Goal: Information Seeking & Learning: Find specific fact

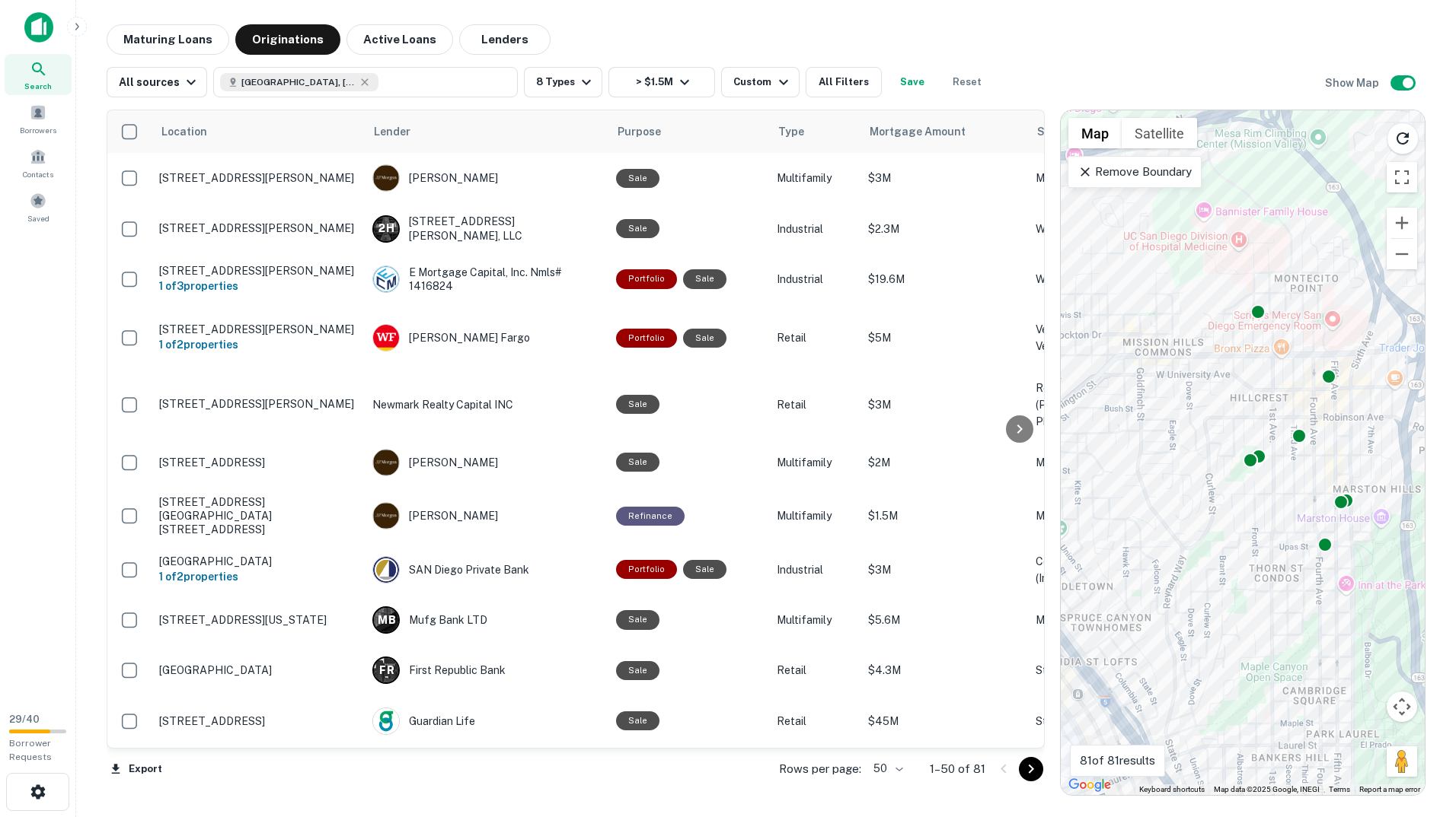
scroll to position [2163, 7]
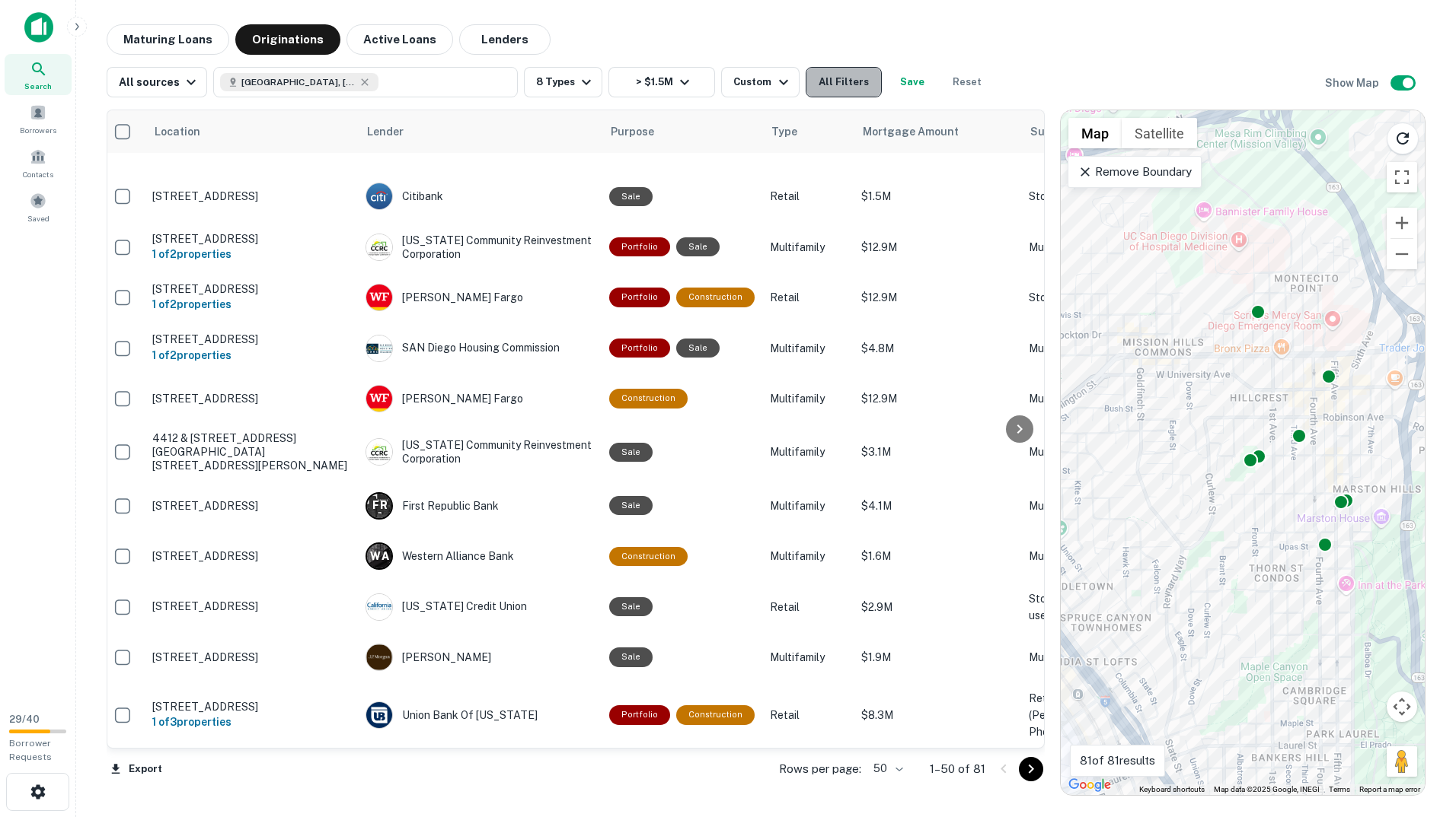
click at [830, 90] on button "All Filters" at bounding box center [844, 82] width 76 height 30
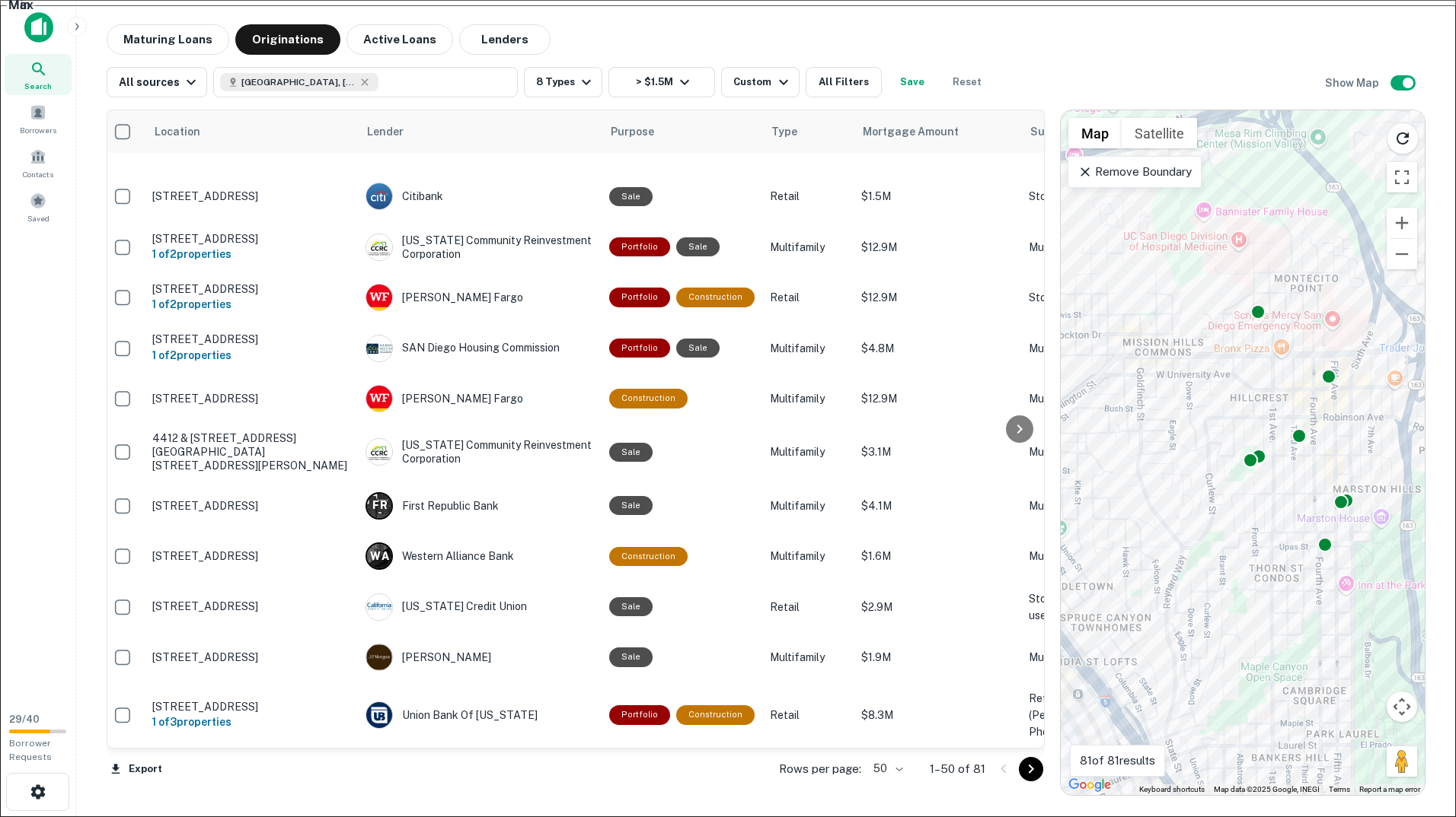
scroll to position [913, 0]
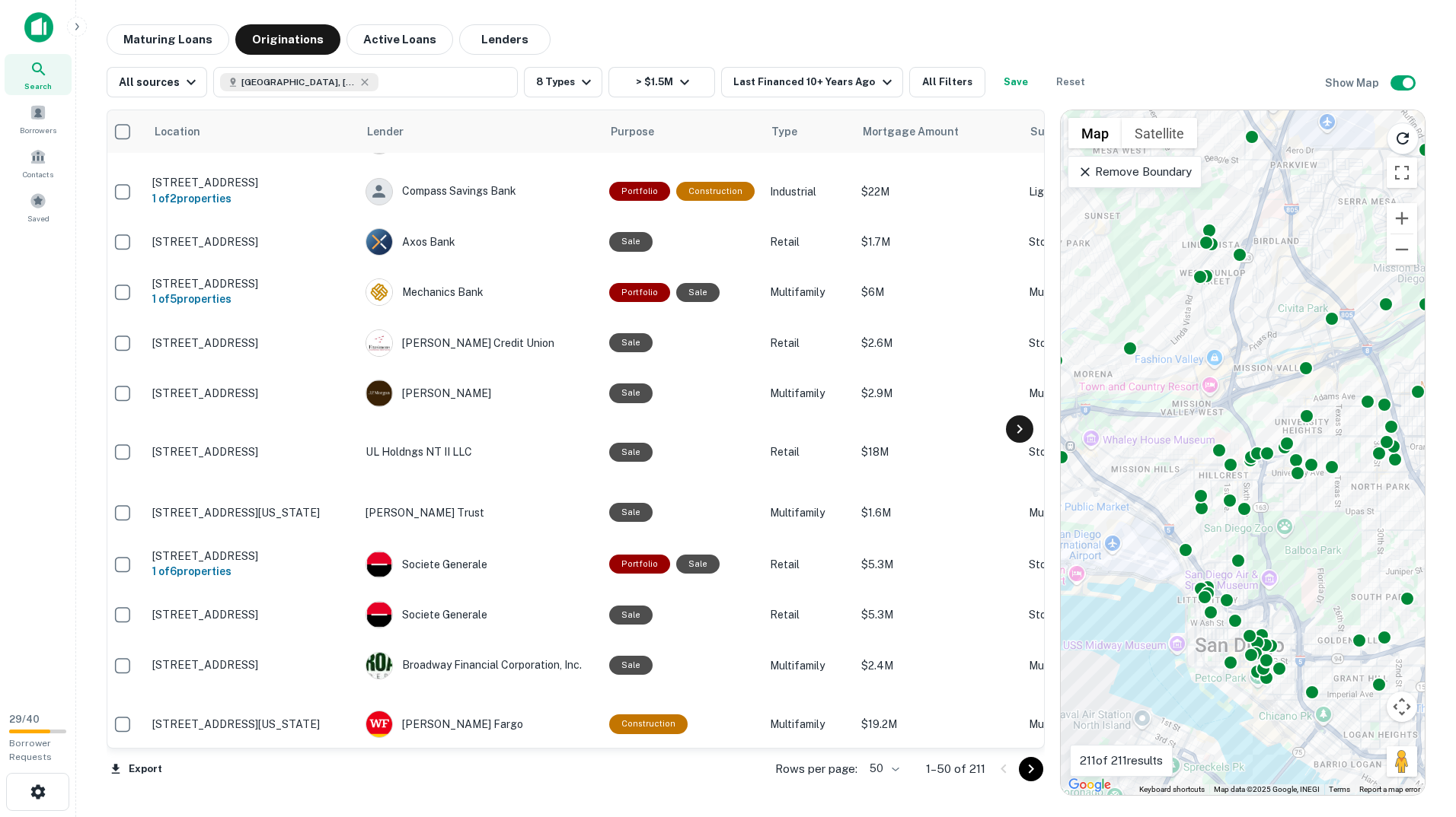
click at [1020, 429] on icon at bounding box center [1019, 429] width 5 height 9
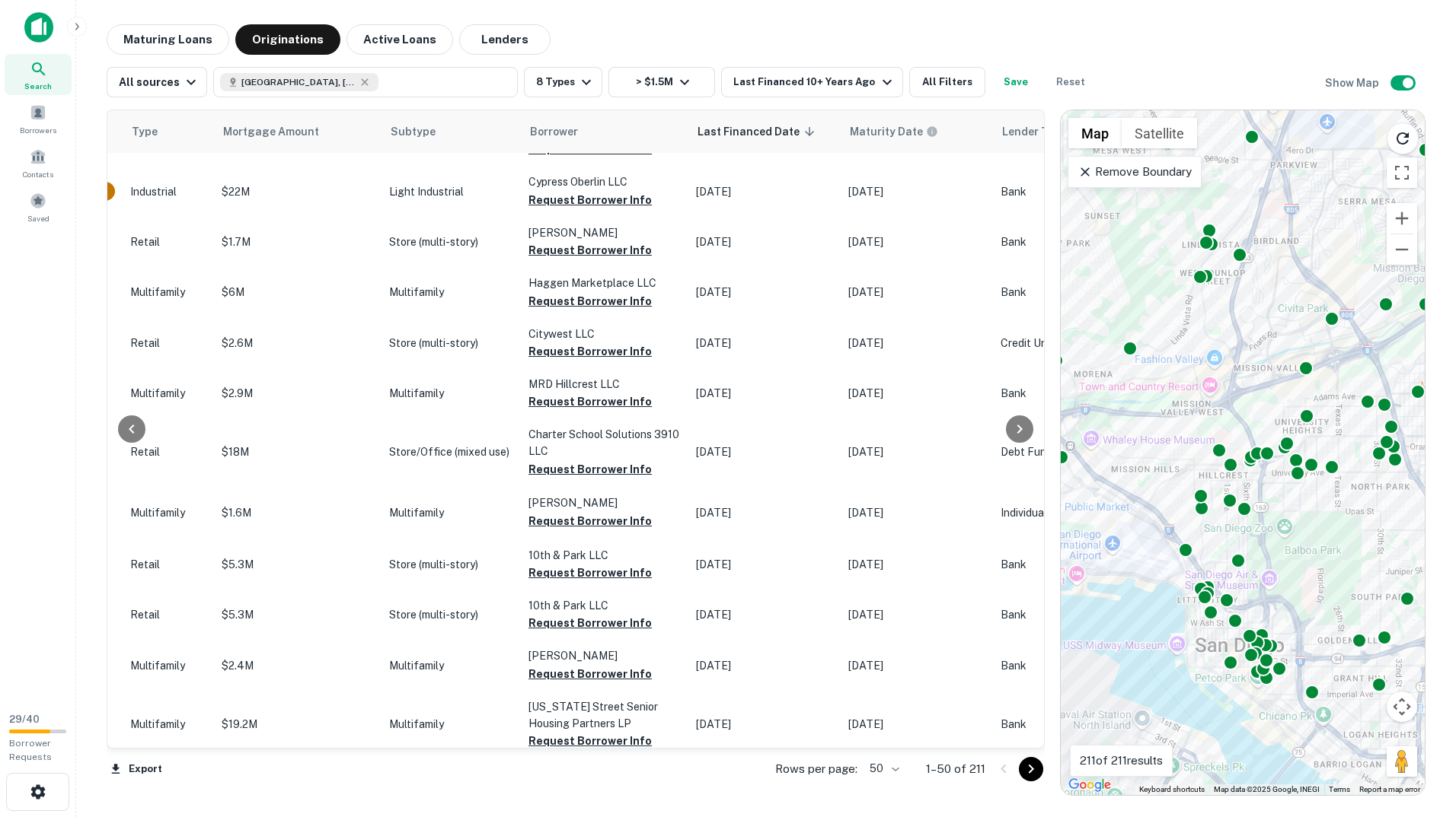
scroll to position [2163, 646]
click at [878, 87] on icon "button" at bounding box center [887, 83] width 19 height 19
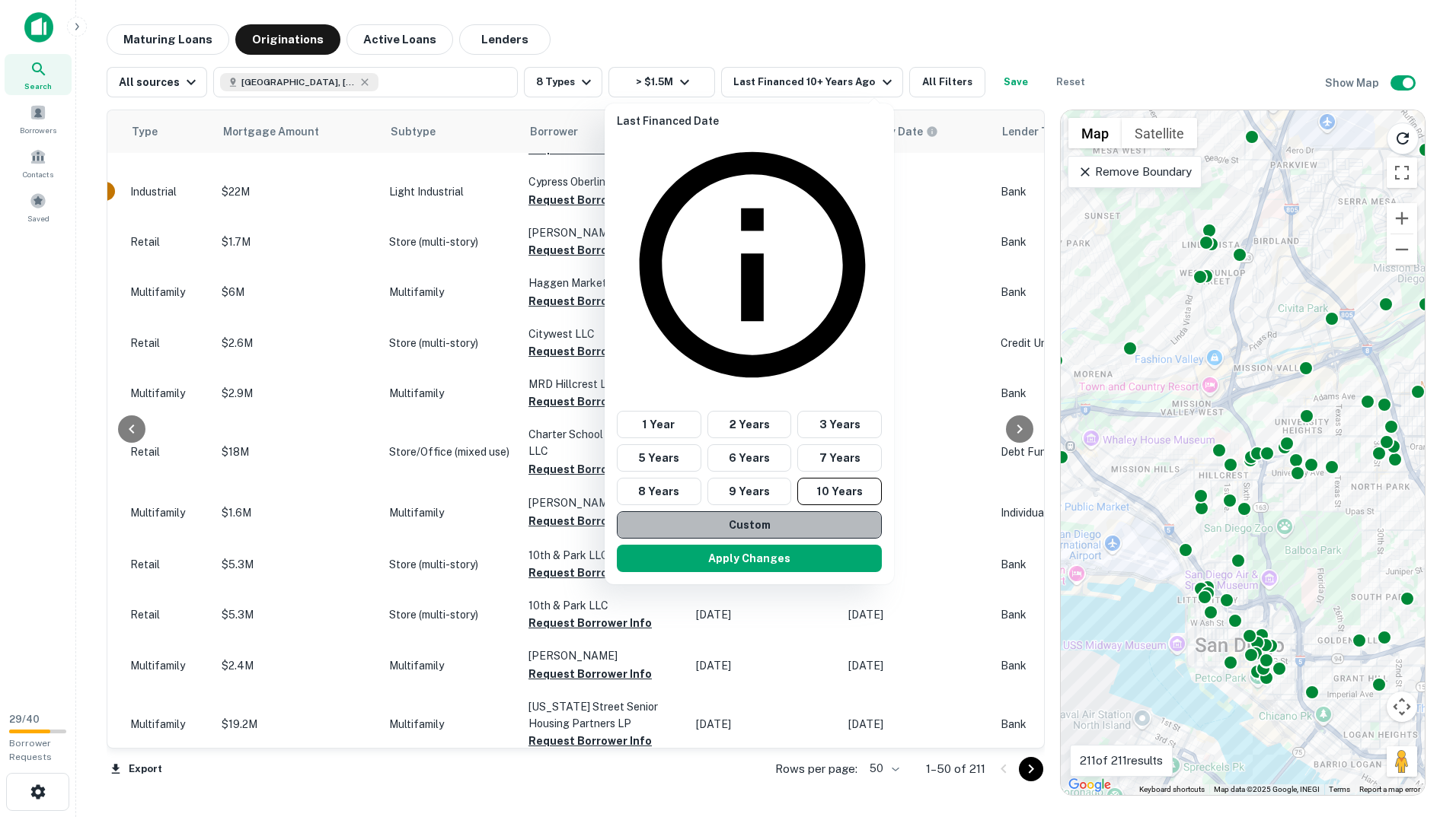
click at [796, 511] on button "Custom" at bounding box center [749, 524] width 265 height 27
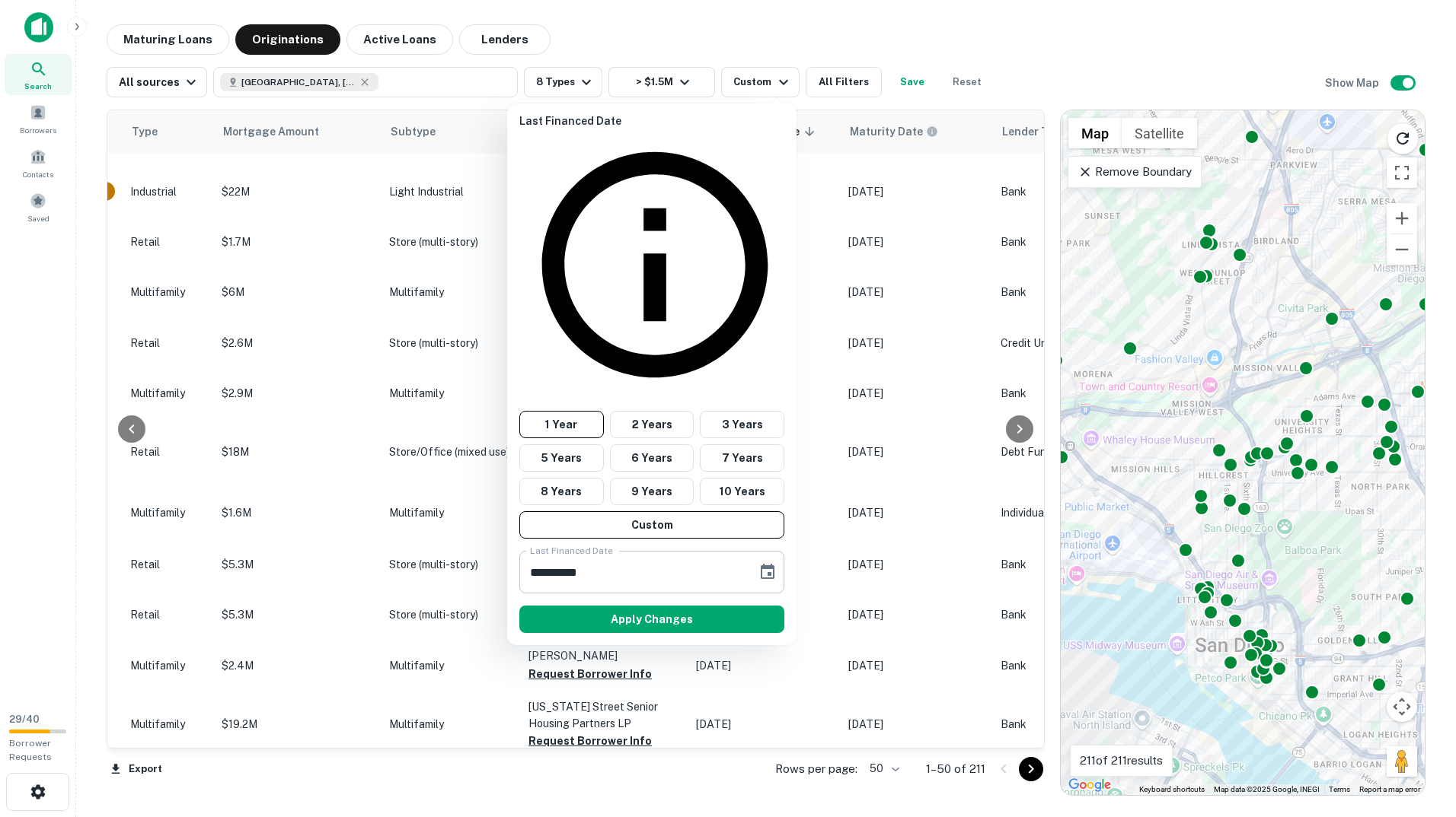
click at [769, 563] on icon "Choose date, selected date is Sep 25, 2024" at bounding box center [768, 572] width 19 height 19
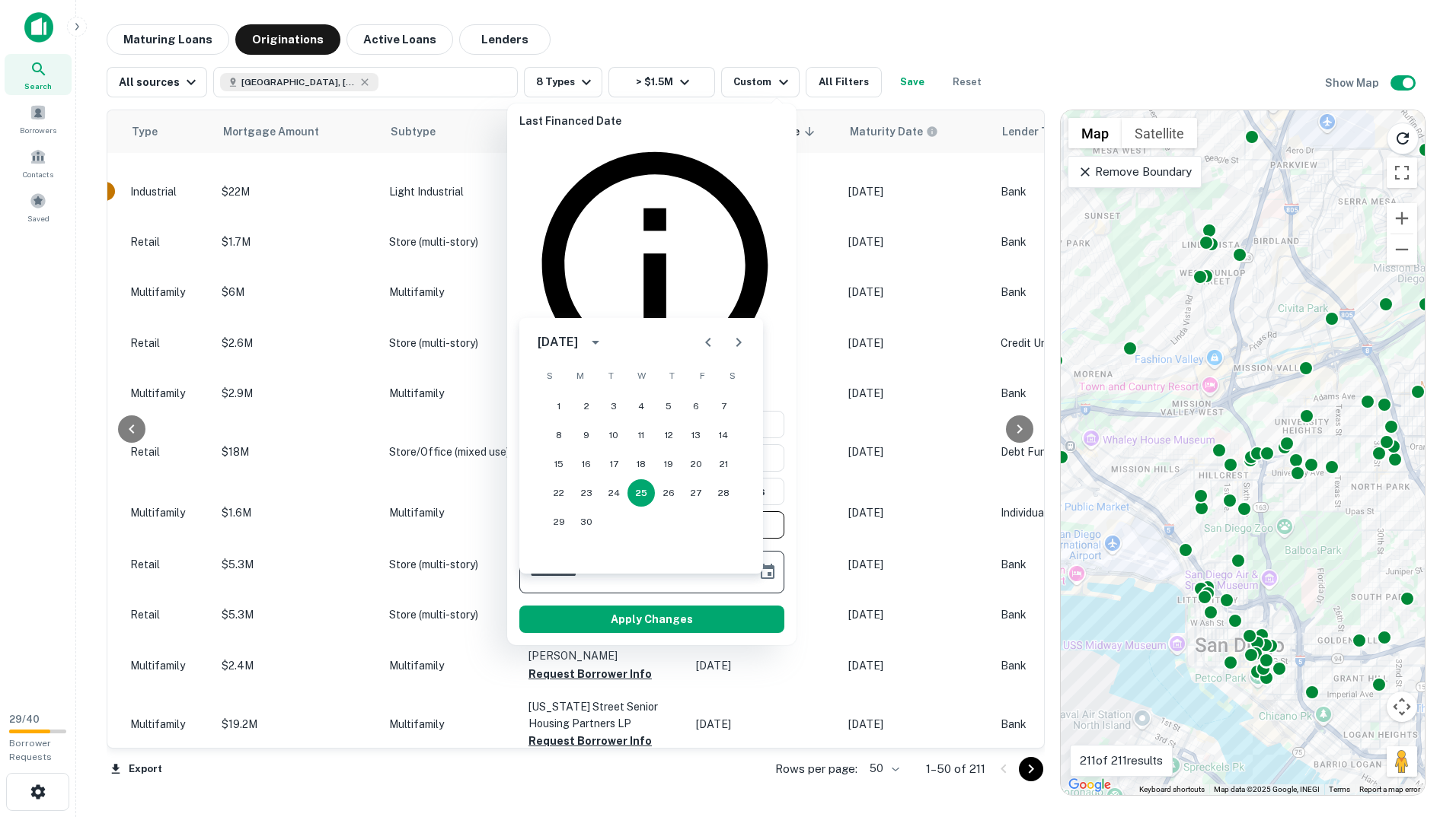
click at [769, 563] on icon "Choose date, selected date is Sep 25, 2024" at bounding box center [768, 572] width 19 height 19
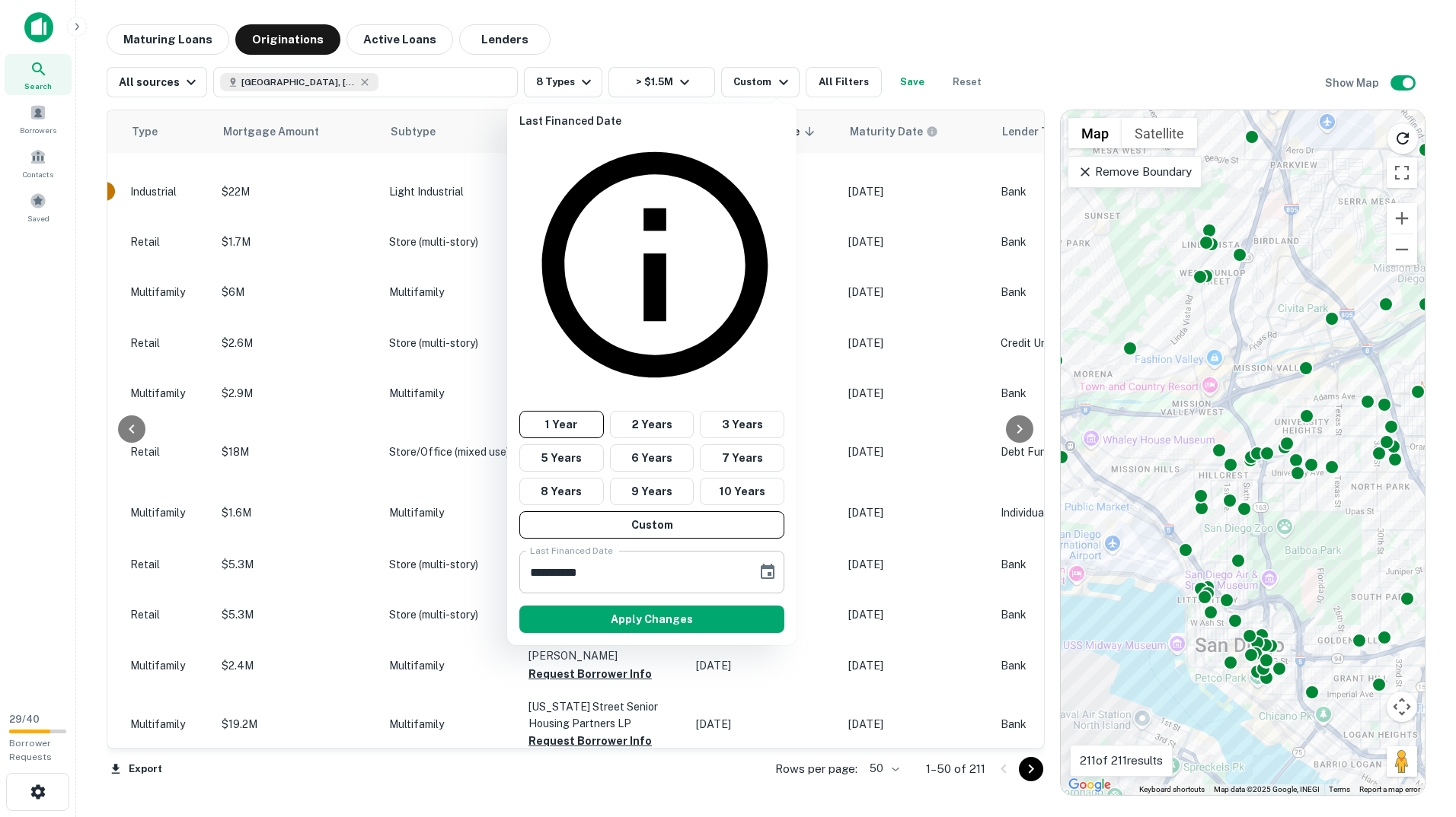
click at [769, 563] on icon "Choose date, selected date is Sep 25, 2024" at bounding box center [768, 572] width 19 height 19
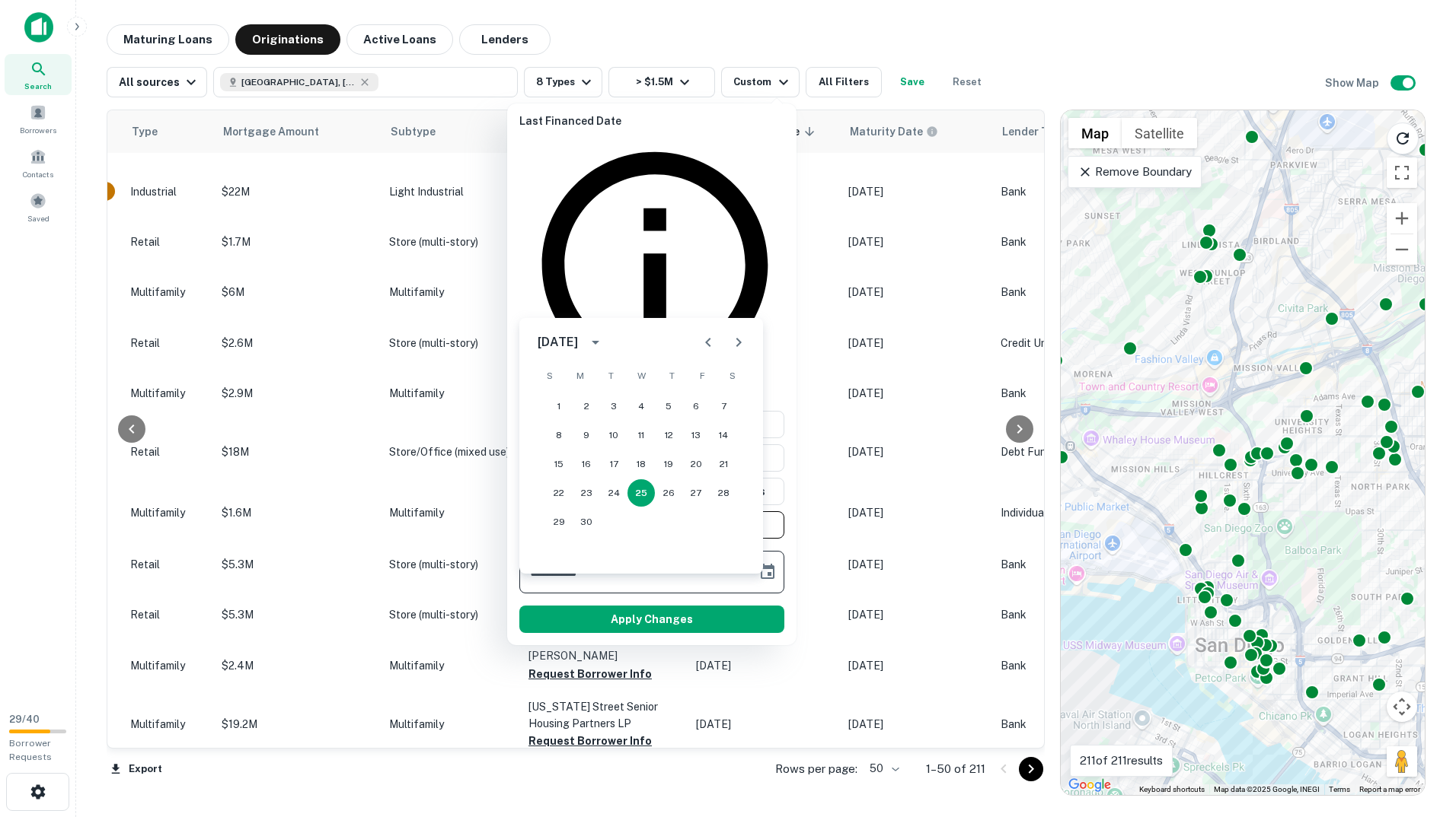
click at [578, 338] on div "September 2024" at bounding box center [558, 342] width 40 height 19
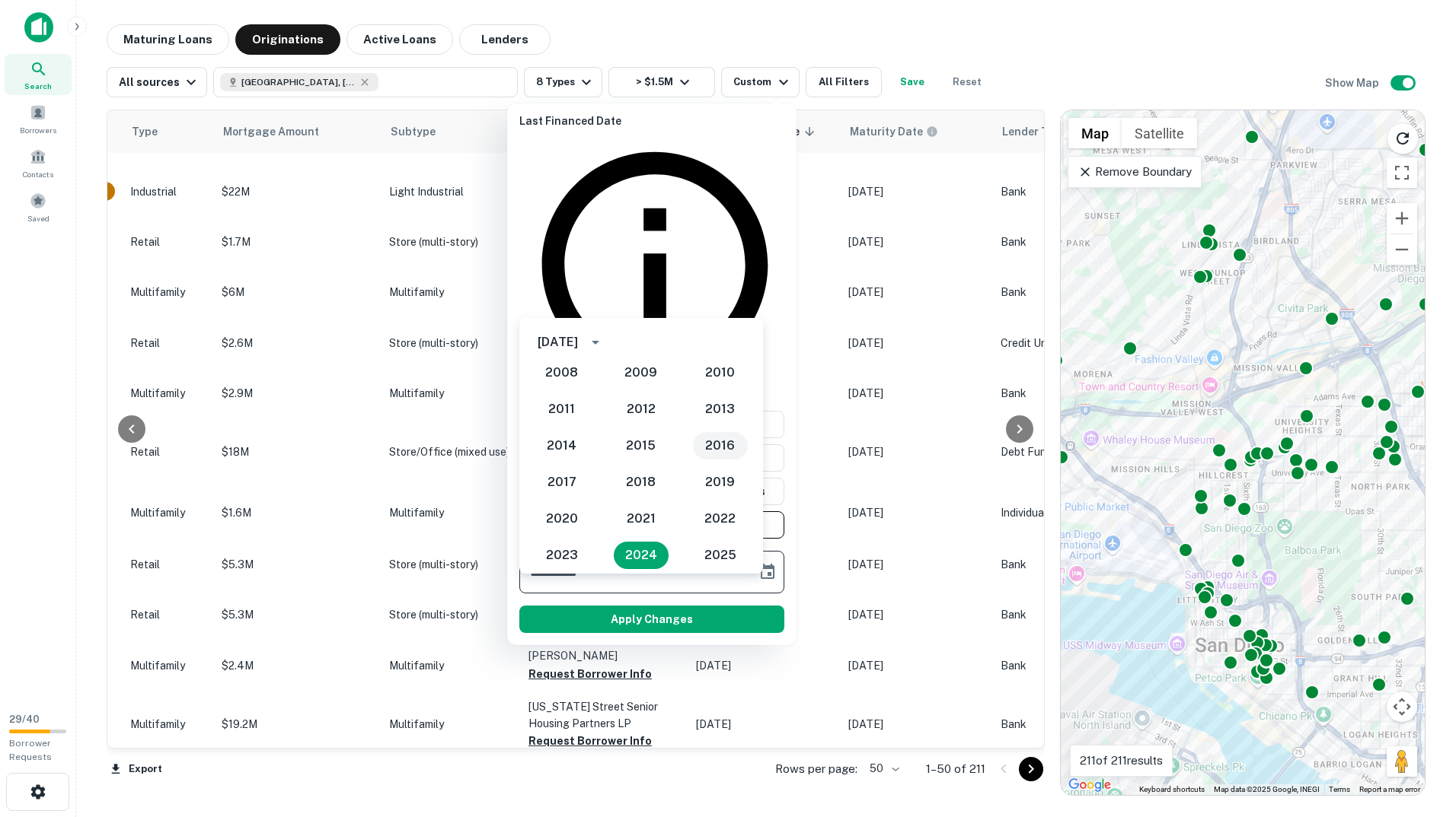
click at [725, 448] on button "2016" at bounding box center [720, 446] width 55 height 27
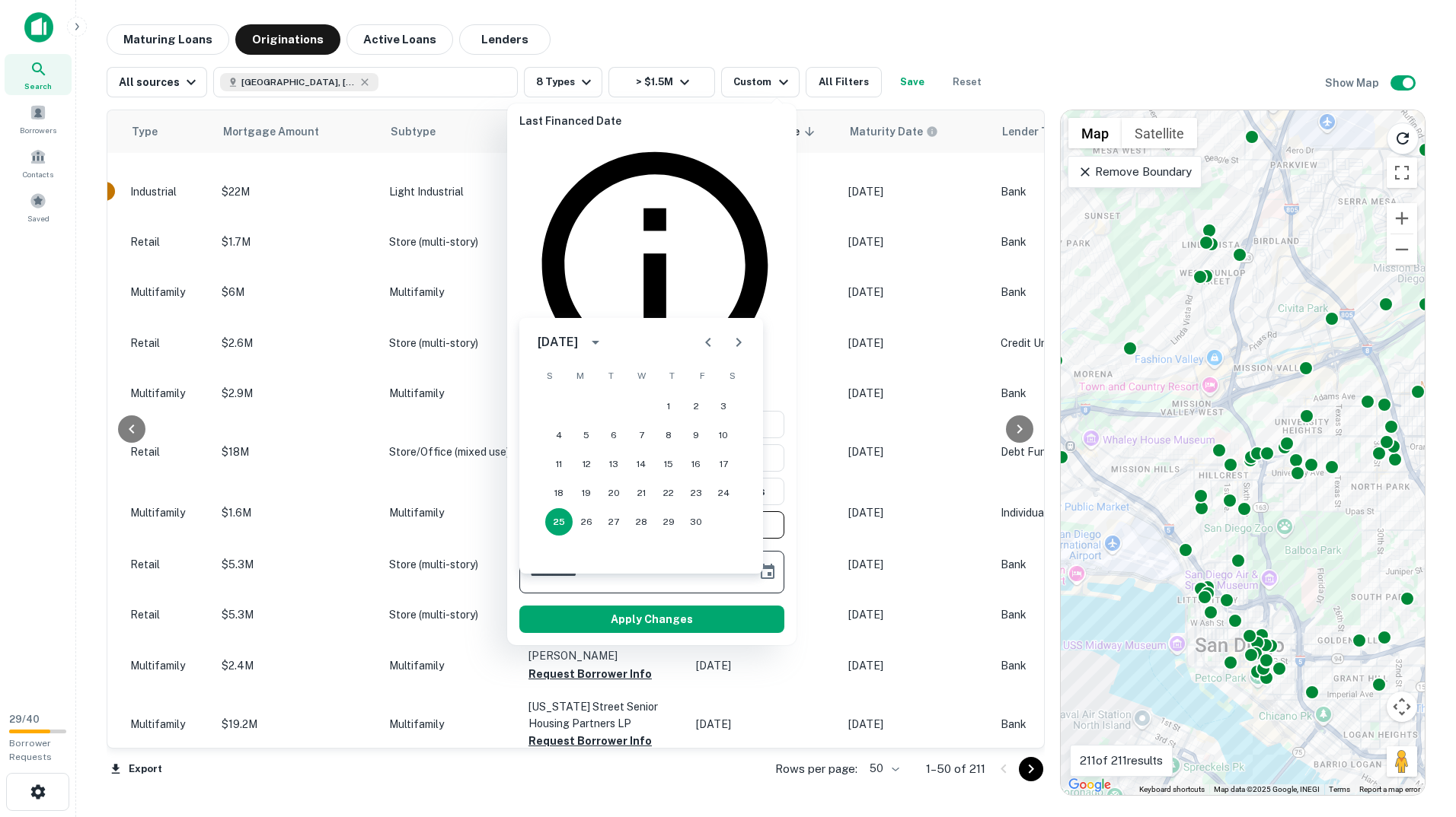
click at [709, 347] on icon "Previous month" at bounding box center [708, 342] width 19 height 19
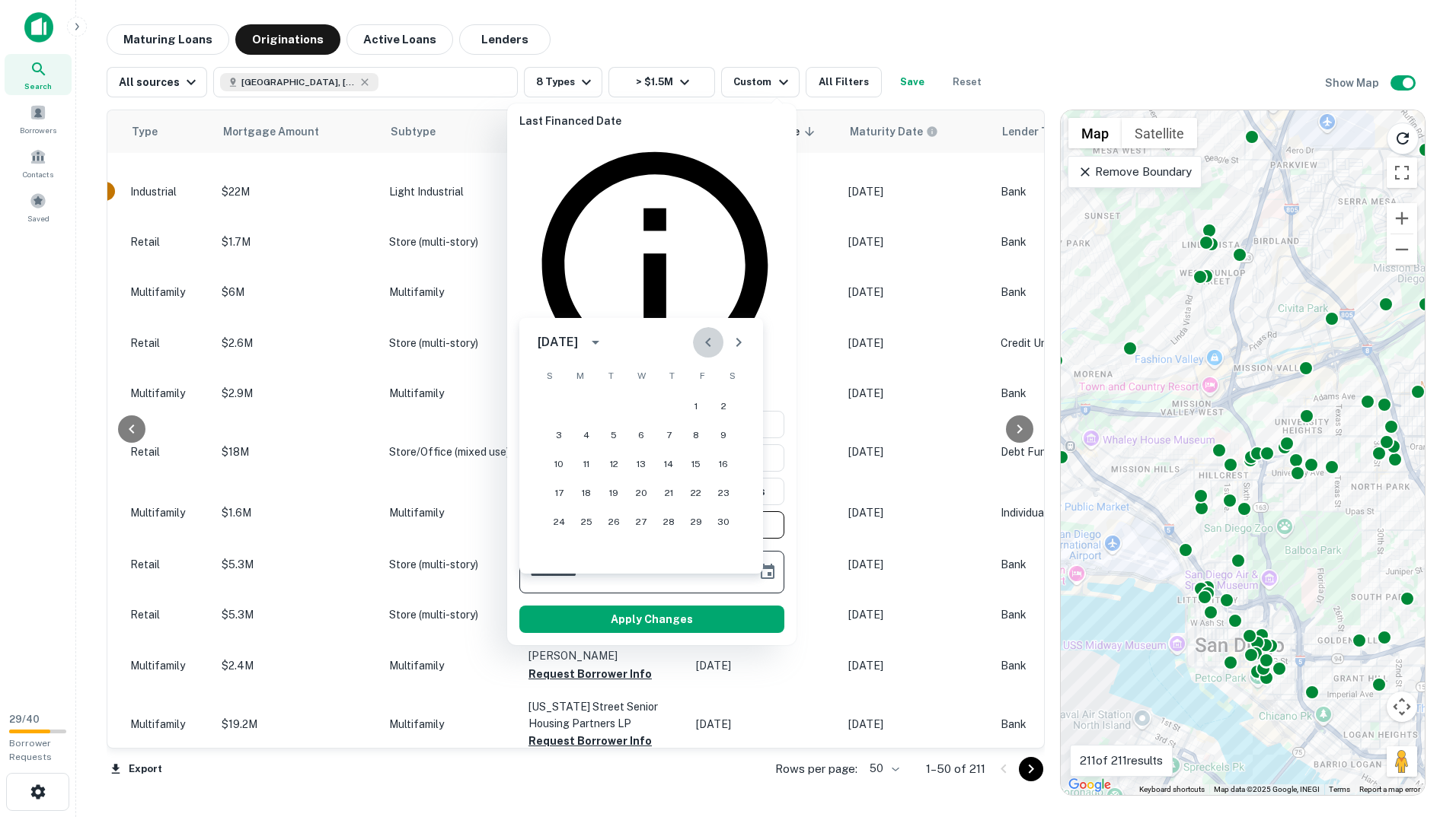
click at [709, 347] on icon "Previous month" at bounding box center [708, 342] width 19 height 19
click at [595, 405] on button "1" at bounding box center [586, 406] width 27 height 27
type input "**********"
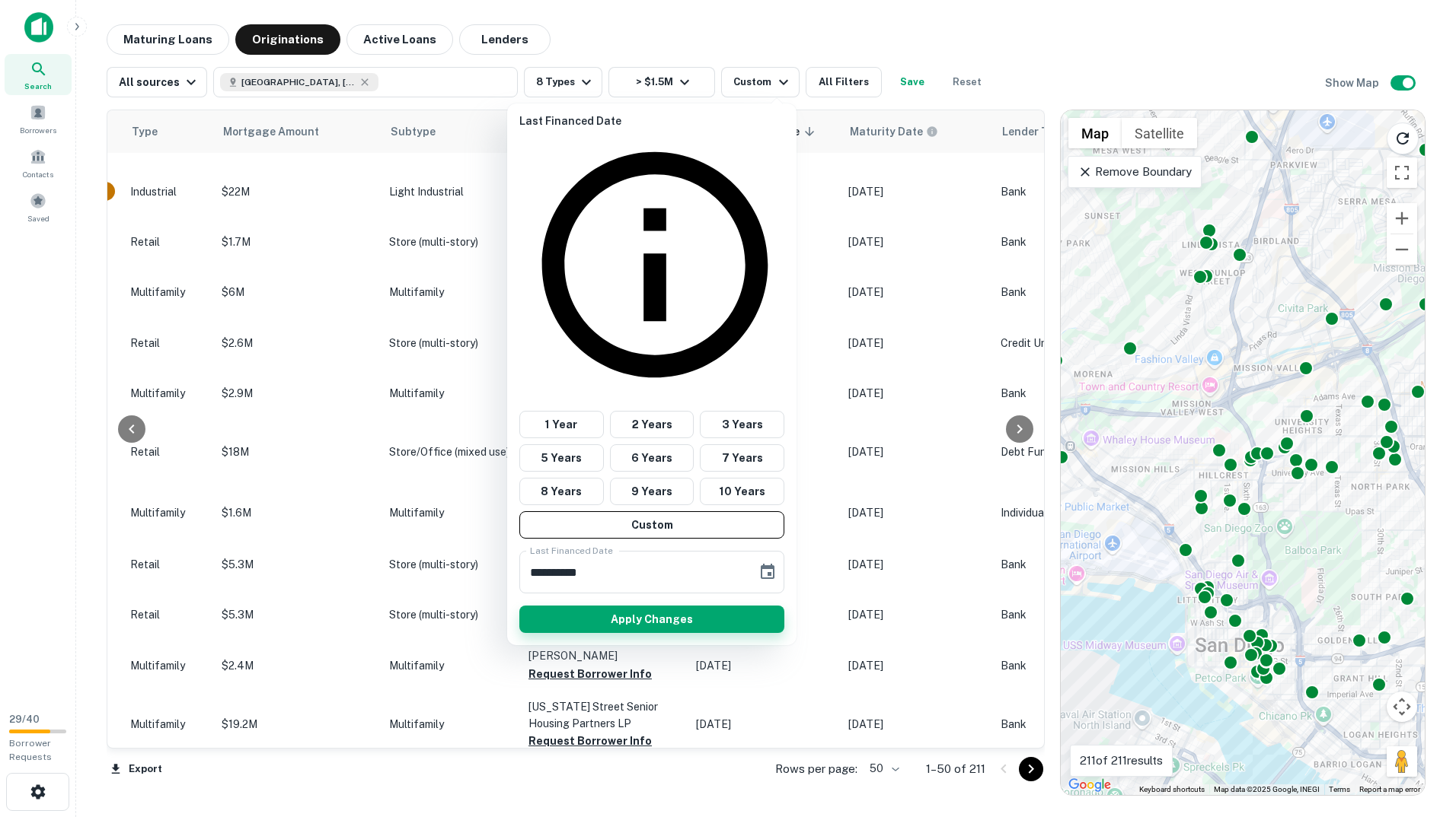
click at [693, 605] on button "Apply Changes" at bounding box center [652, 619] width 265 height 27
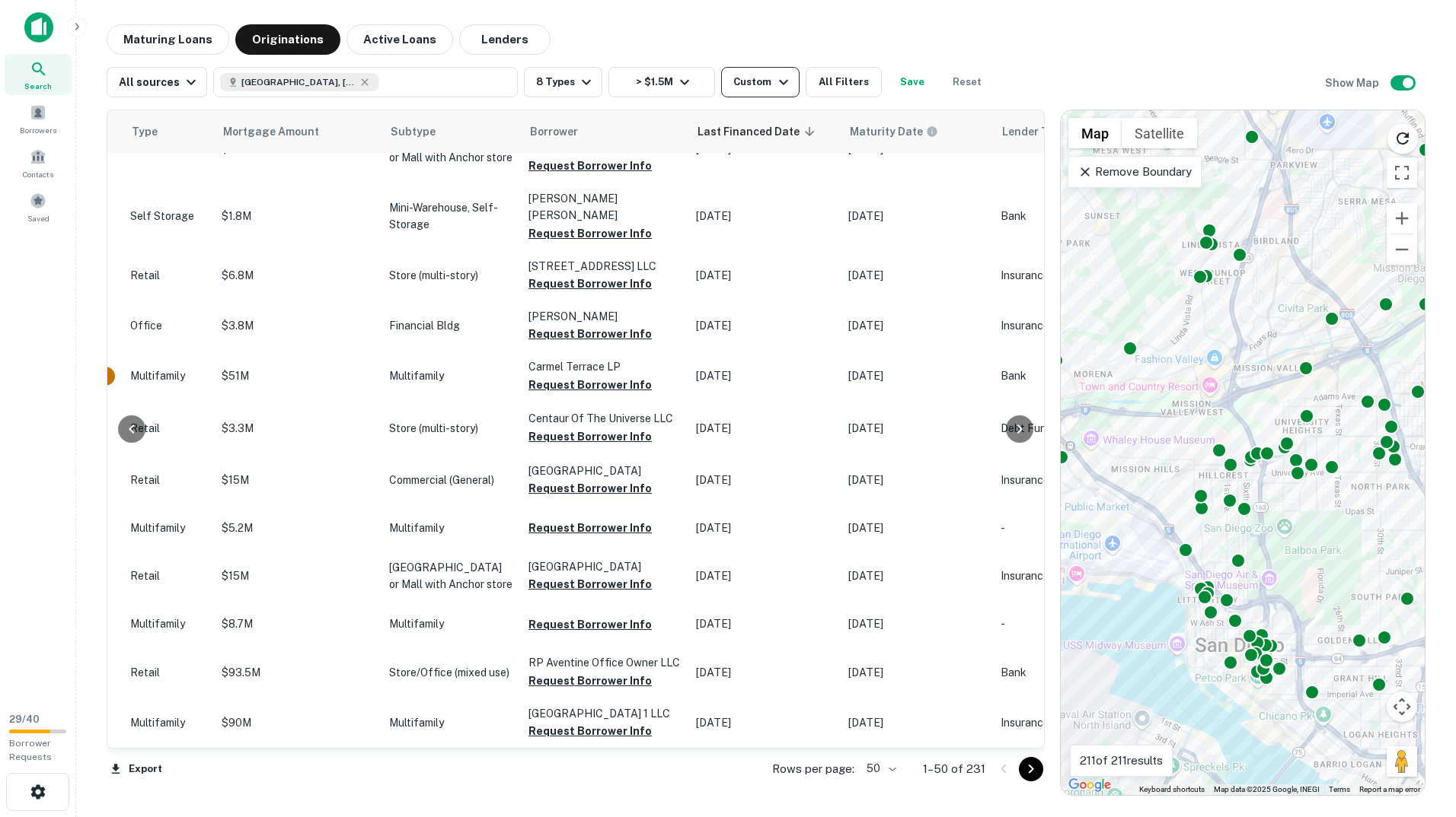
scroll to position [2195, 646]
click at [784, 83] on icon "button" at bounding box center [784, 83] width 19 height 19
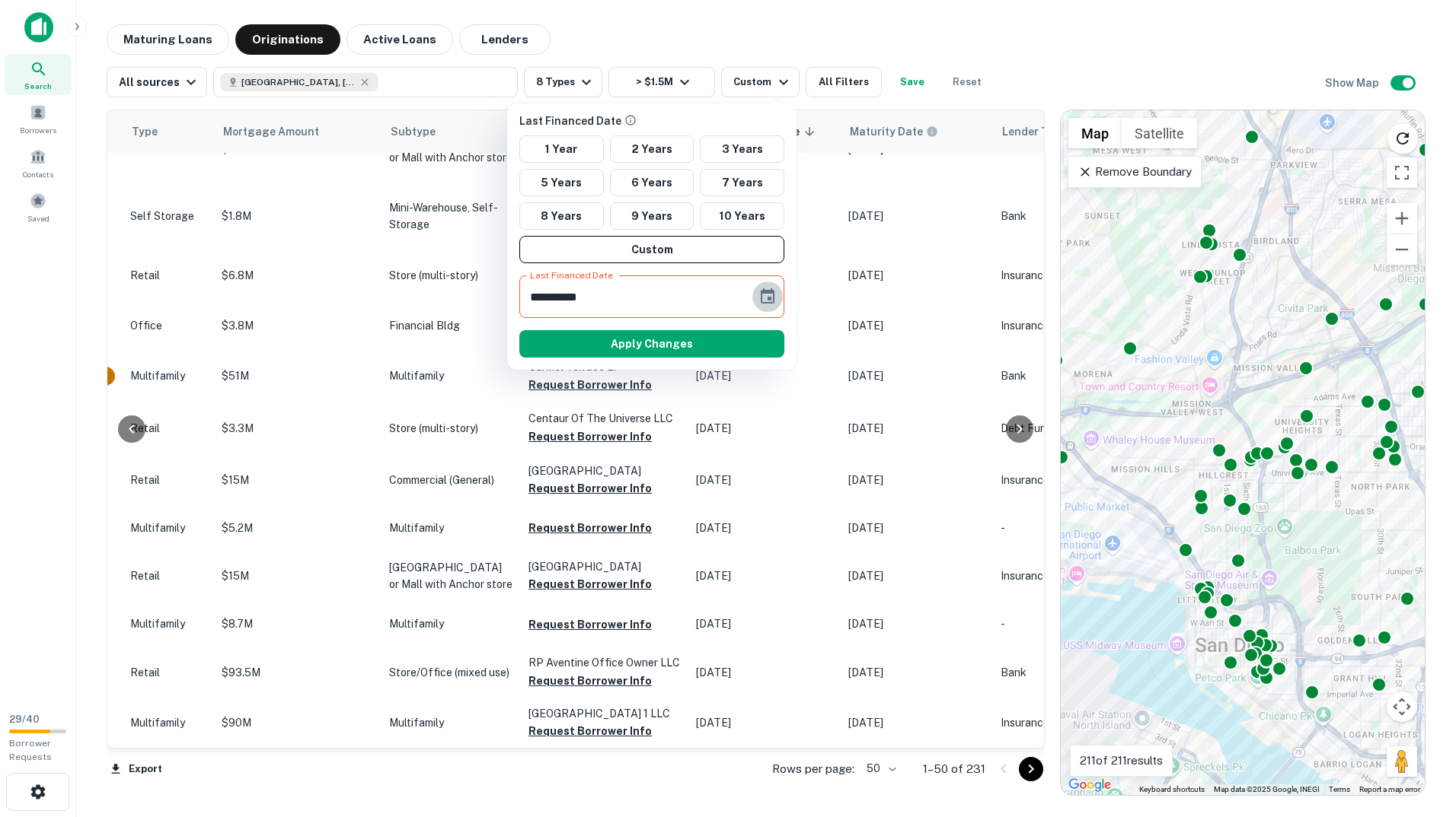
click at [761, 300] on icon "Choose date, selected date is May 20, 2035" at bounding box center [768, 296] width 13 height 15
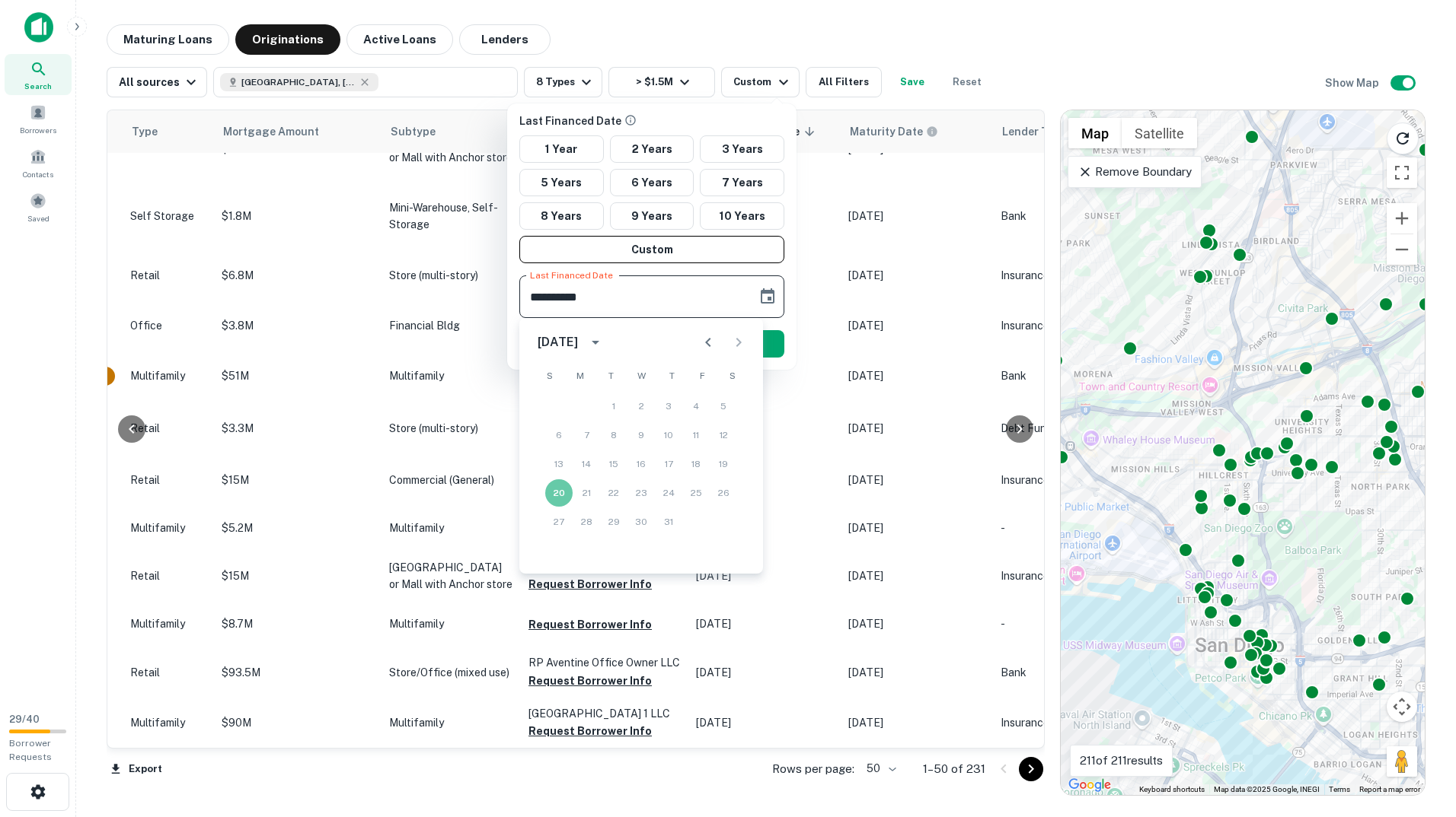
click at [605, 342] on icon "calendar view is open, switch to year view" at bounding box center [596, 342] width 19 height 19
click at [724, 435] on button "2016" at bounding box center [720, 446] width 55 height 27
click at [708, 333] on icon "Previous month" at bounding box center [708, 342] width 19 height 19
click at [708, 336] on icon "Previous month" at bounding box center [708, 342] width 19 height 19
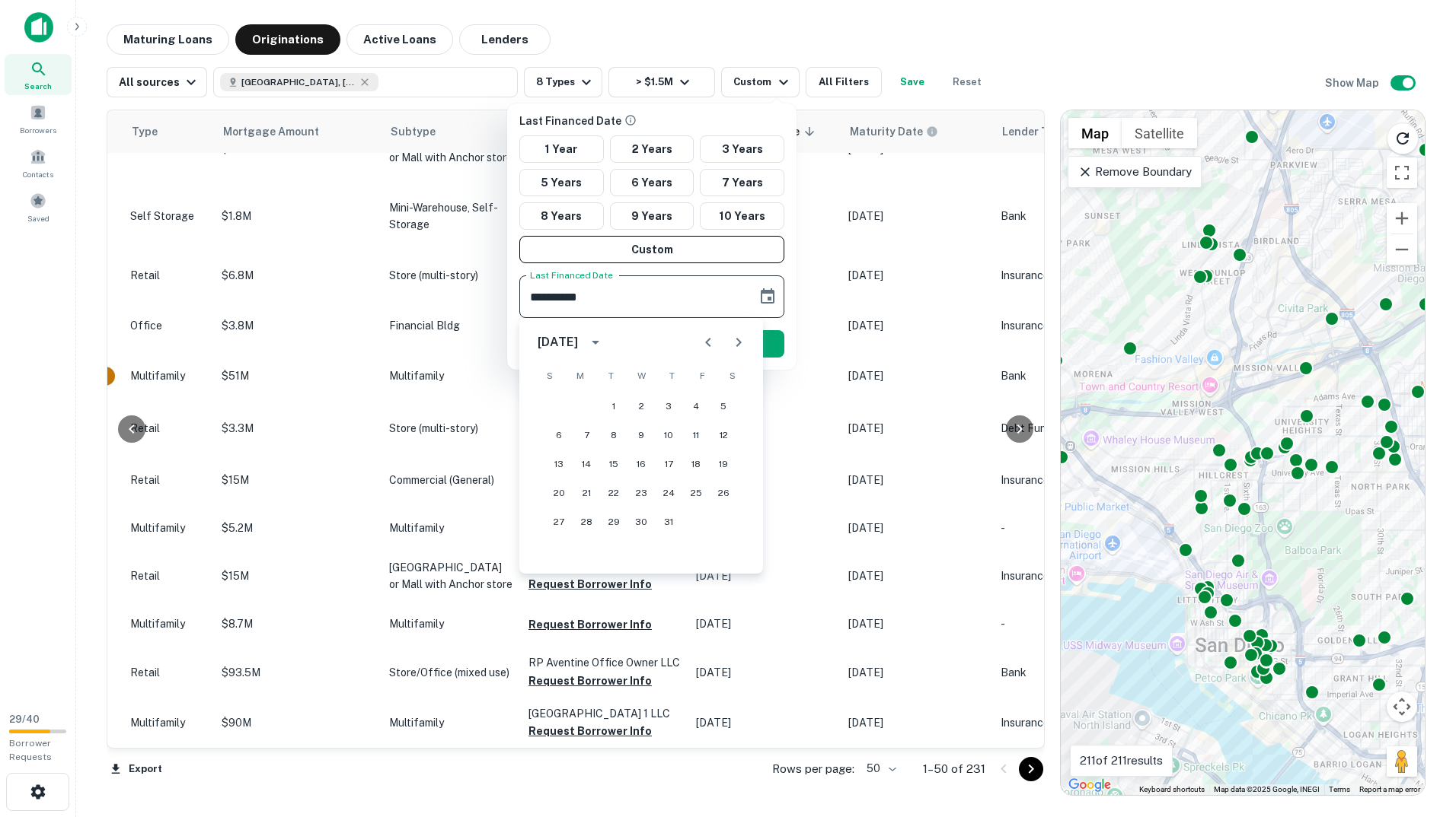
click at [704, 341] on icon "Previous month" at bounding box center [708, 342] width 19 height 19
click at [741, 347] on icon "Next month" at bounding box center [739, 342] width 19 height 19
click at [590, 407] on button "1" at bounding box center [586, 406] width 27 height 27
type input "**********"
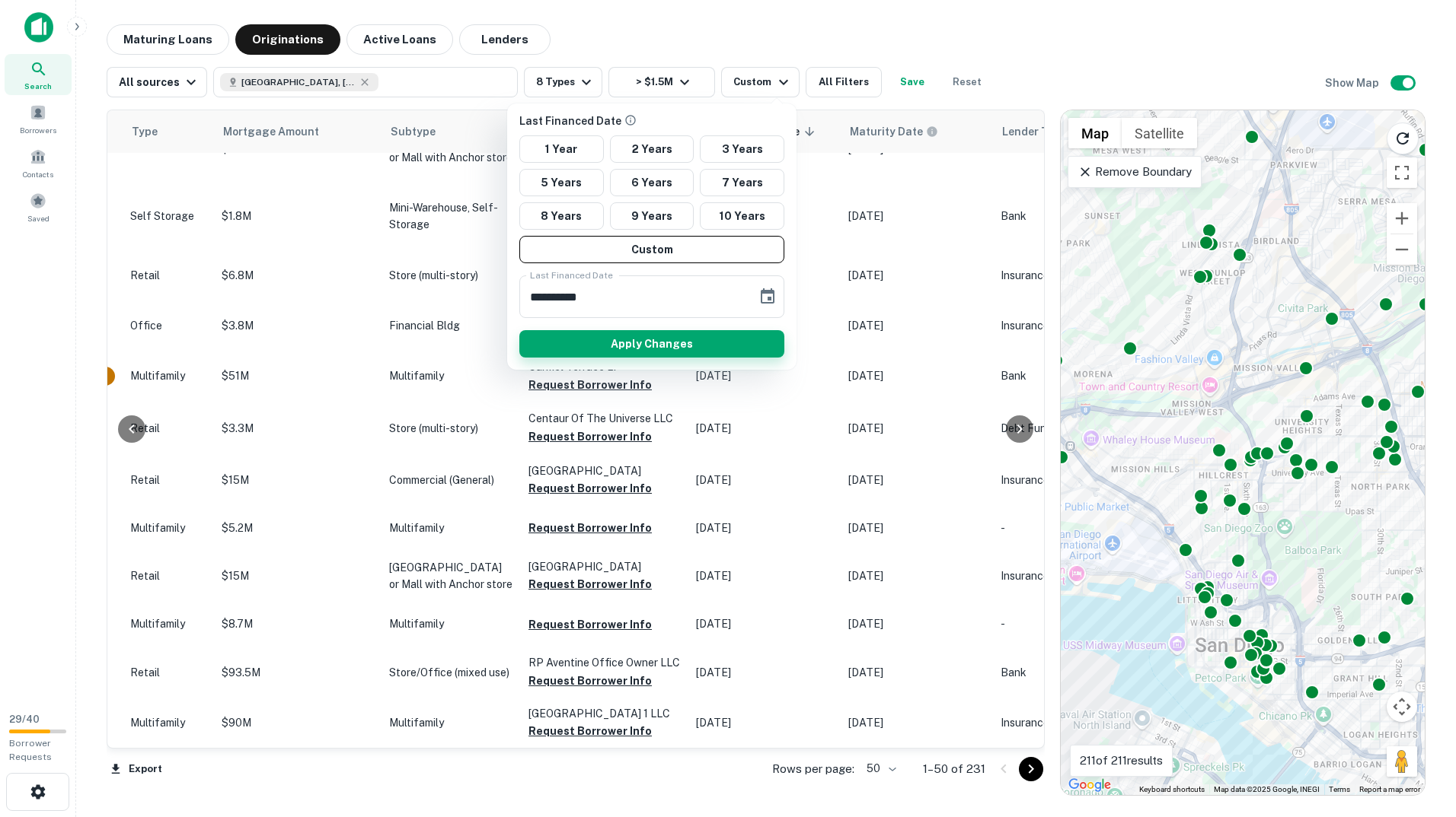
click at [632, 340] on button "Apply Changes" at bounding box center [652, 344] width 265 height 27
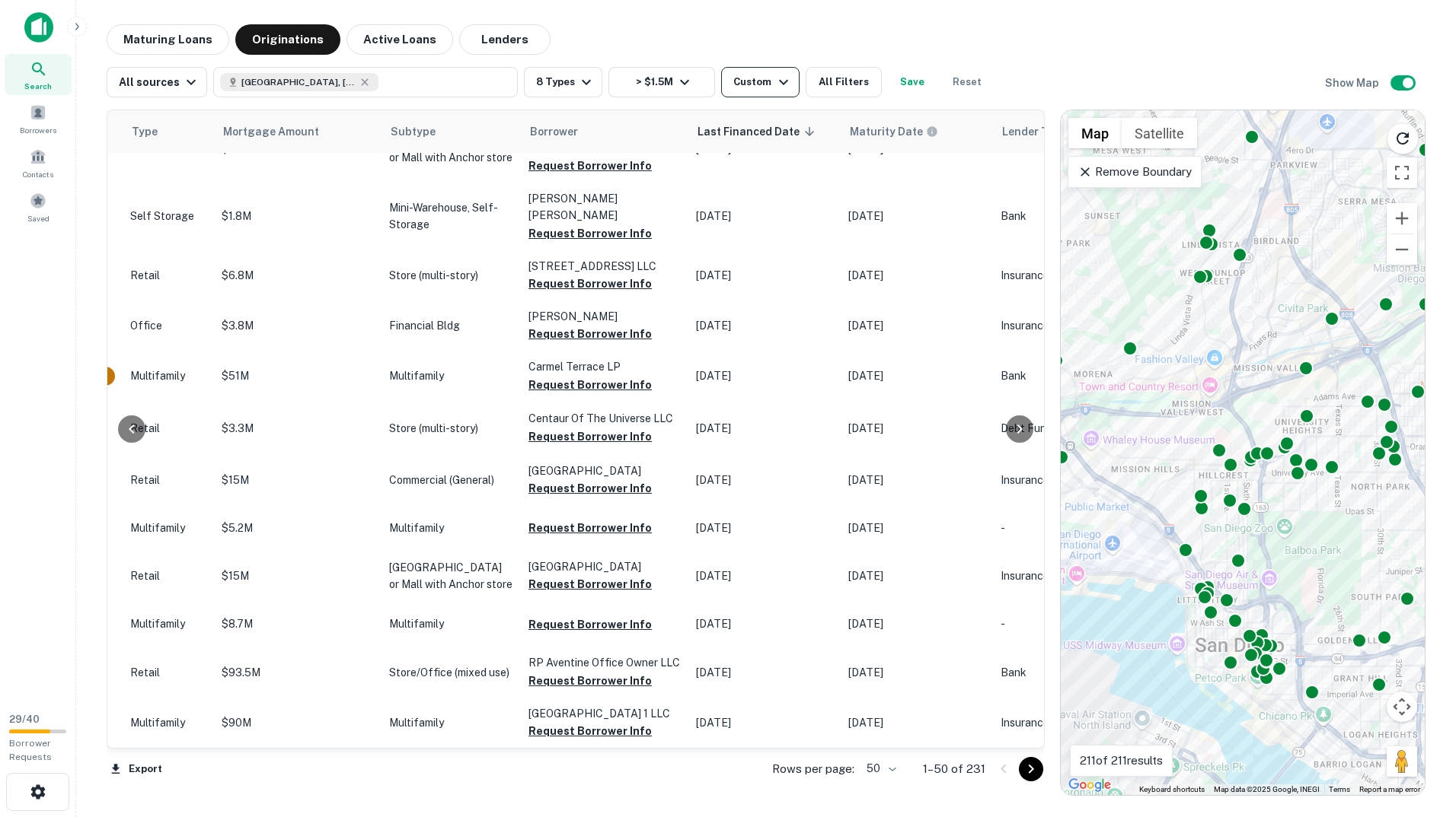
scroll to position [2195, 646]
click at [764, 83] on div "Custom" at bounding box center [762, 83] width 58 height 19
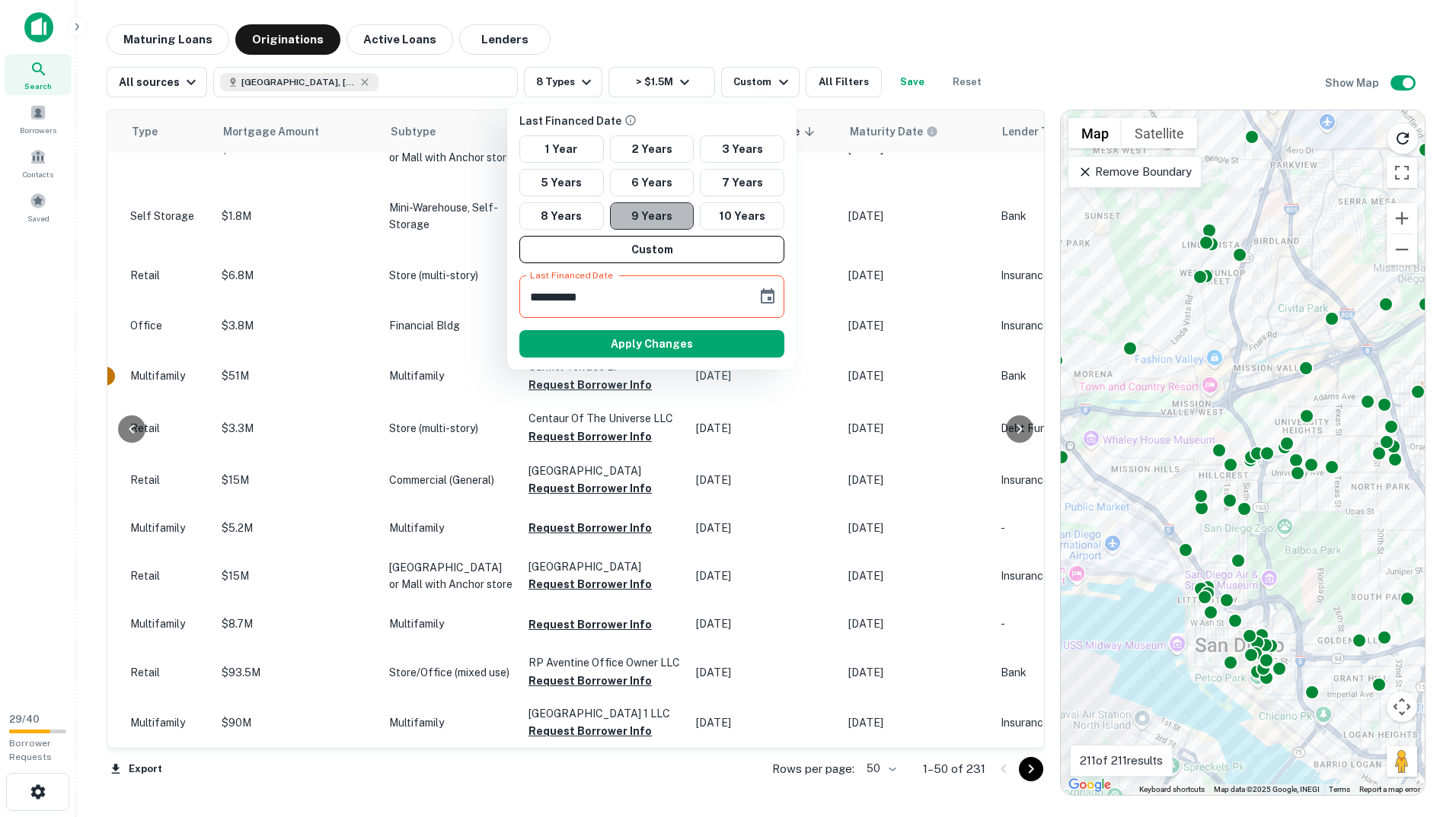
click at [663, 219] on button "9 Years" at bounding box center [652, 216] width 84 height 27
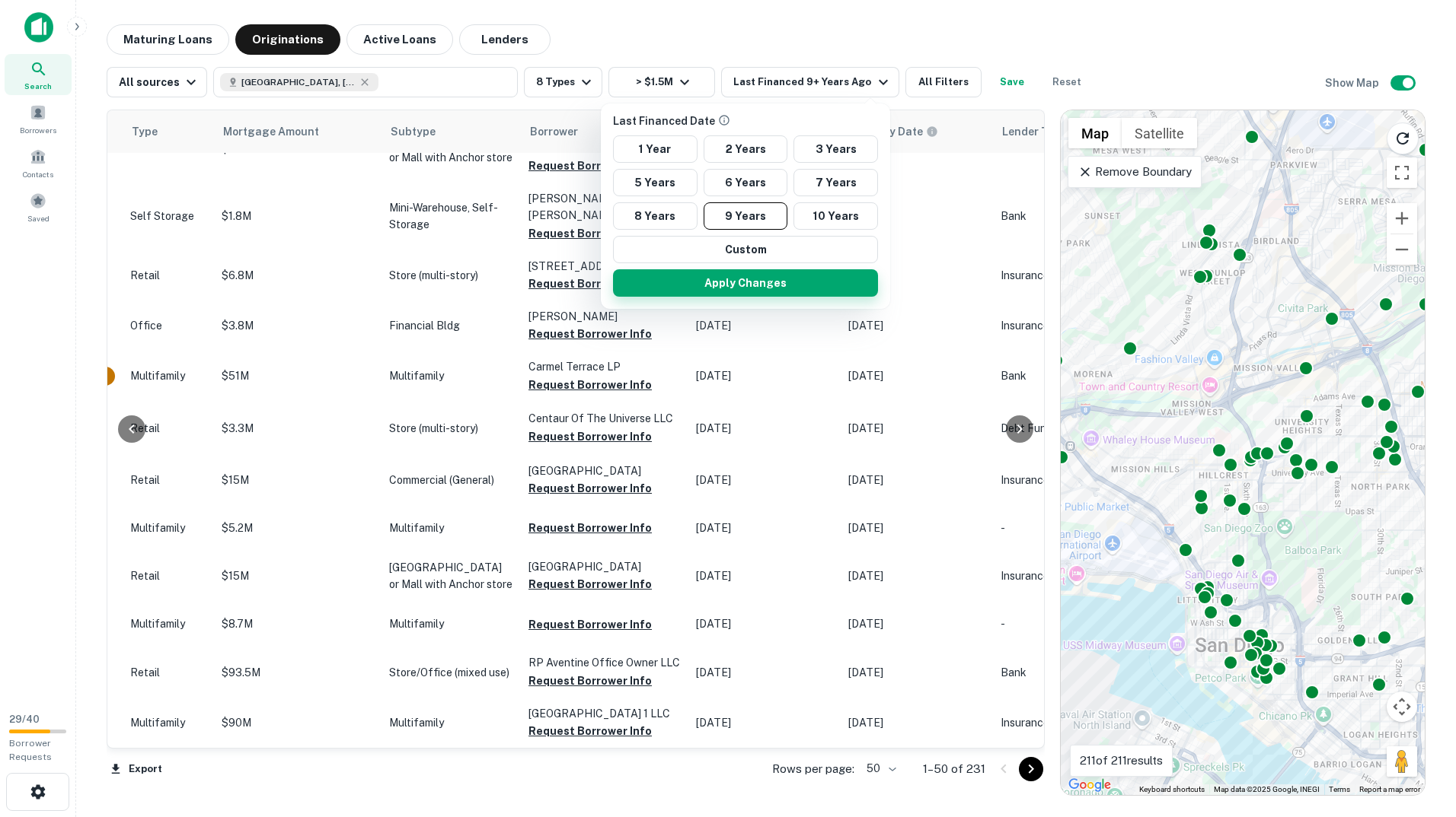
click at [767, 277] on button "Apply Changes" at bounding box center [746, 282] width 265 height 27
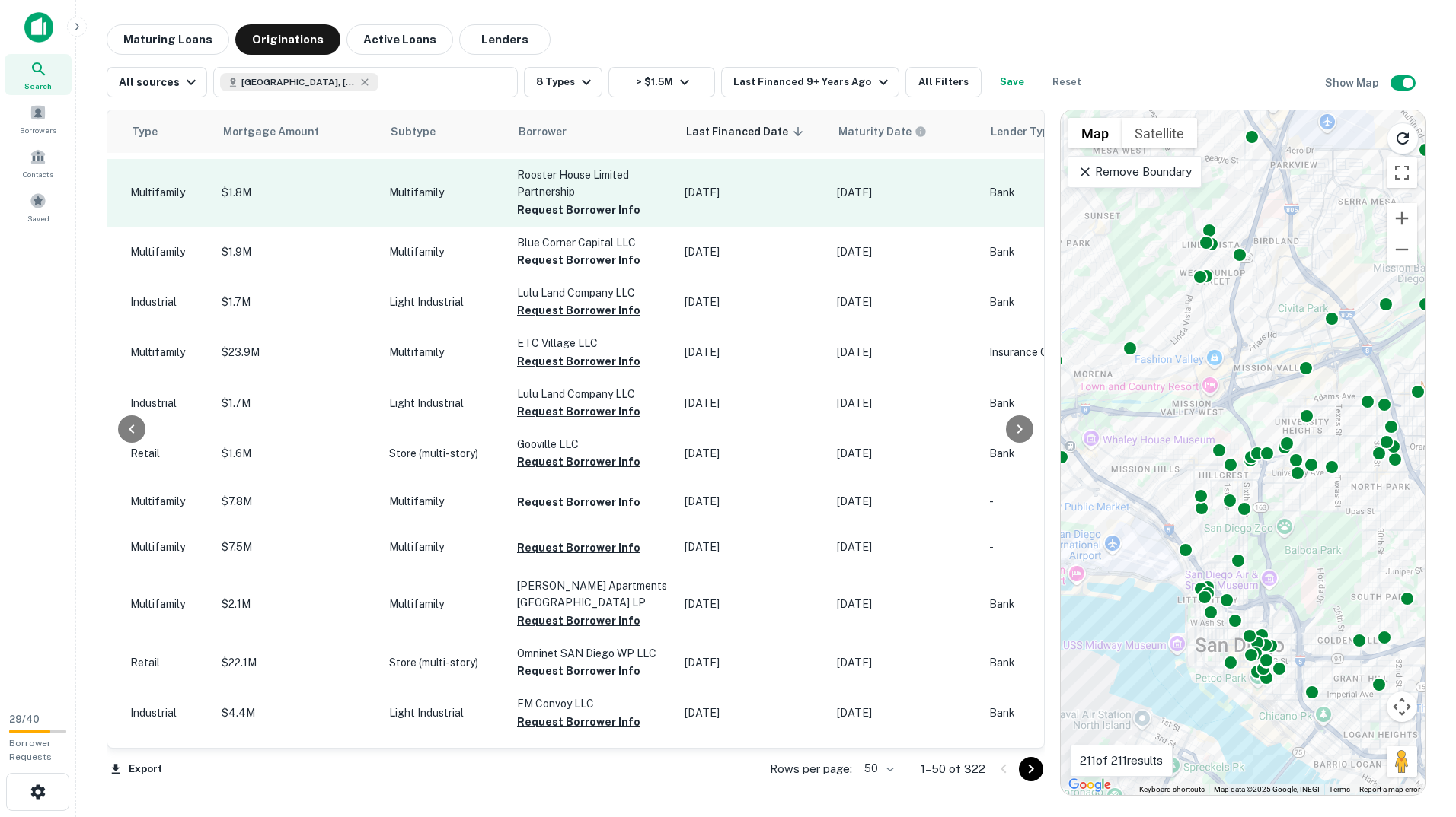
scroll to position [0, 646]
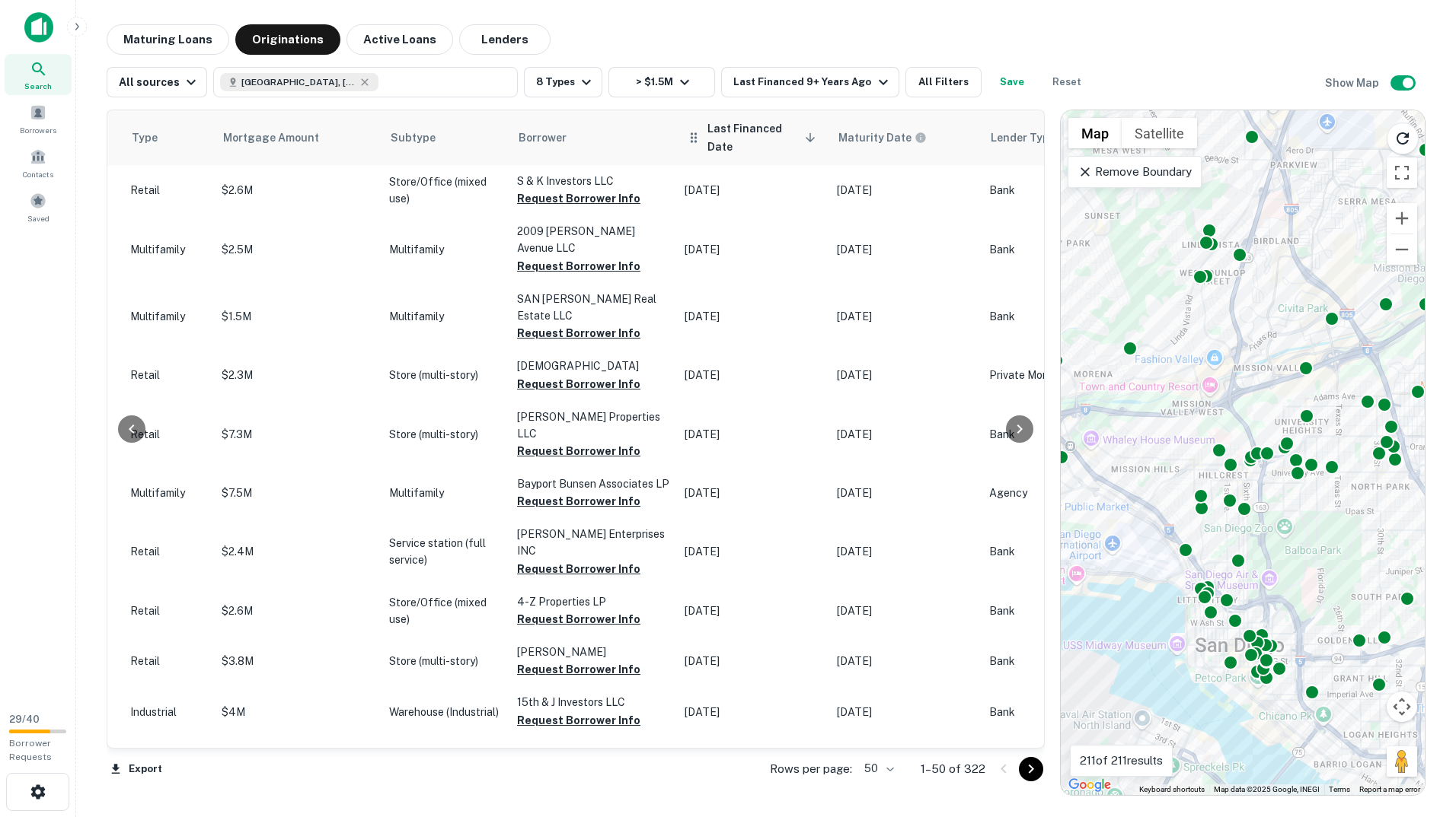
click at [803, 135] on icon at bounding box center [810, 137] width 13 height 13
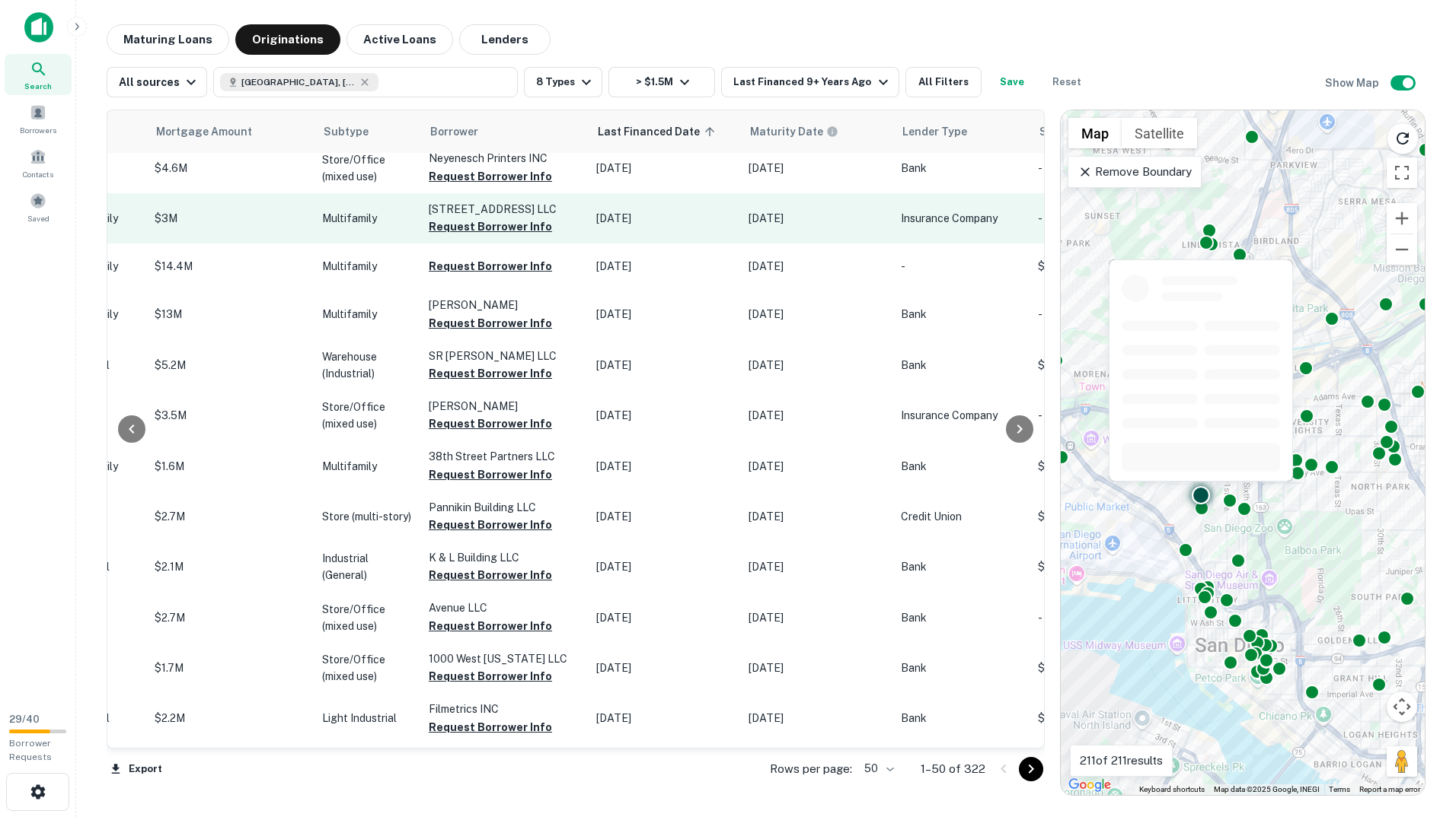
scroll to position [1844, 646]
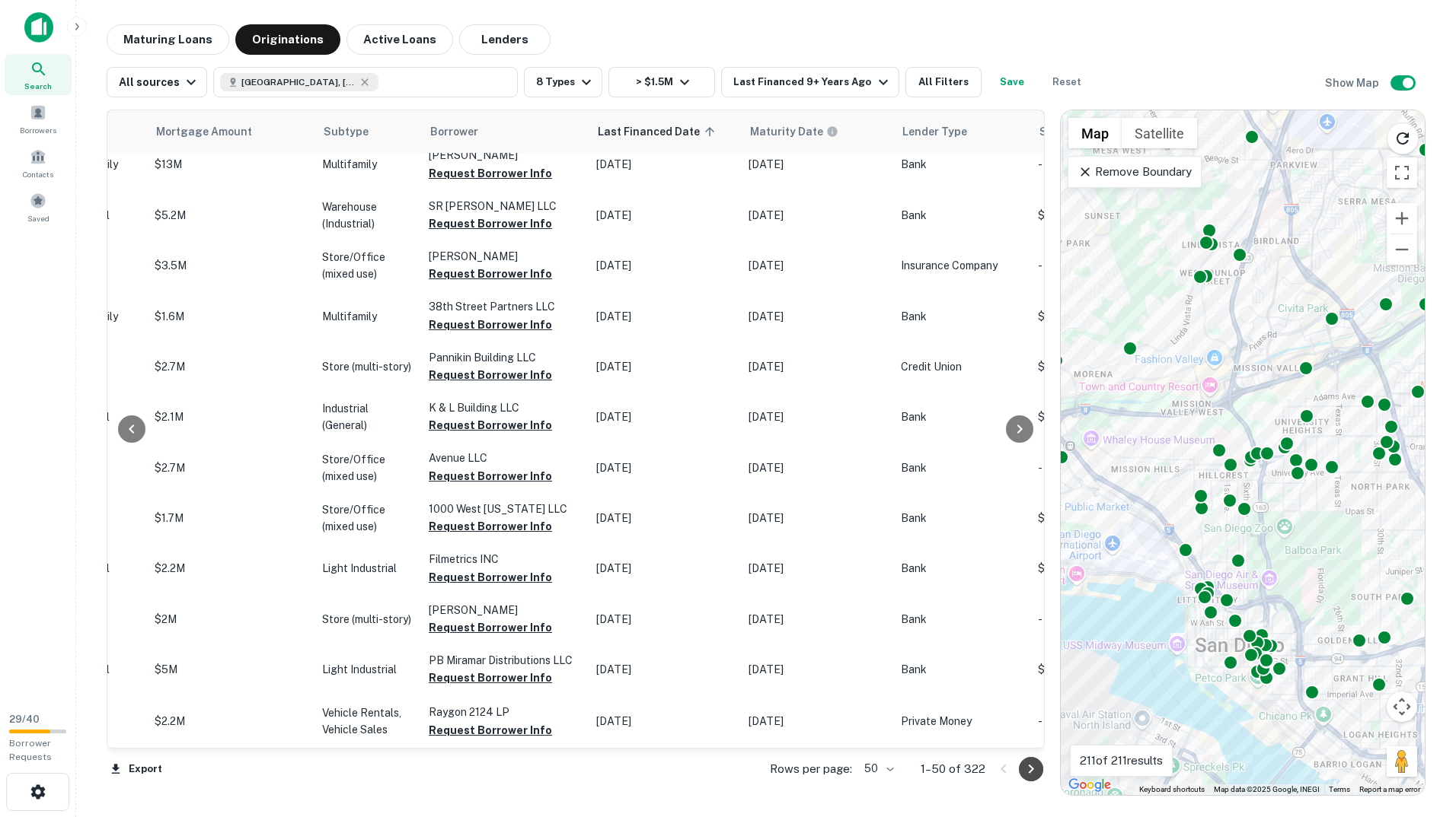
click at [1019, 769] on button "Go to next page" at bounding box center [1031, 769] width 24 height 24
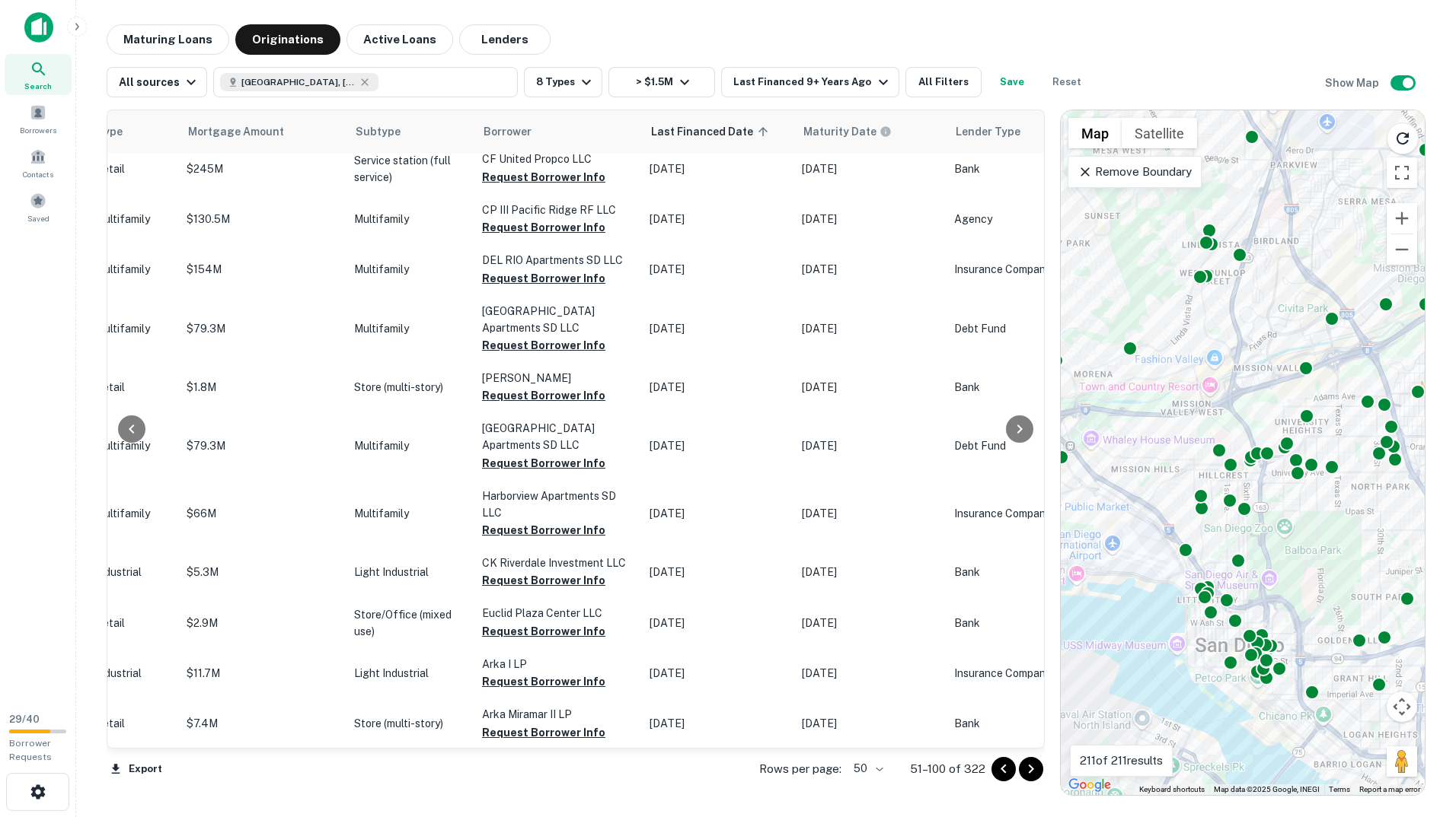
click at [1011, 777] on icon "Go to previous page" at bounding box center [1004, 770] width 19 height 19
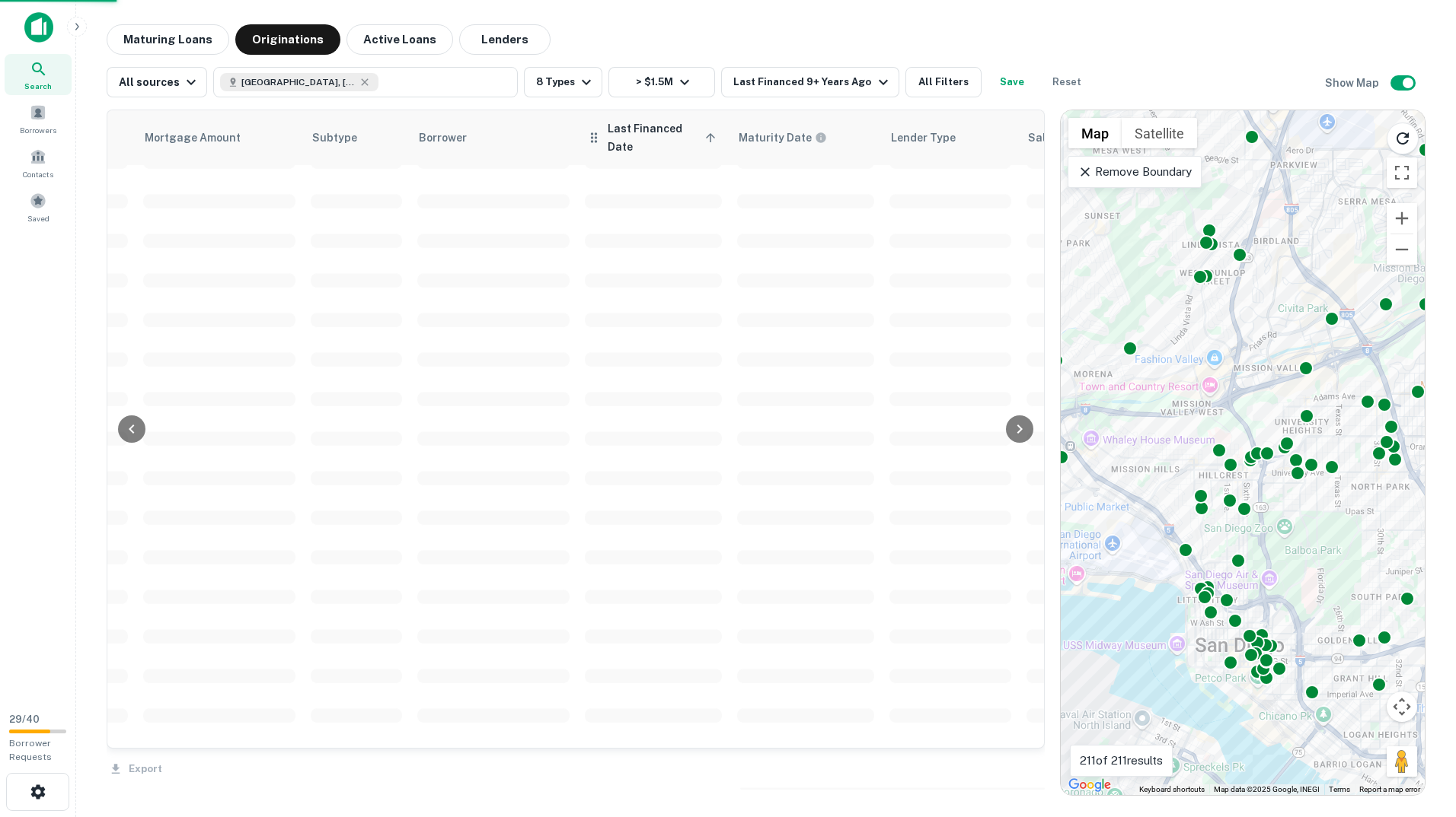
click at [717, 142] on icon at bounding box center [710, 137] width 13 height 13
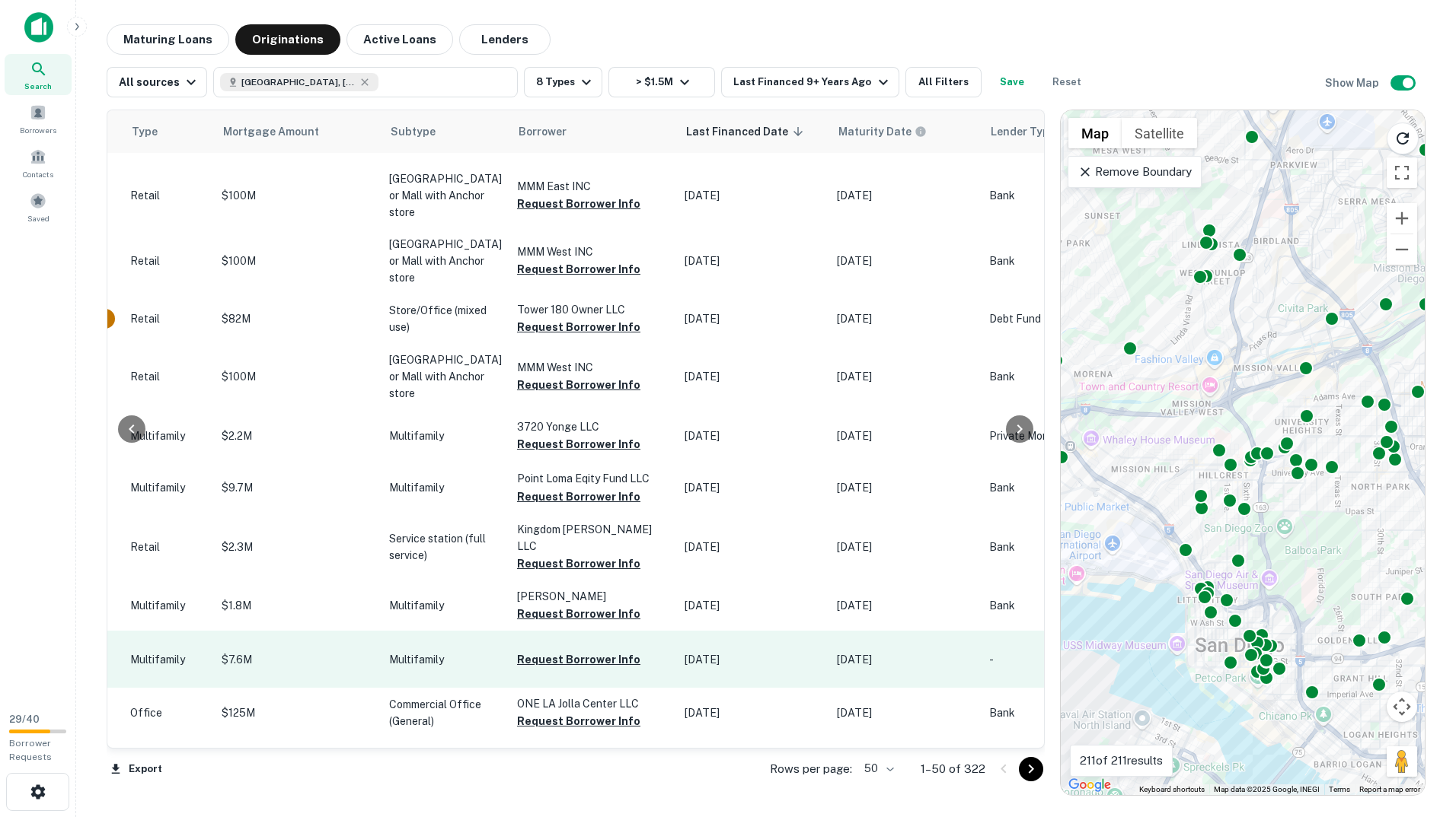
scroll to position [2202, 646]
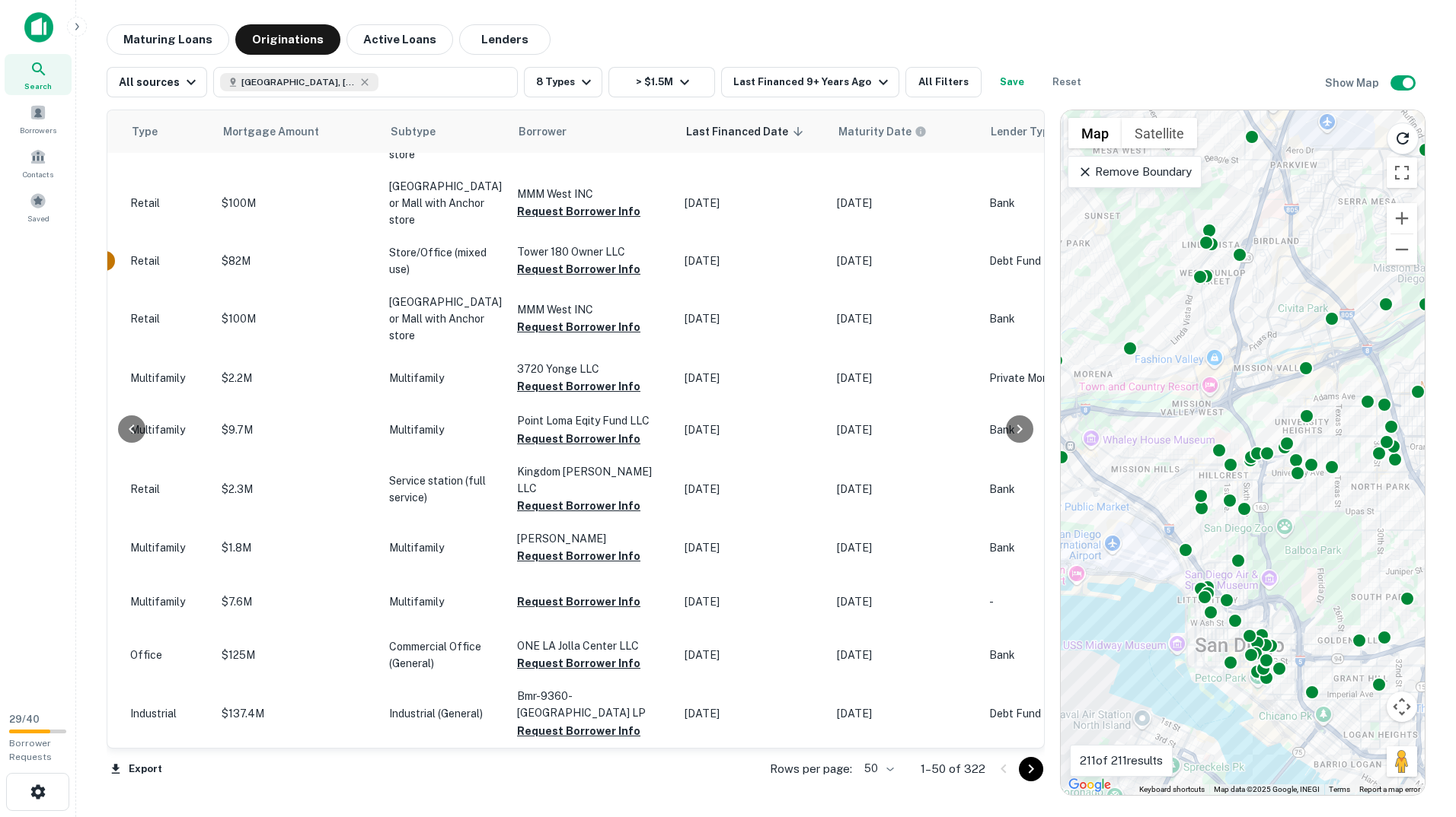
click at [1027, 777] on icon "Go to next page" at bounding box center [1031, 770] width 19 height 19
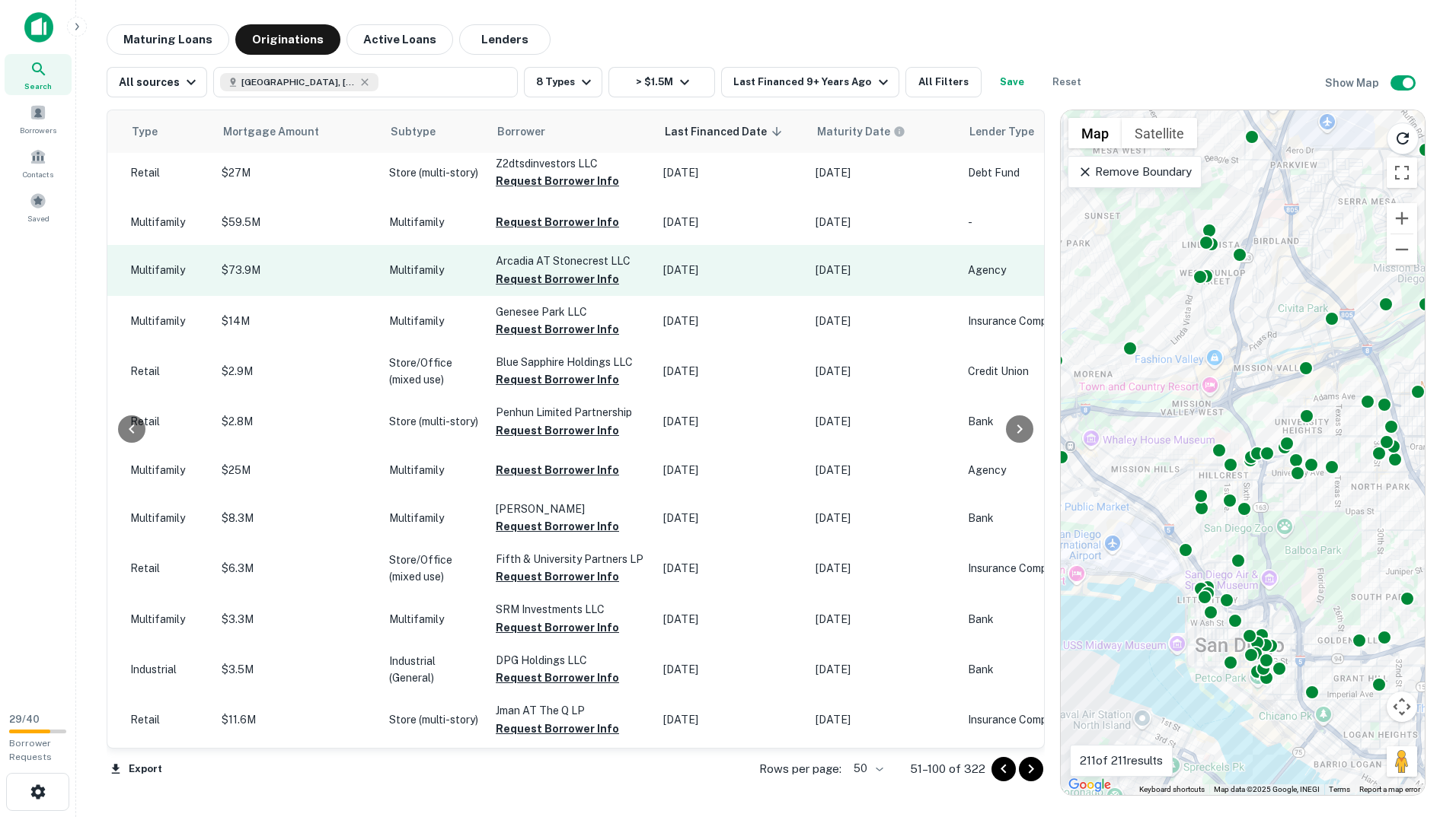
scroll to position [1793, 646]
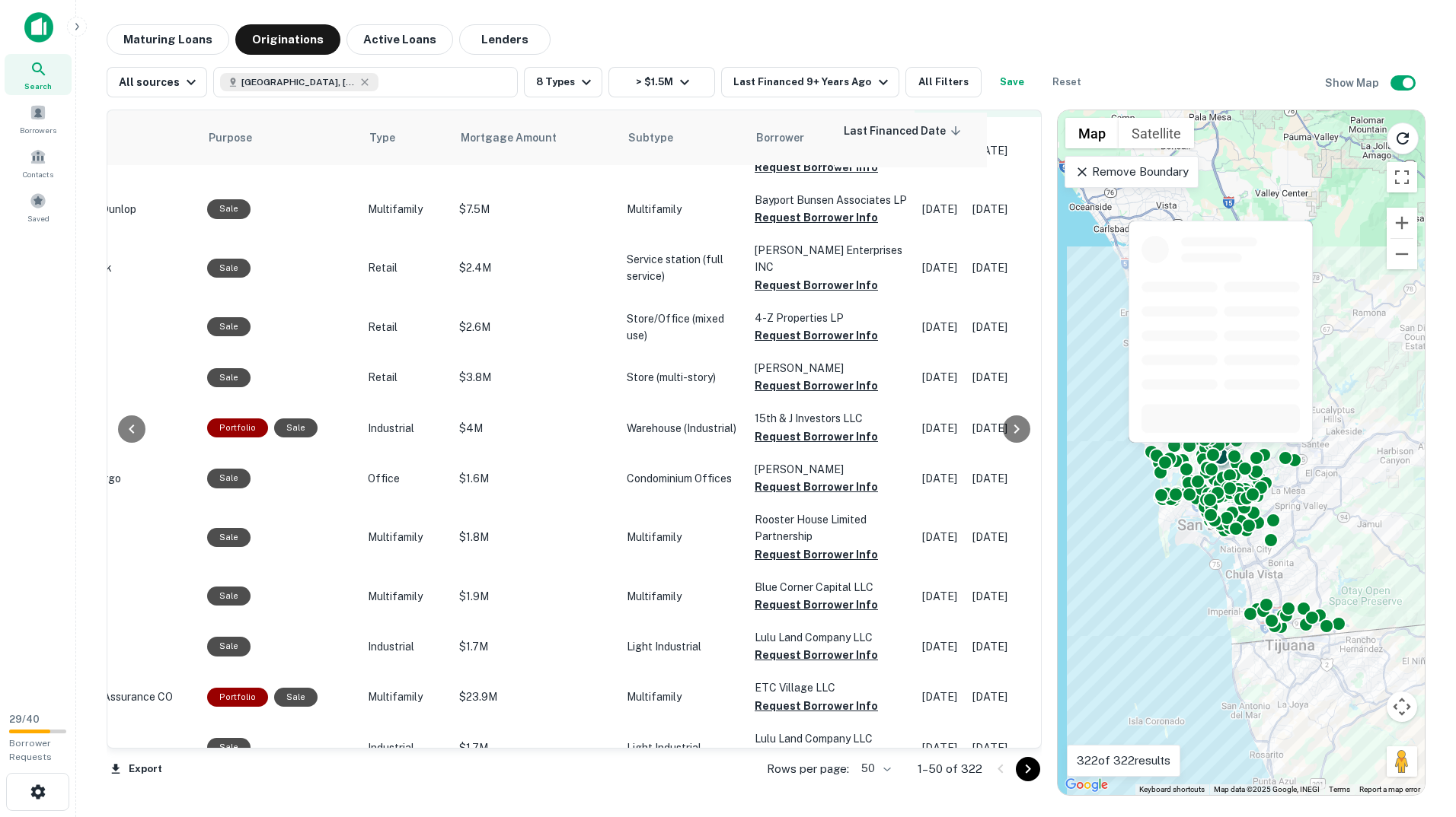
scroll to position [284, 410]
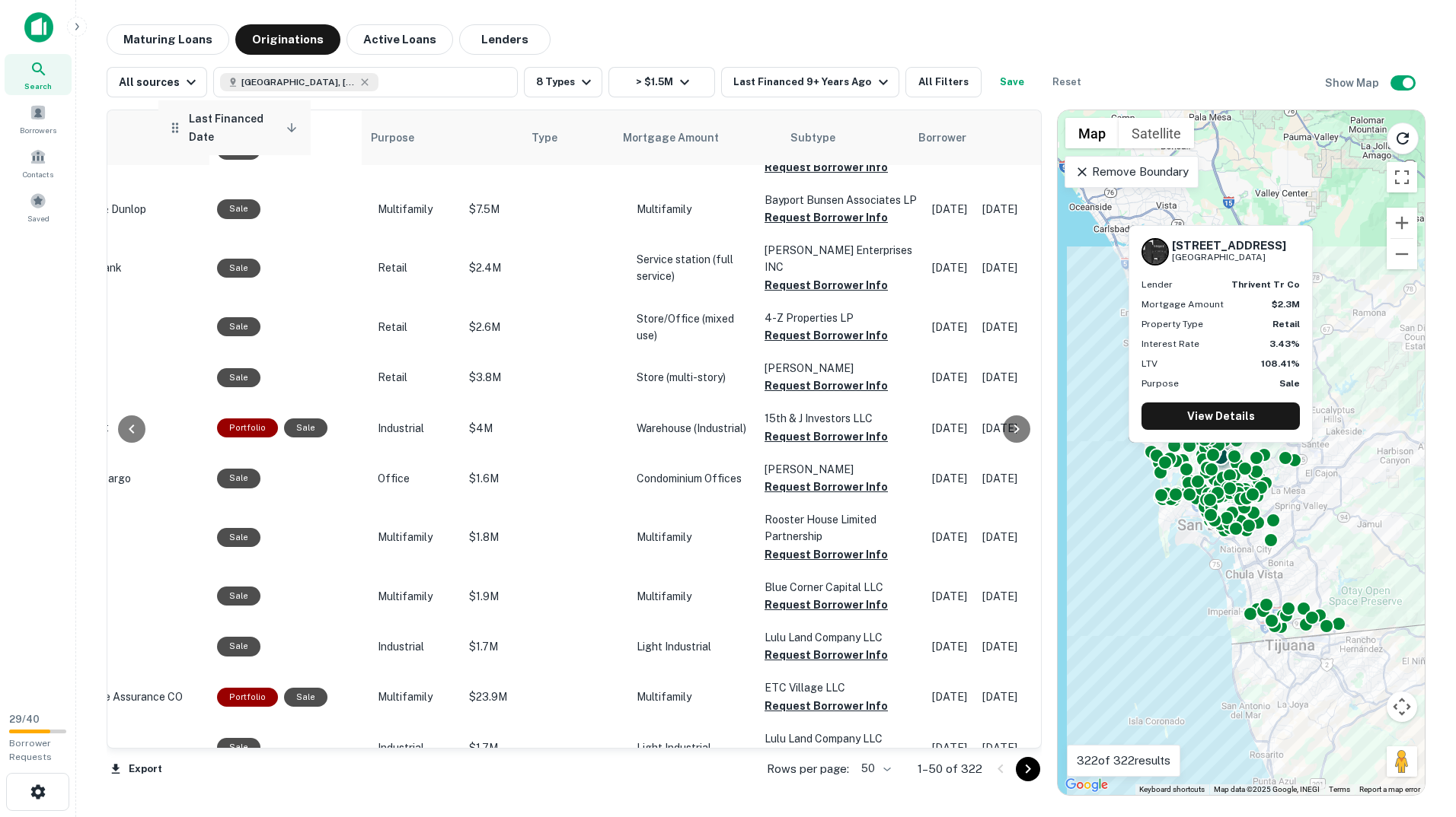
drag, startPoint x: 907, startPoint y: 137, endPoint x: 262, endPoint y: 149, distance: 645.1
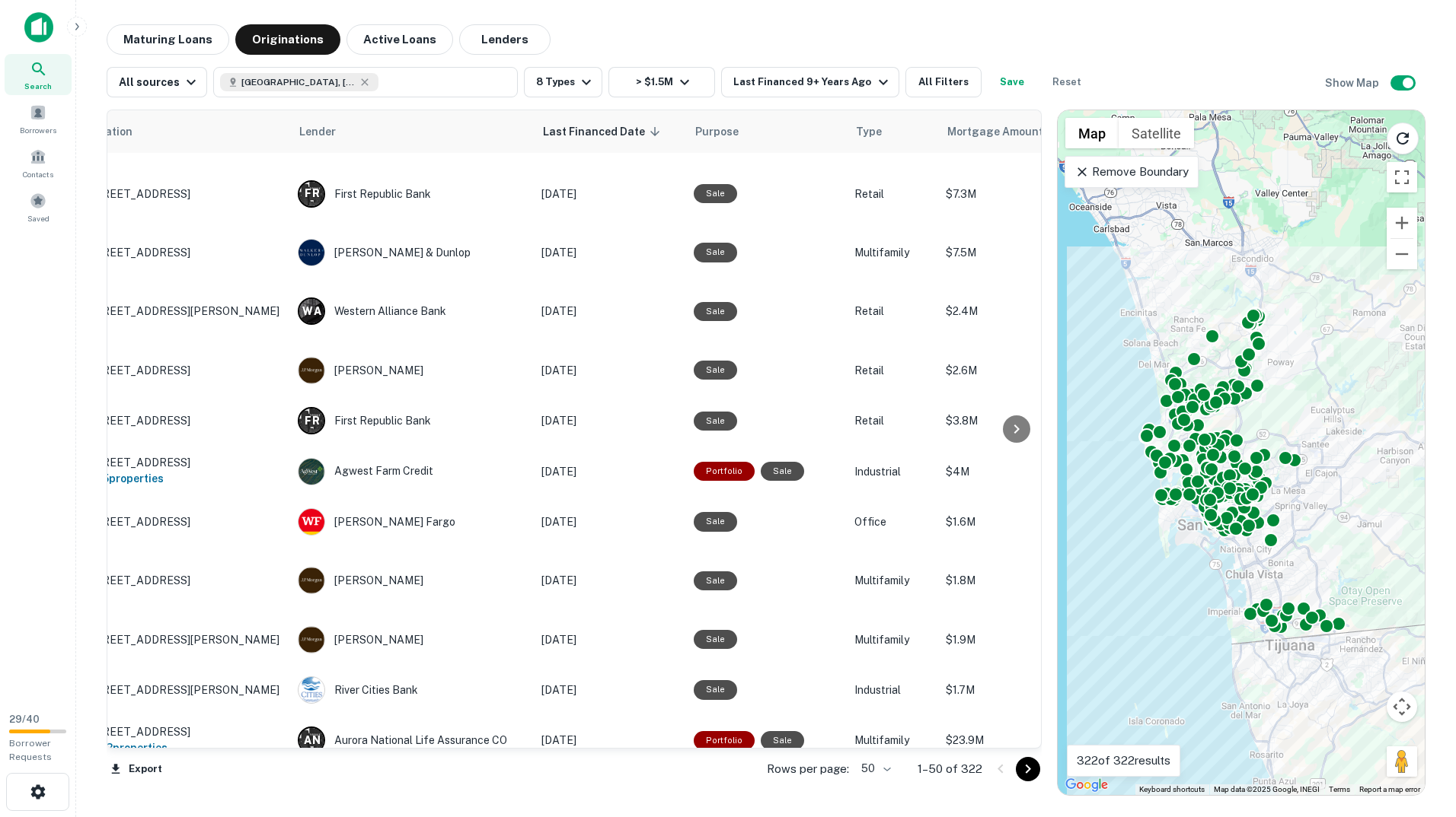
scroll to position [228, 0]
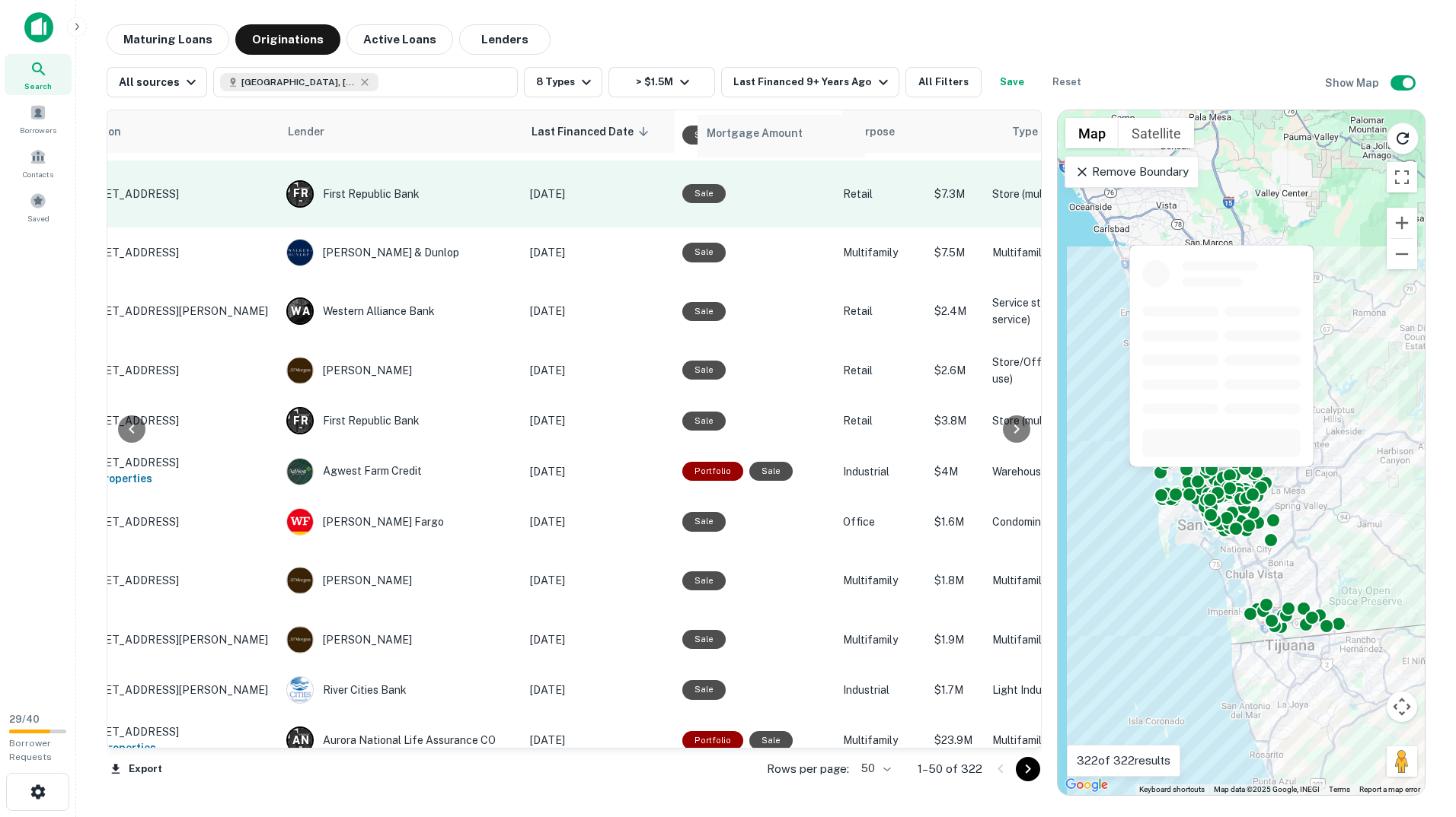
scroll to position [228, 88]
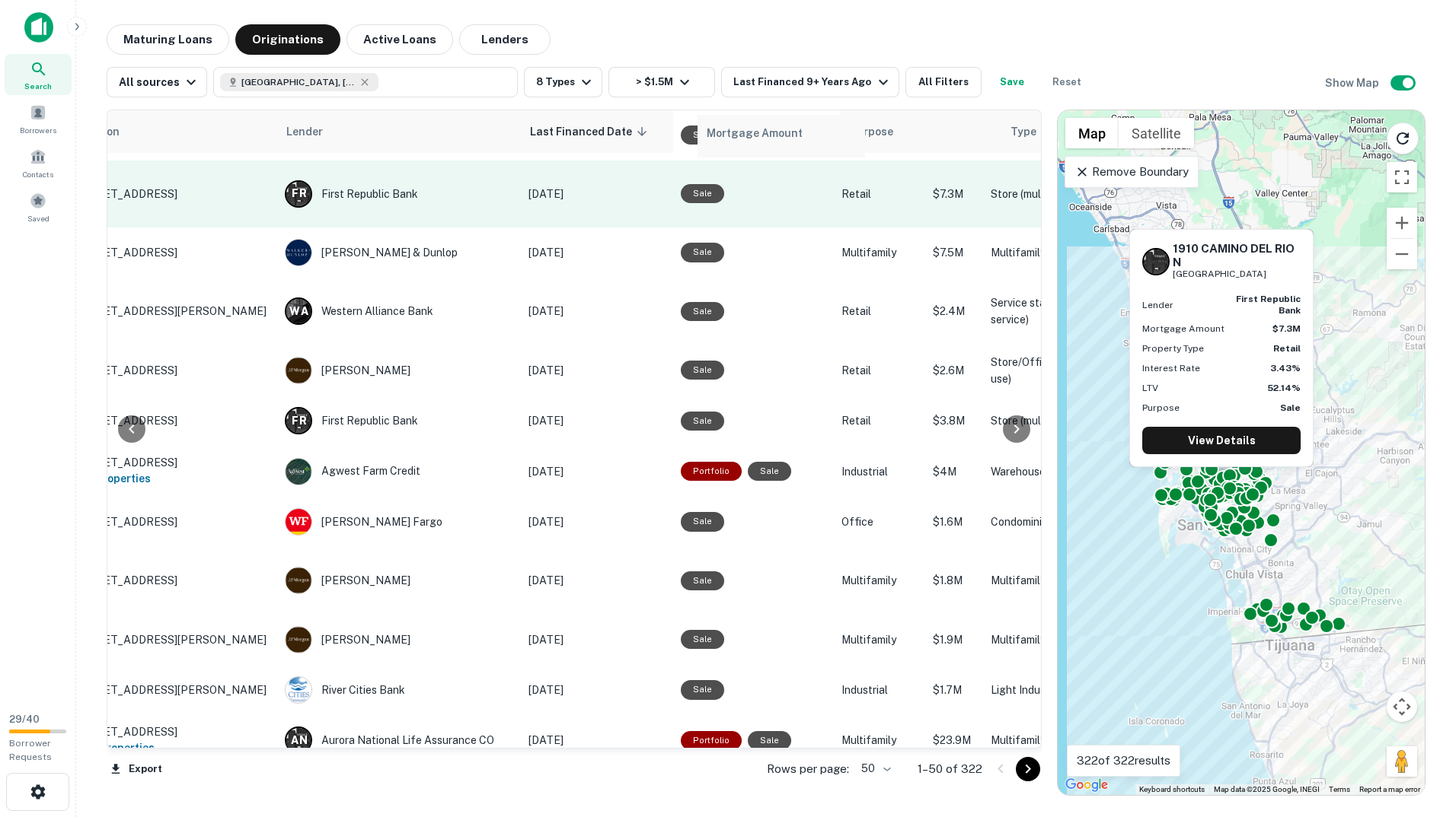
drag, startPoint x: 936, startPoint y: 130, endPoint x: 703, endPoint y: 137, distance: 233.1
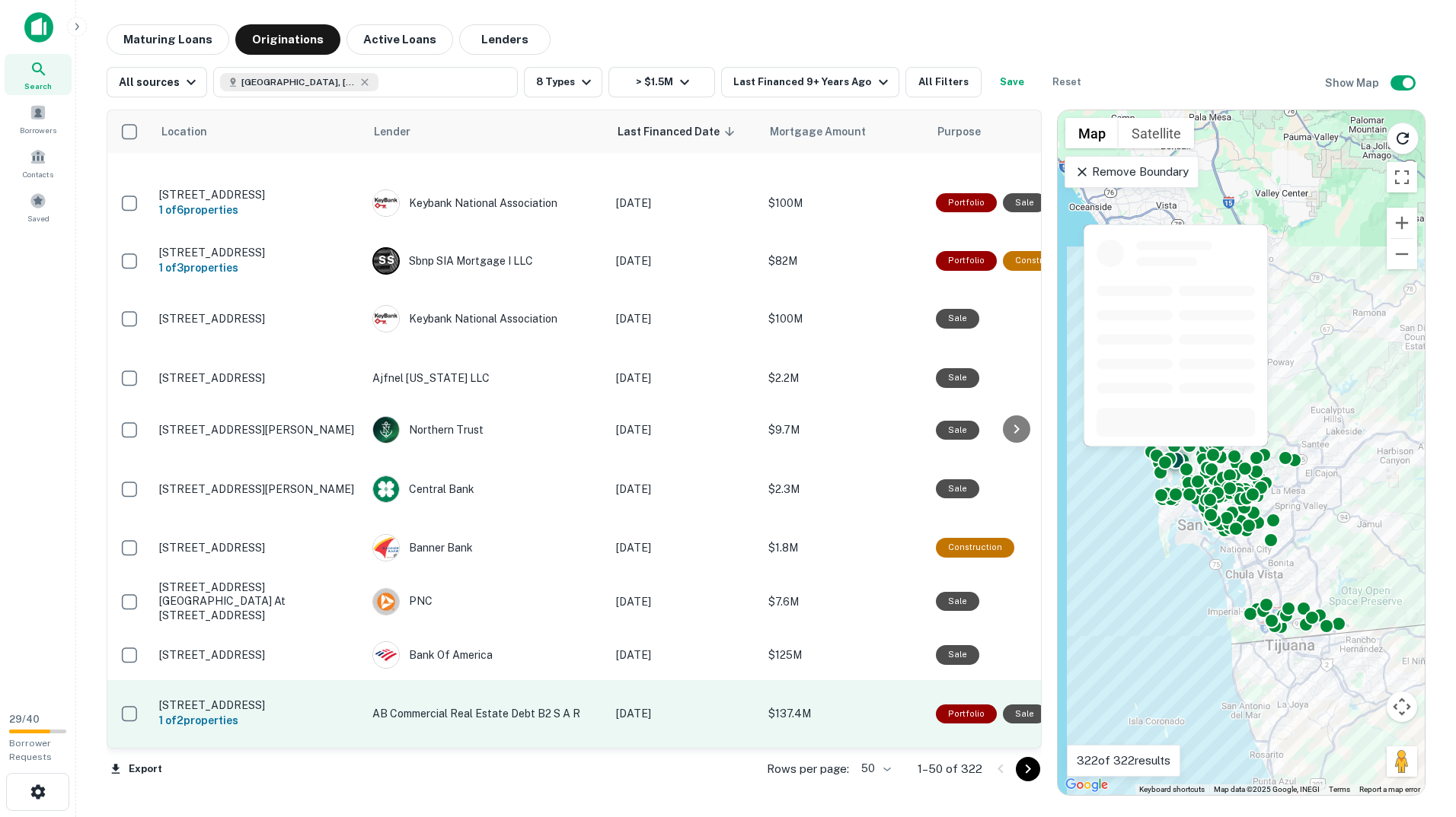
scroll to position [2202, 0]
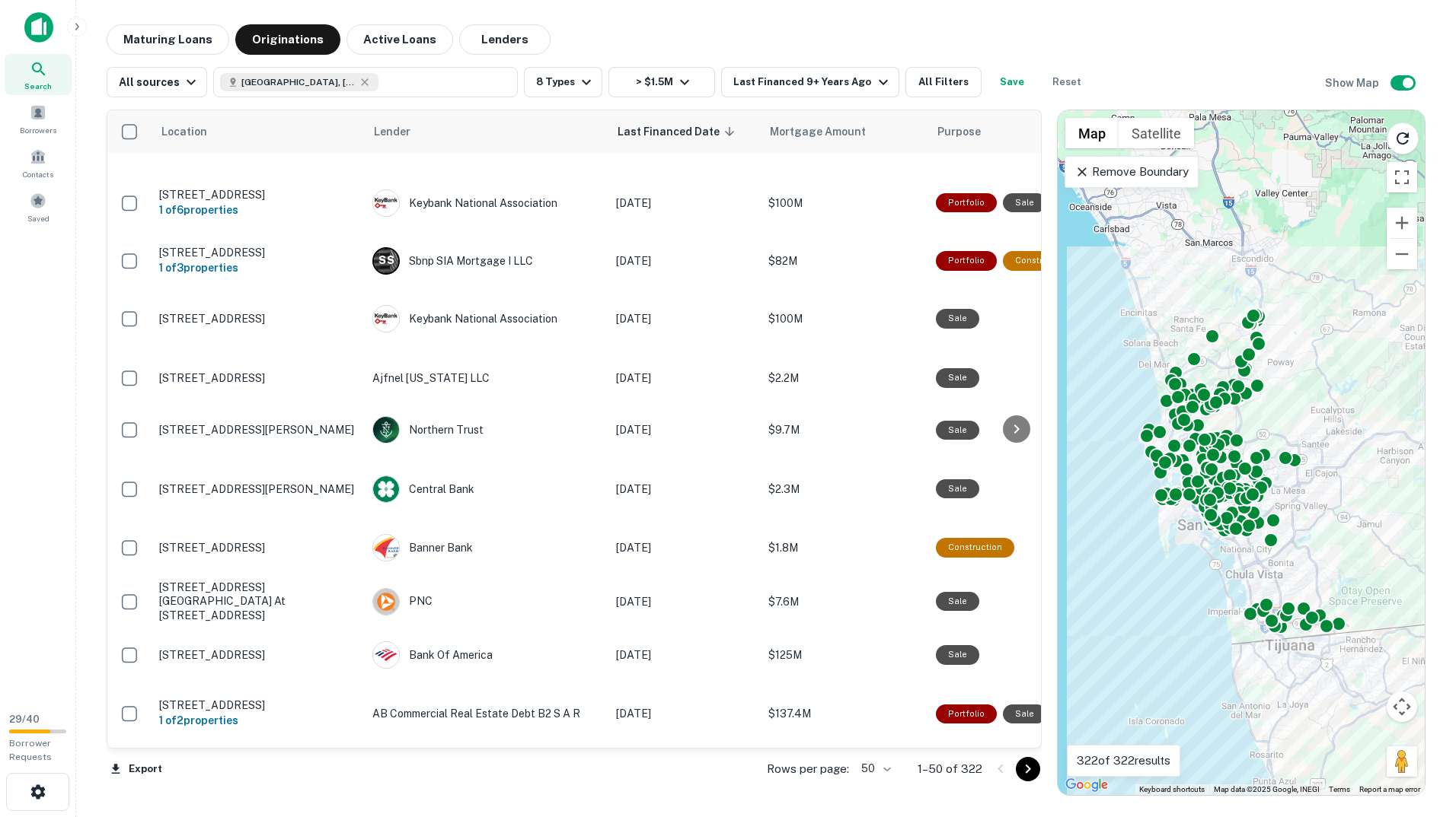
click at [1027, 773] on icon "Go to next page" at bounding box center [1028, 770] width 19 height 19
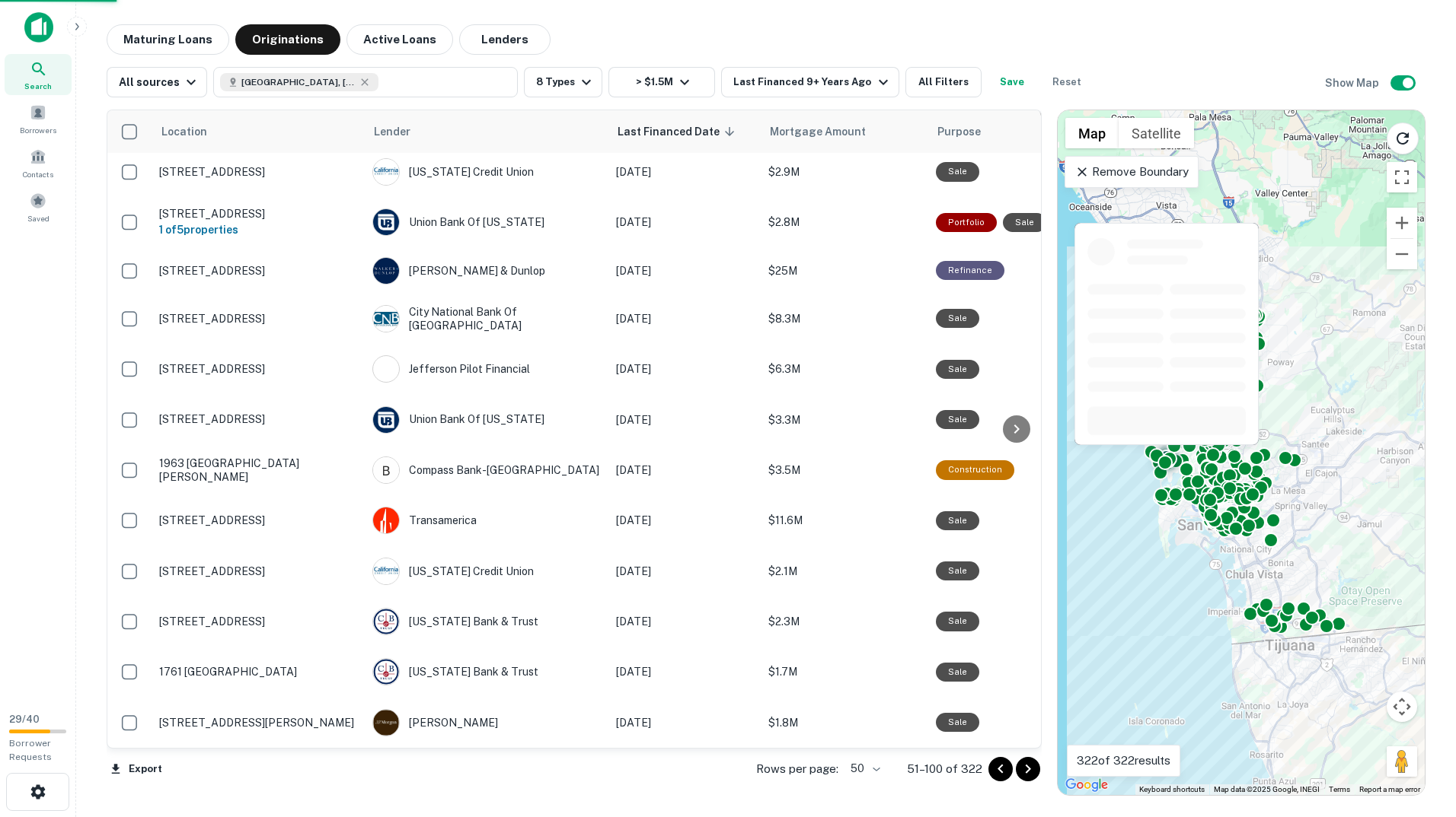
scroll to position [2097, 0]
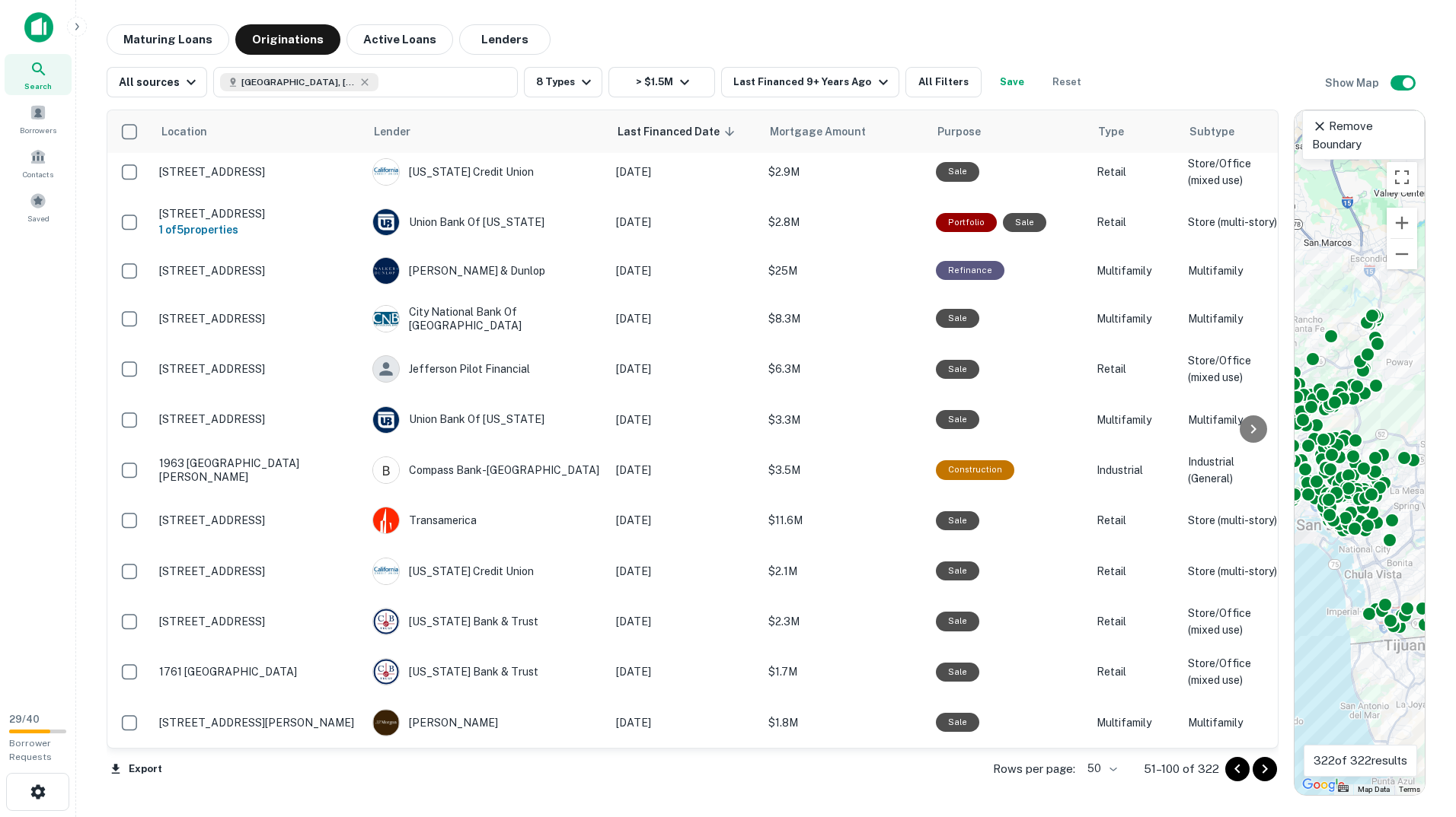
drag, startPoint x: 1042, startPoint y: 425, endPoint x: 1338, endPoint y: 415, distance: 296.2
click at [1331, 417] on div "Location Lender Last Financed Date sorted descending Mortgage Amount Purpose Ty…" at bounding box center [765, 447] width 1318 height 698
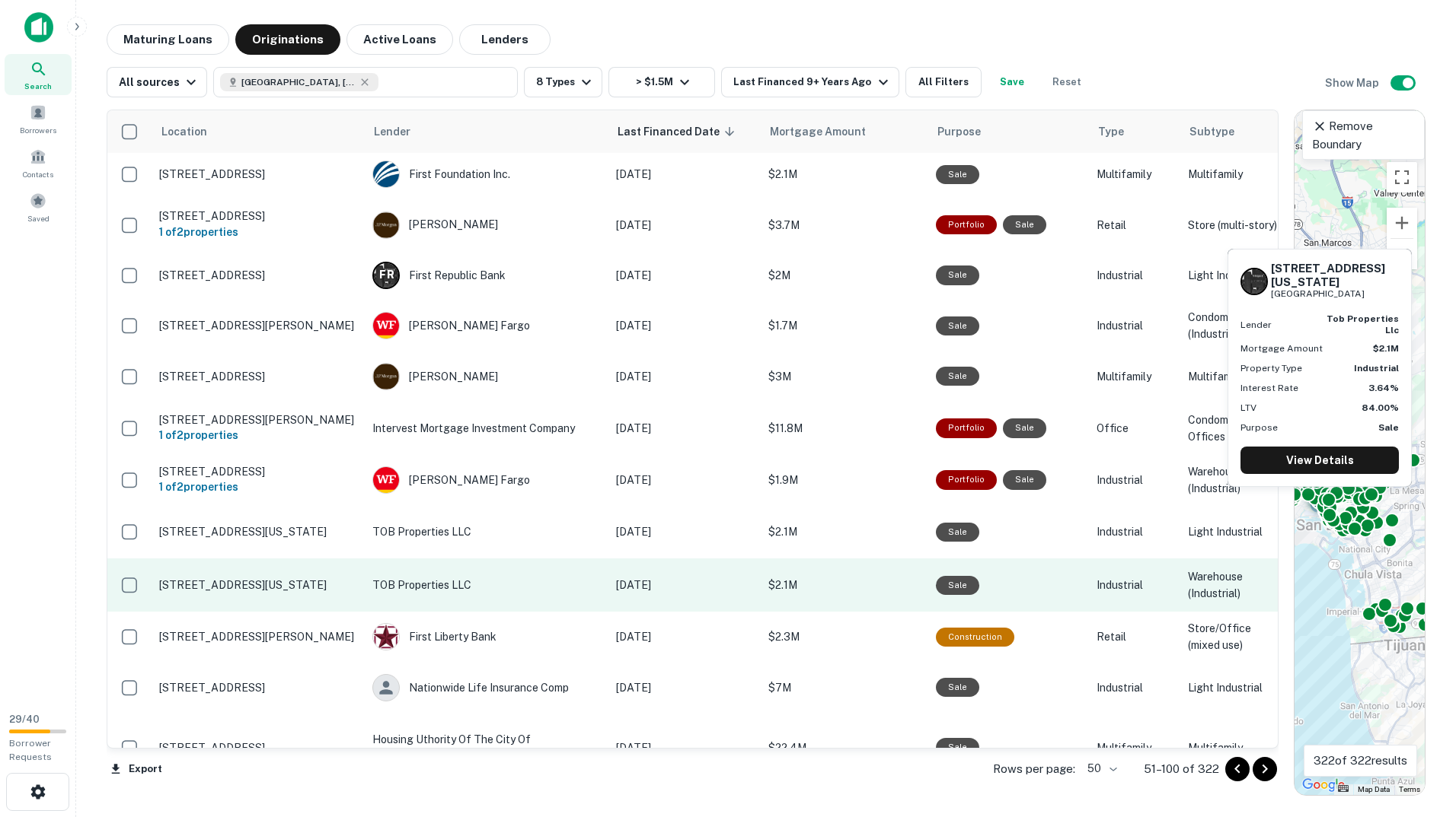
scroll to position [423, 0]
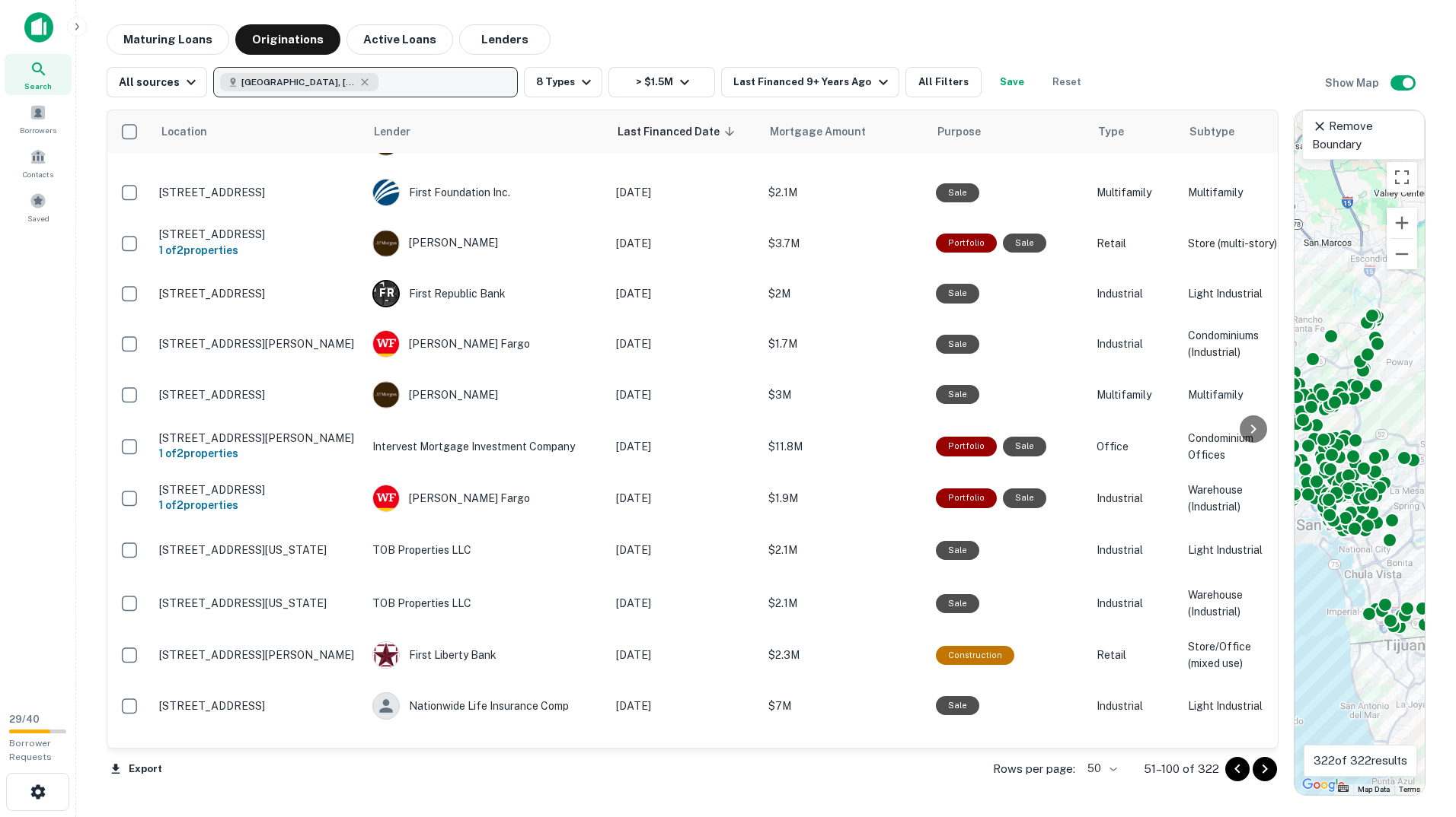
drag, startPoint x: 394, startPoint y: 40, endPoint x: 328, endPoint y: 73, distance: 73.8
click at [394, 40] on button "Active Loans" at bounding box center [400, 40] width 106 height 30
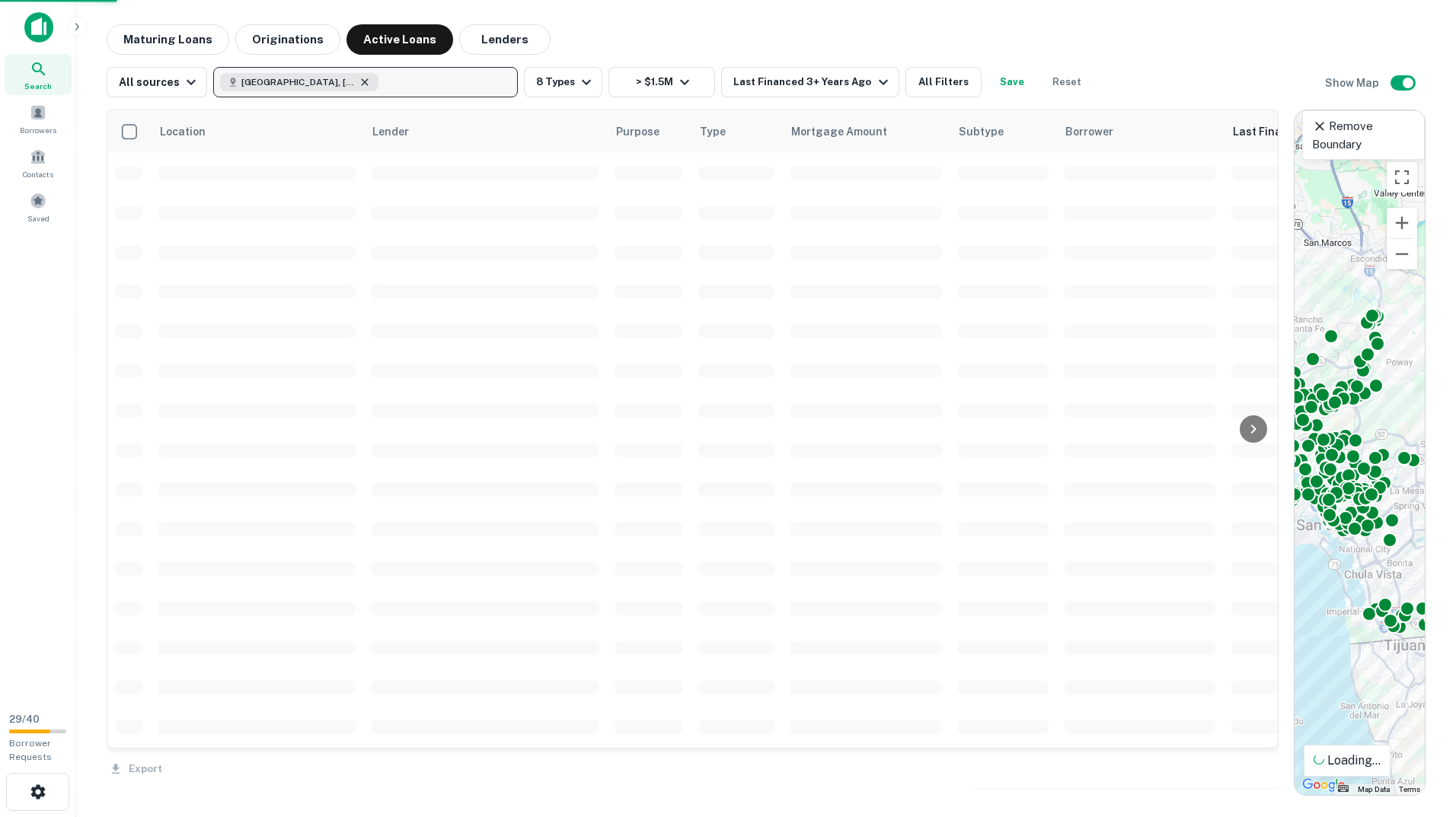
scroll to position [423, 0]
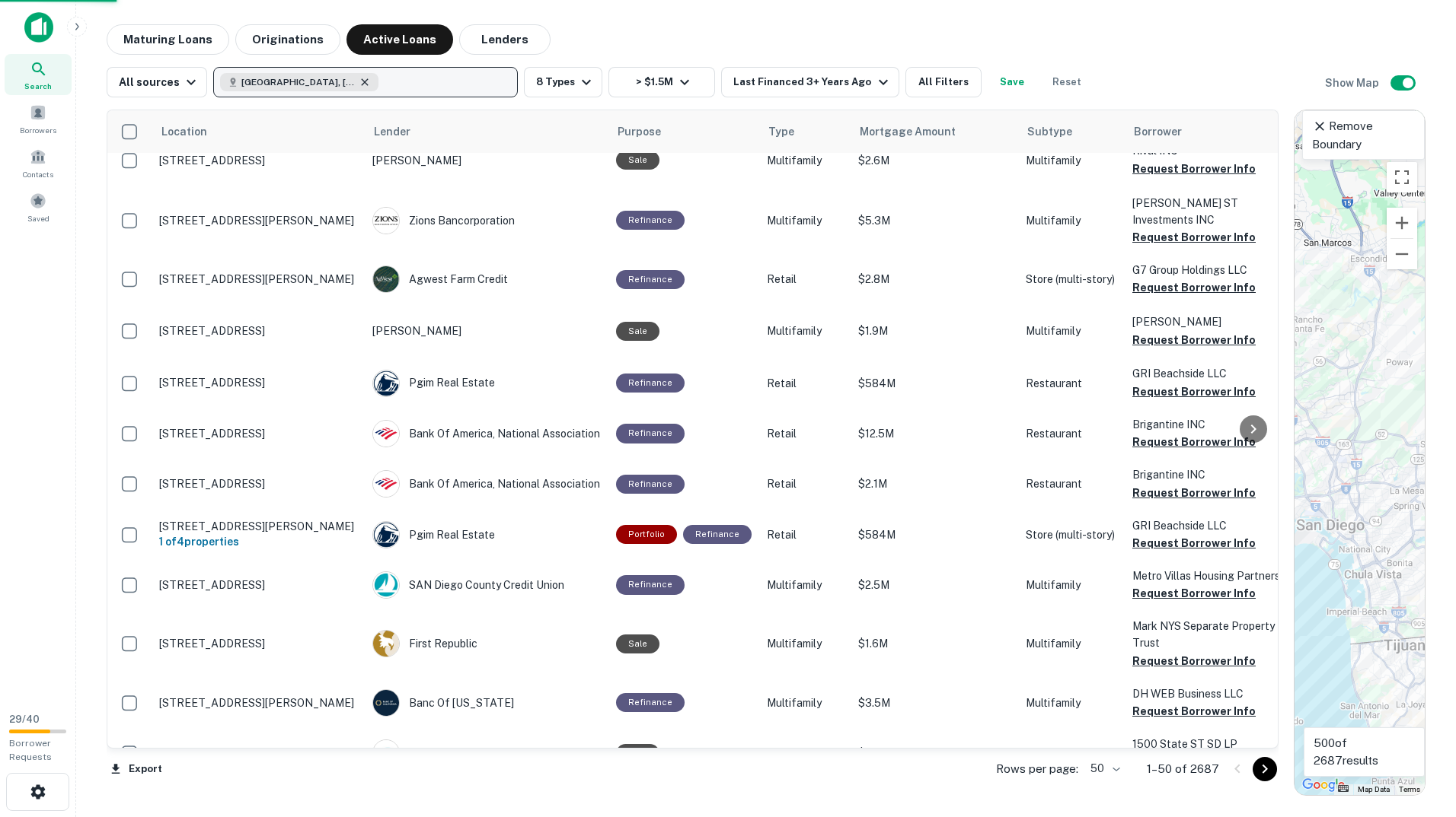
click at [359, 84] on icon "button" at bounding box center [364, 82] width 12 height 12
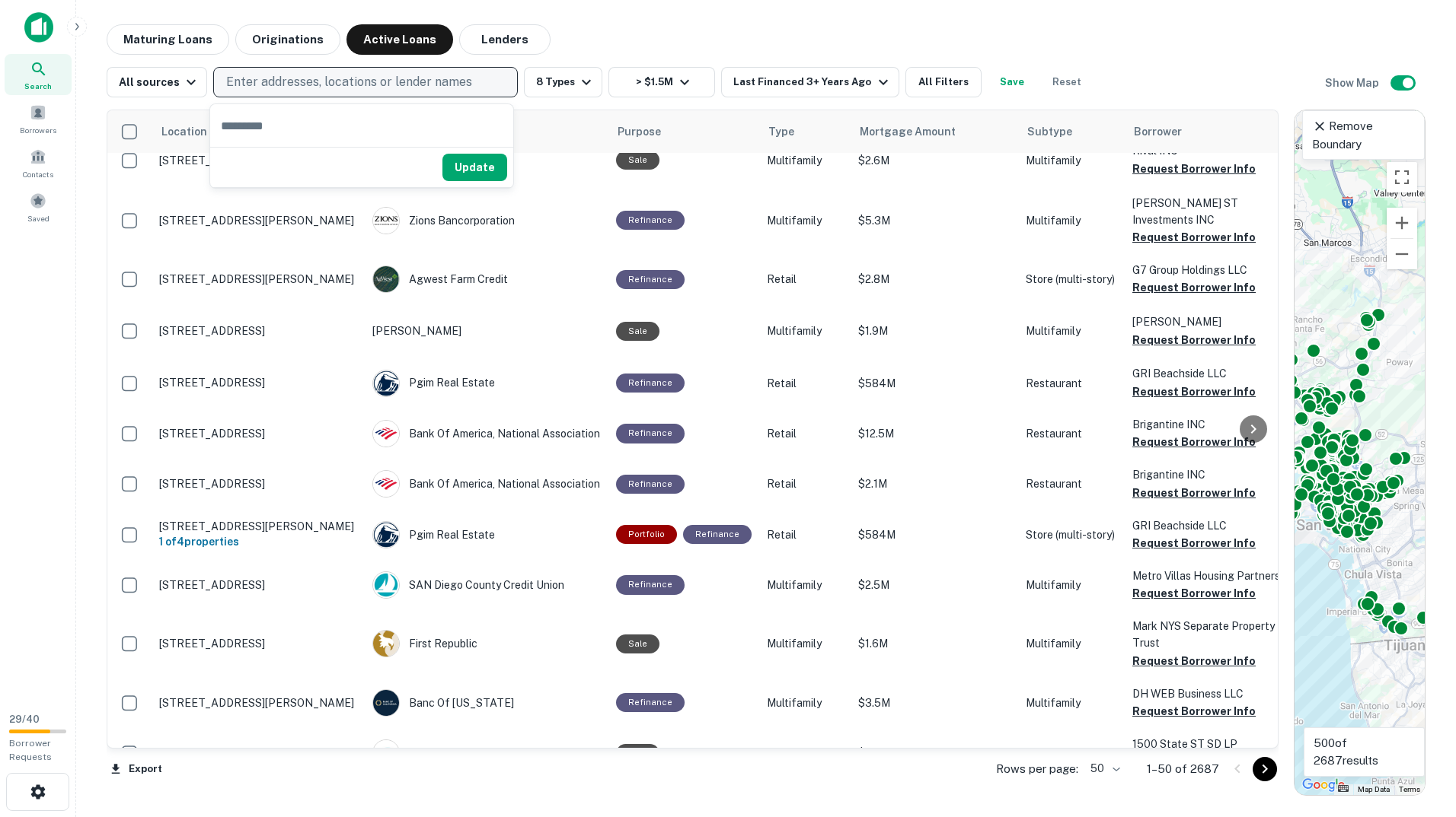
click at [613, 30] on div "Maturing Loans Originations Active Loans Lenders" at bounding box center [765, 40] width 1318 height 30
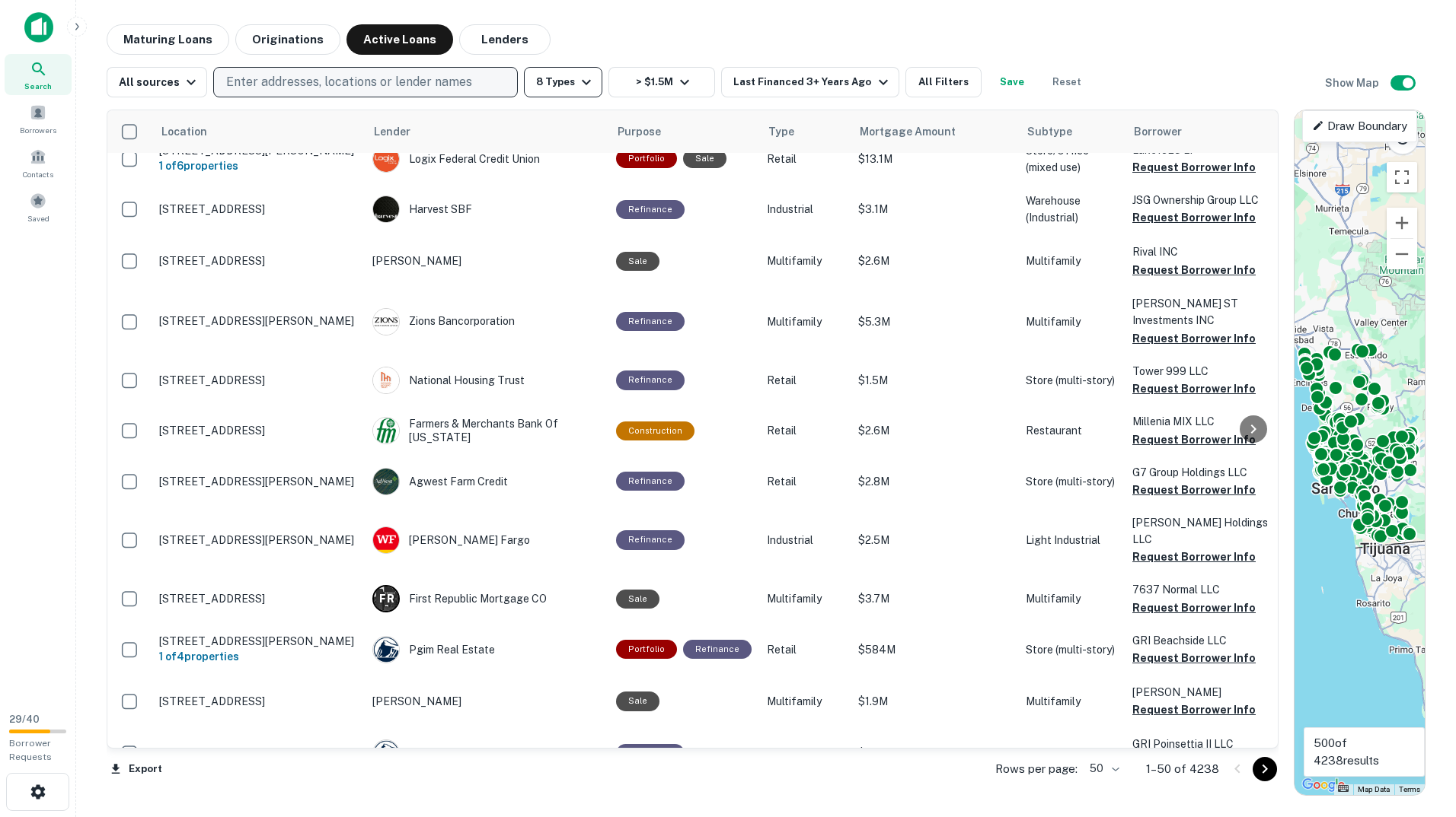
click at [582, 85] on icon "button" at bounding box center [586, 83] width 19 height 19
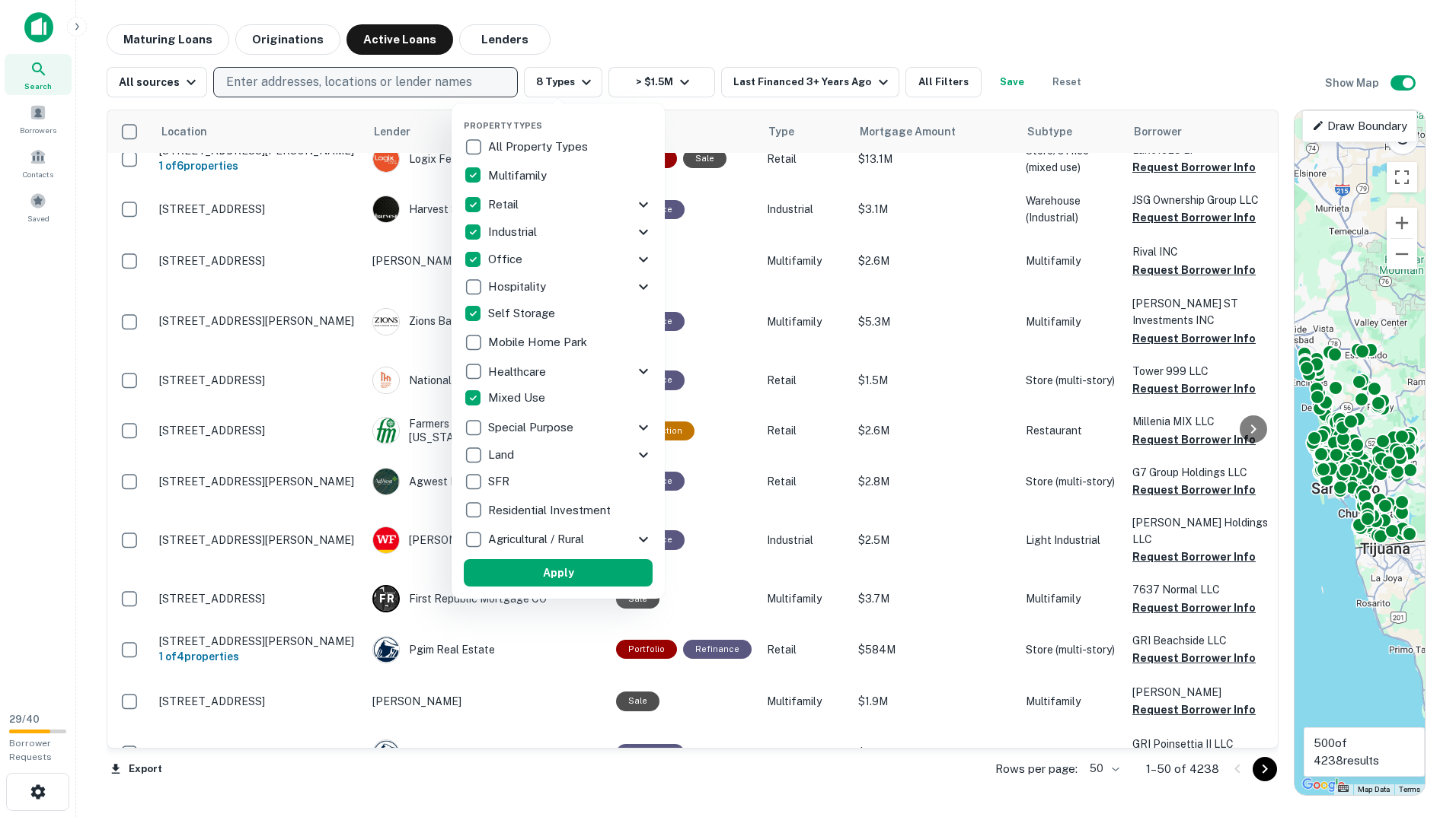
click at [524, 315] on p "Self Storage" at bounding box center [523, 314] width 70 height 19
click at [536, 396] on p "Mixed Use" at bounding box center [518, 398] width 60 height 19
click at [520, 252] on p "Office" at bounding box center [507, 260] width 37 height 19
click at [520, 231] on p "Industrial" at bounding box center [514, 232] width 51 height 19
click at [504, 207] on p "Retail" at bounding box center [505, 205] width 34 height 19
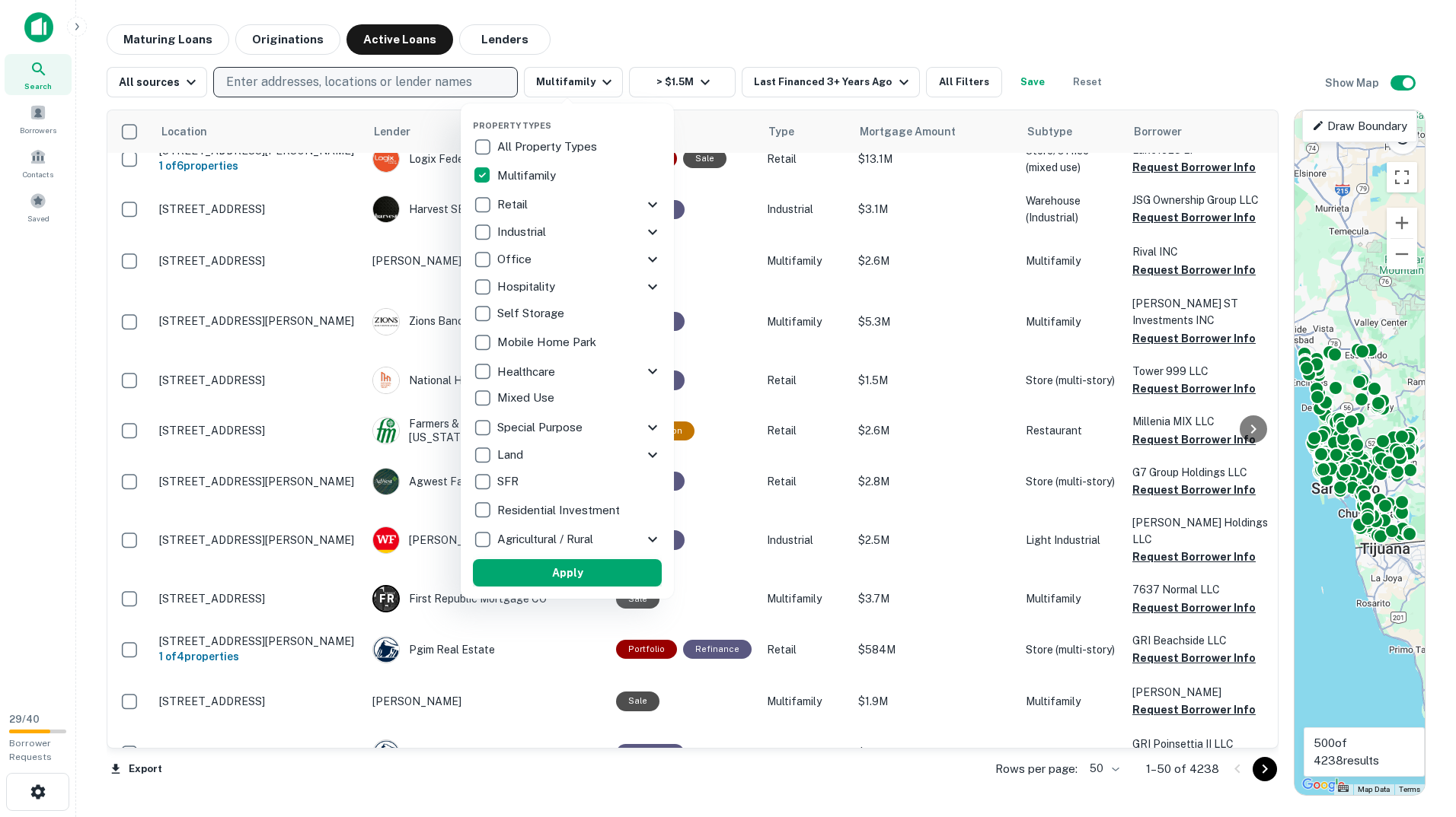
click at [579, 575] on button "Apply" at bounding box center [567, 572] width 189 height 27
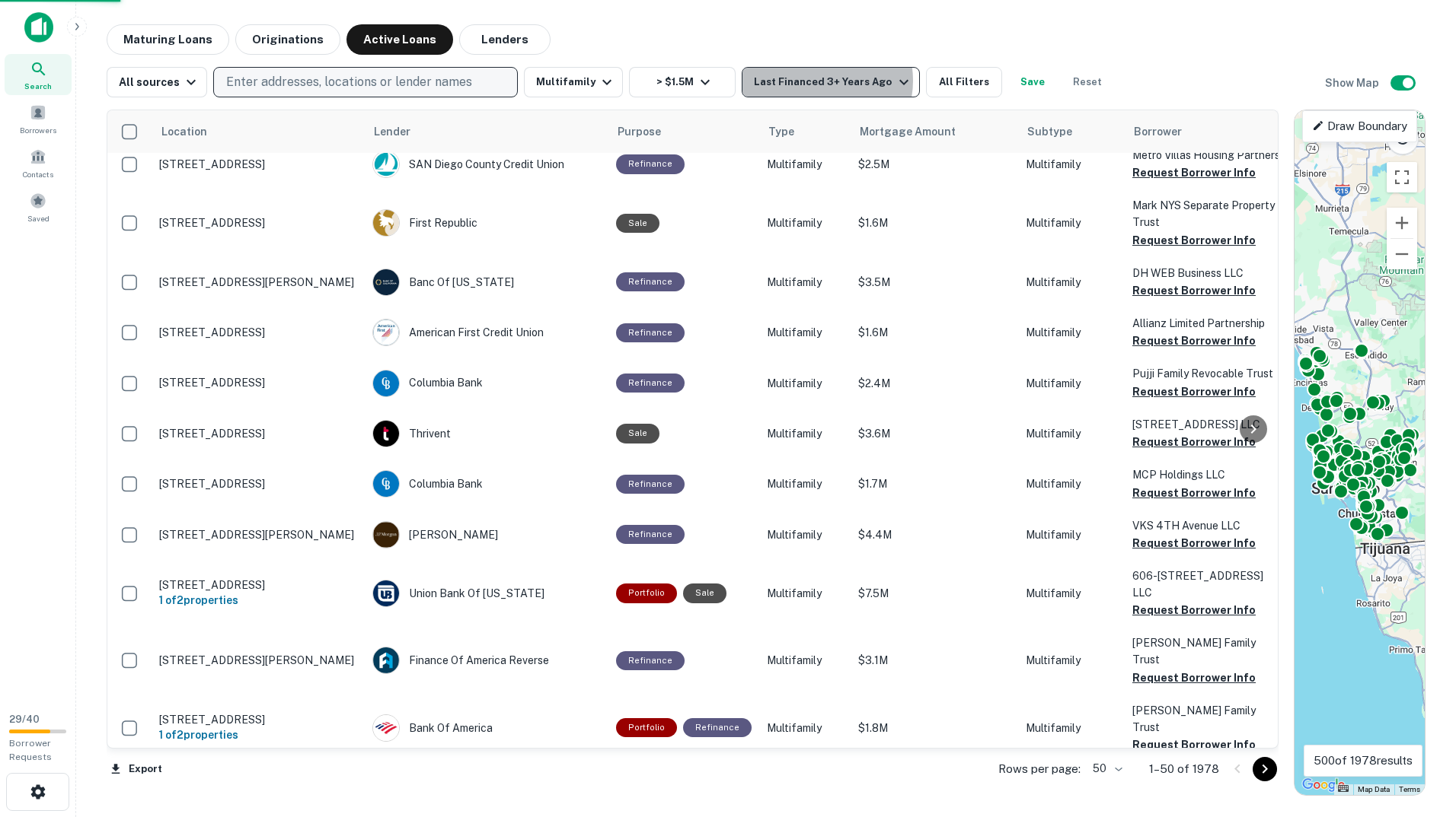
click at [806, 81] on div "Last Financed 3+ Years Ago" at bounding box center [833, 83] width 159 height 19
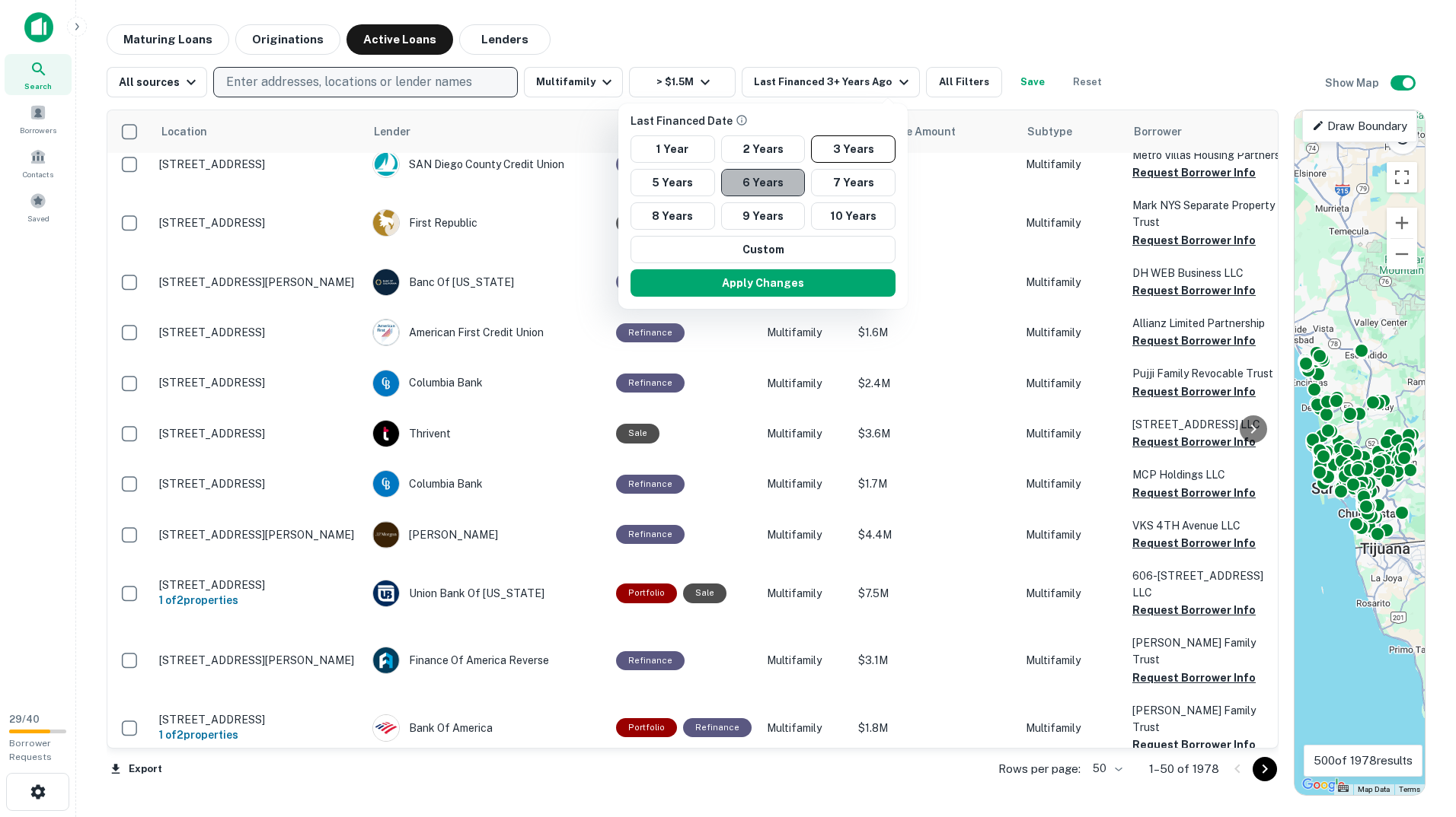
click at [747, 179] on button "6 Years" at bounding box center [763, 182] width 84 height 27
click at [708, 180] on button "5 Years" at bounding box center [672, 182] width 84 height 27
click at [761, 279] on button "Apply Changes" at bounding box center [763, 282] width 265 height 27
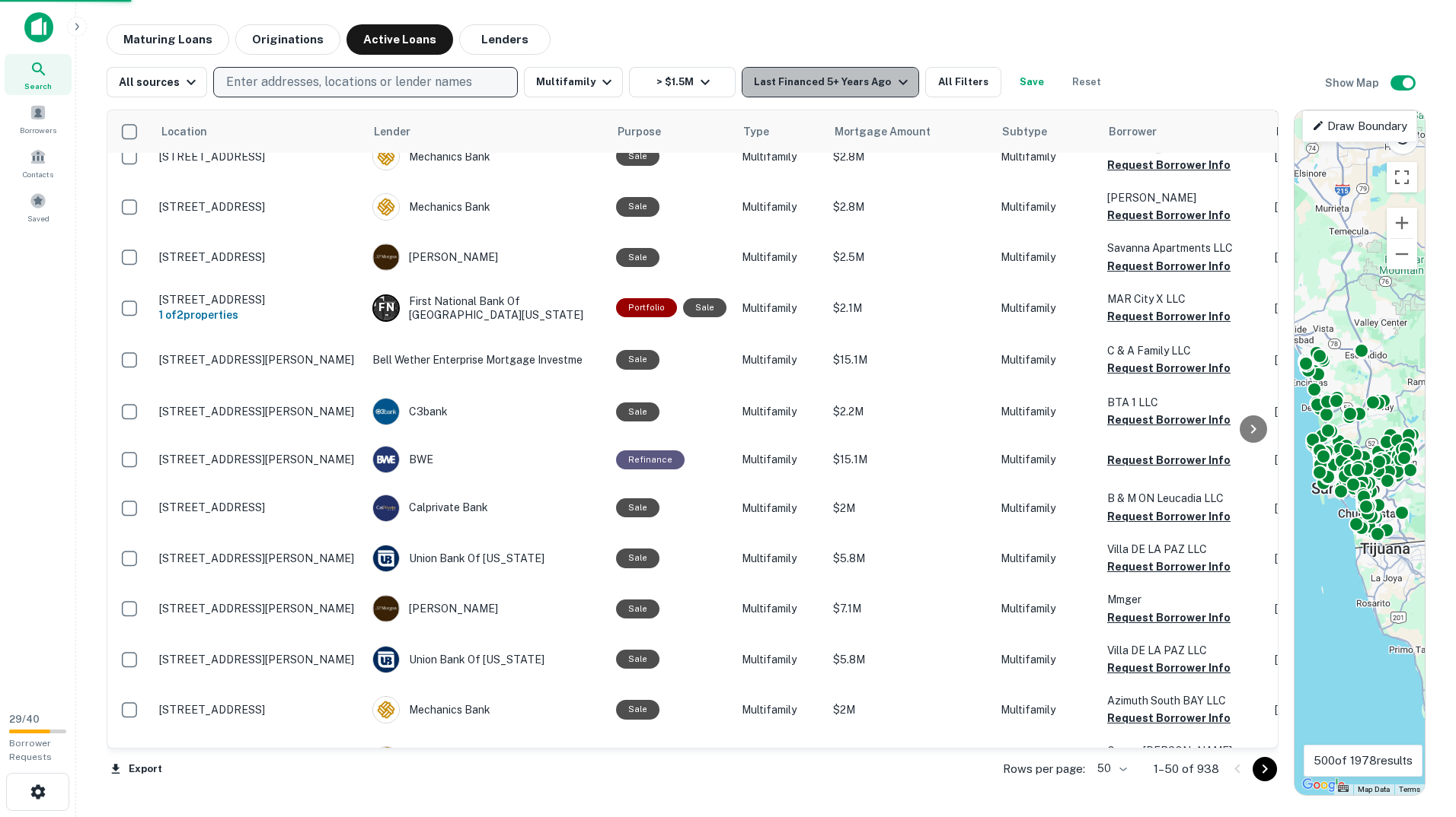
click at [827, 78] on div "Last Financed 5+ Years Ago" at bounding box center [832, 83] width 158 height 19
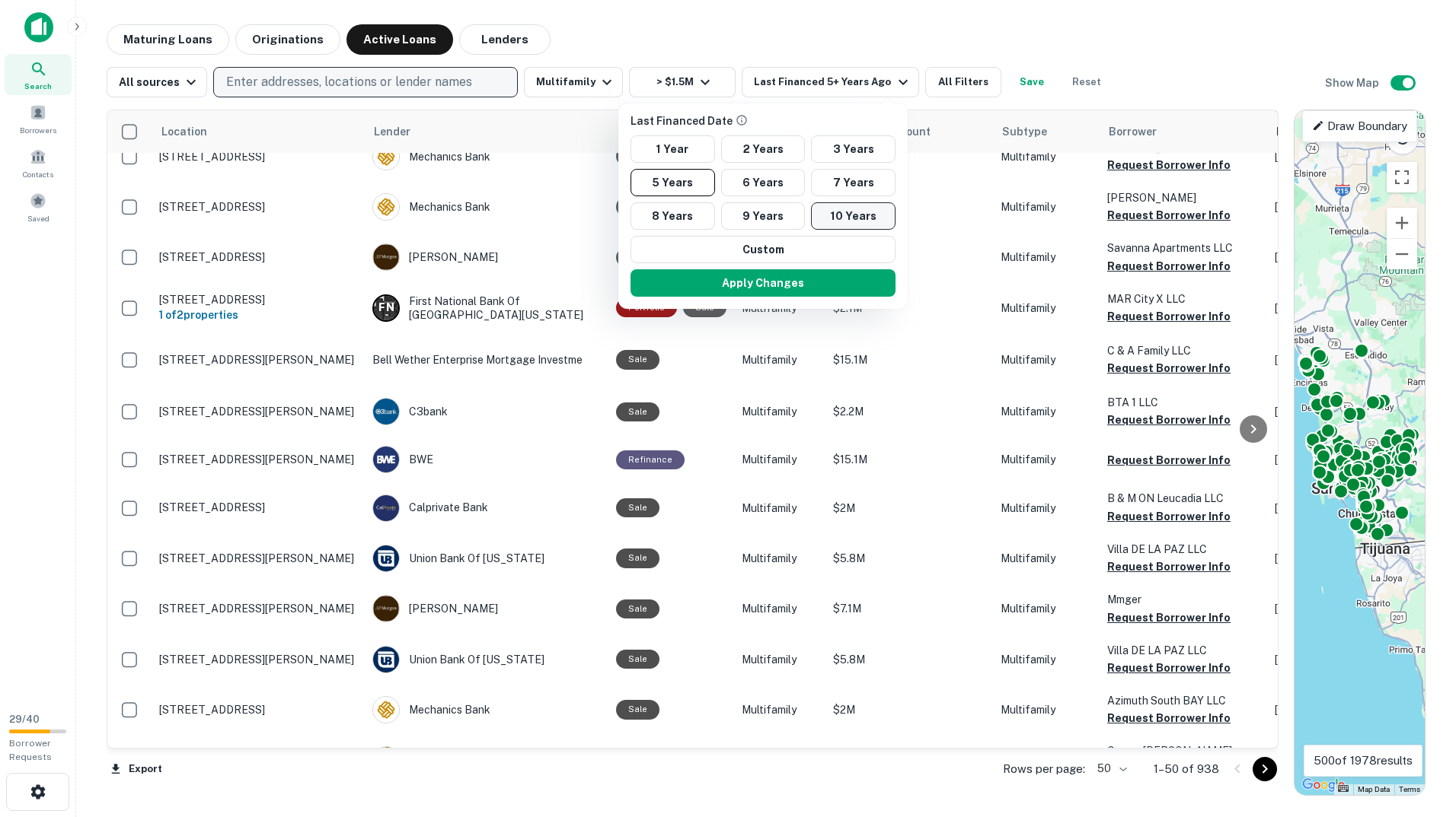
click at [834, 217] on button "10 Years" at bounding box center [853, 216] width 84 height 27
click at [811, 273] on button "Apply Changes" at bounding box center [767, 282] width 265 height 27
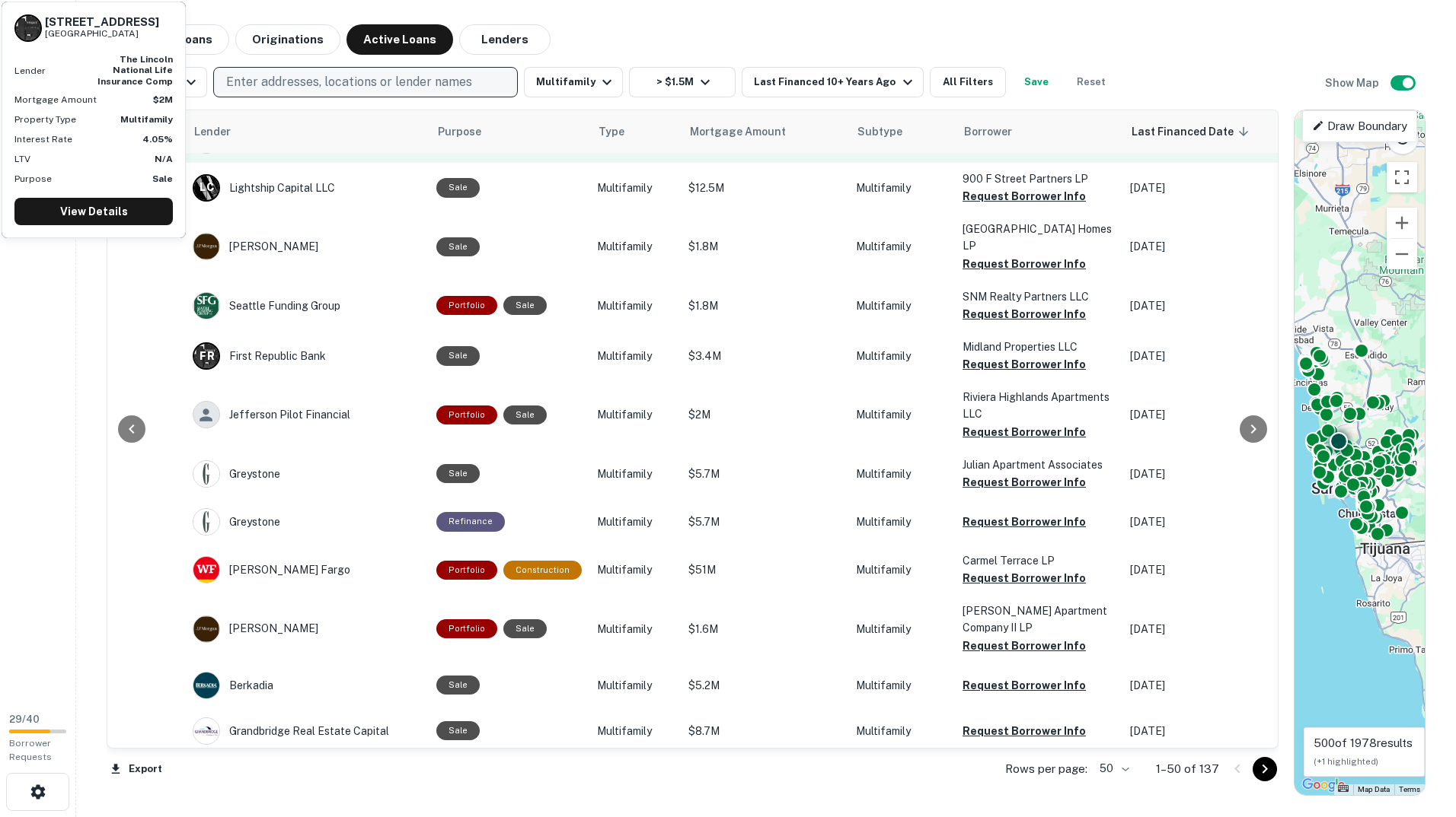
scroll to position [0, 180]
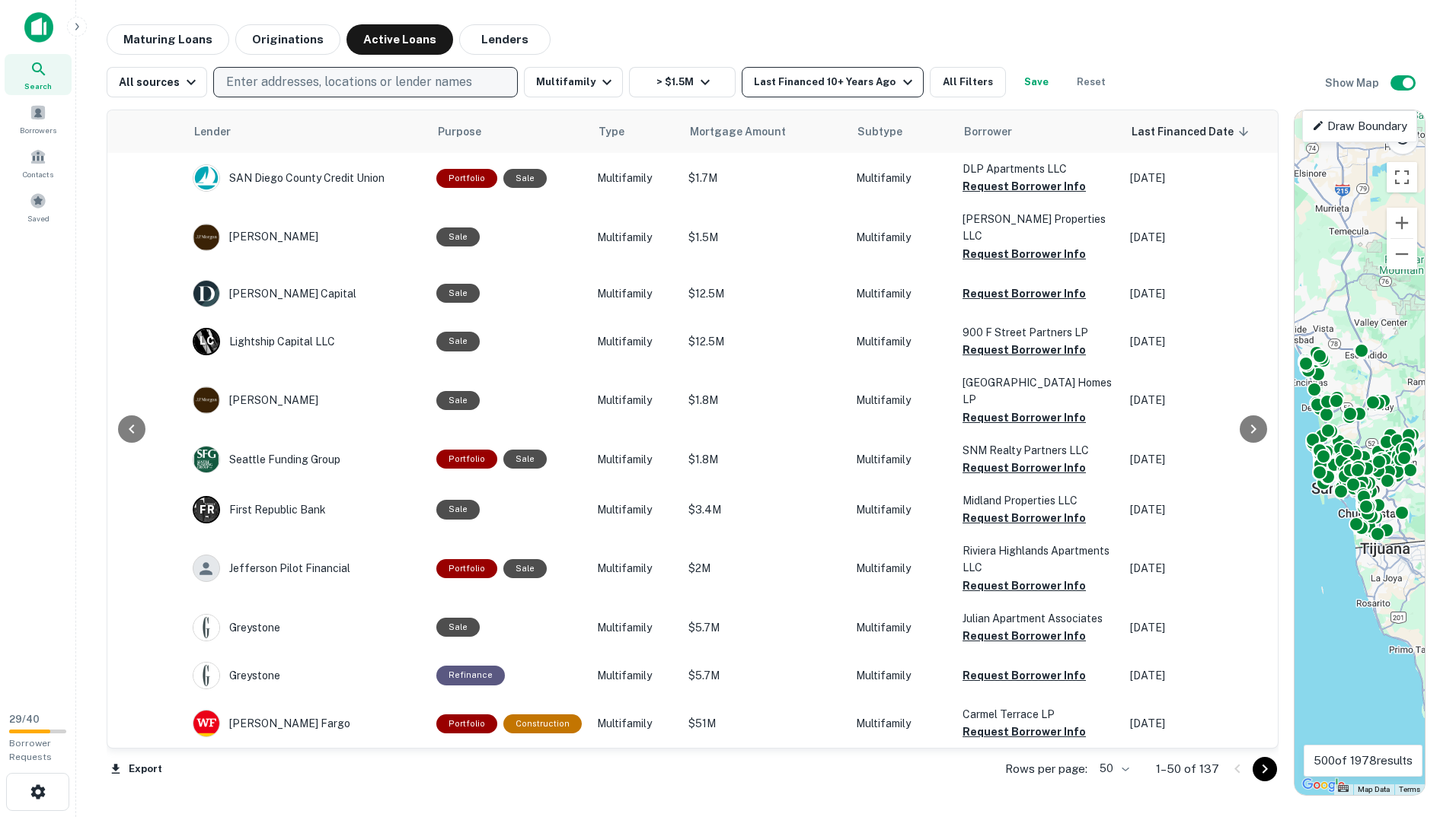
click at [800, 85] on div "Last Financed 10+ Years Ago" at bounding box center [834, 83] width 162 height 19
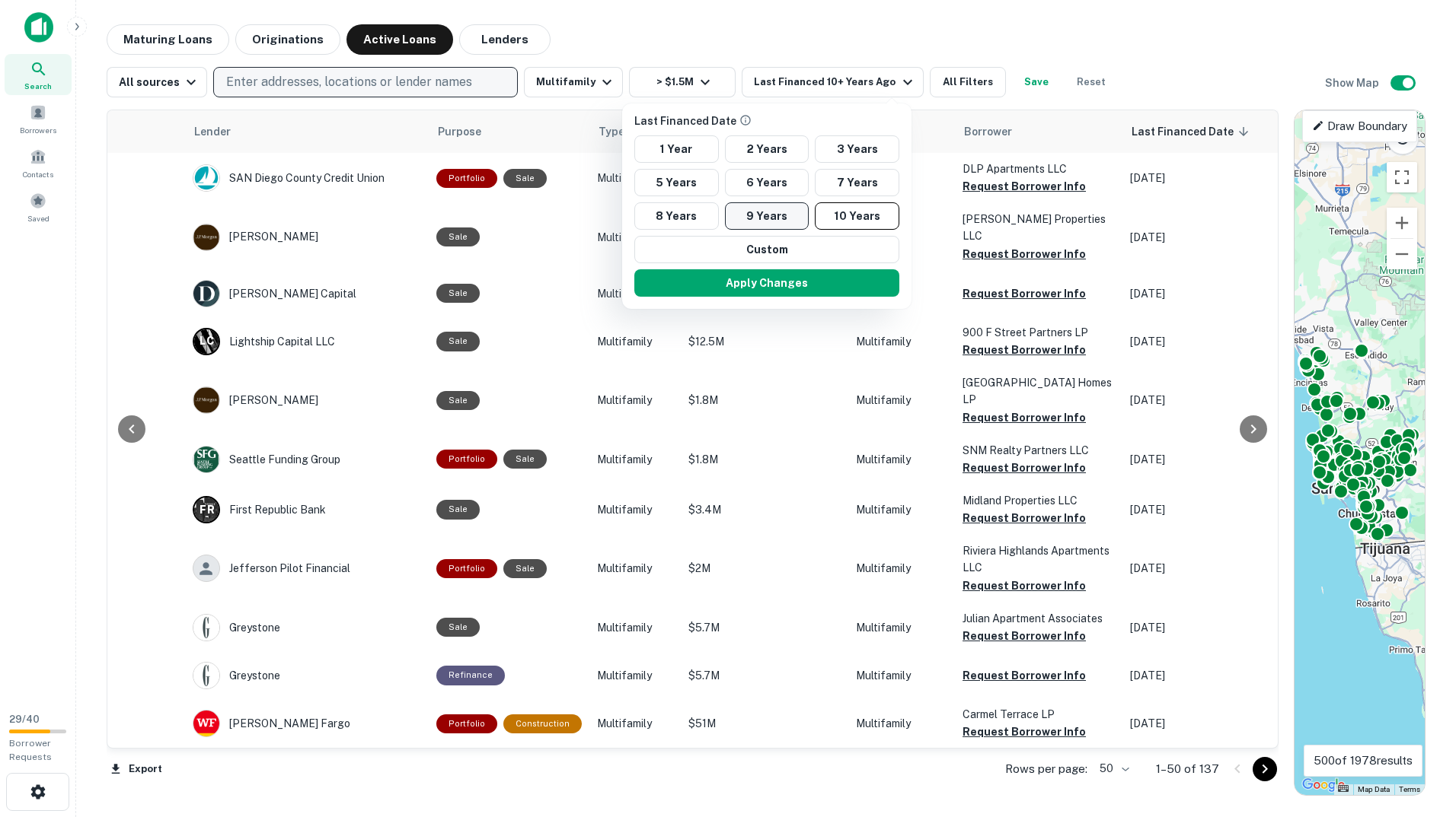
click at [762, 218] on button "9 Years" at bounding box center [767, 216] width 84 height 27
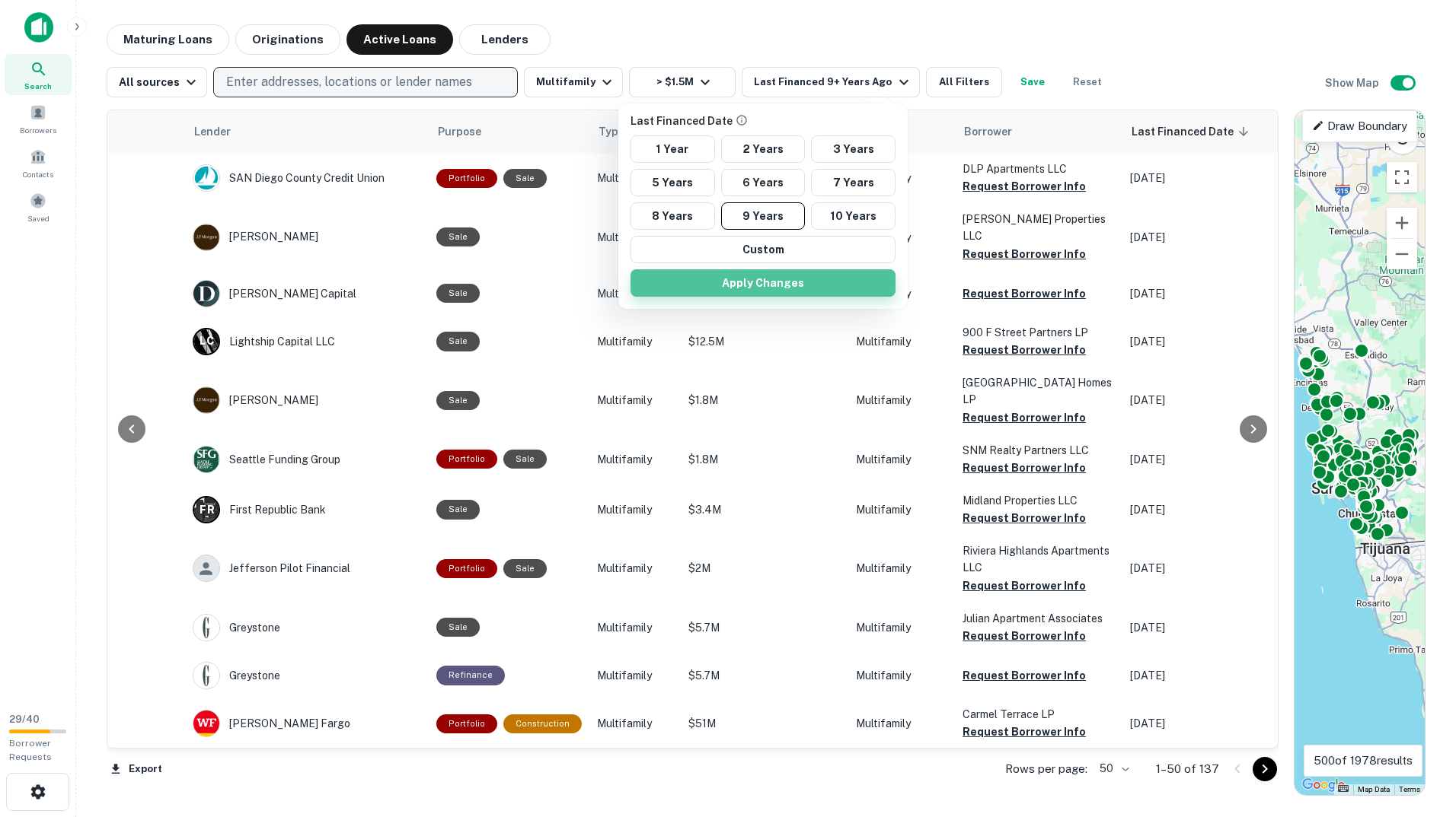
click at [797, 288] on button "Apply Changes" at bounding box center [763, 282] width 265 height 27
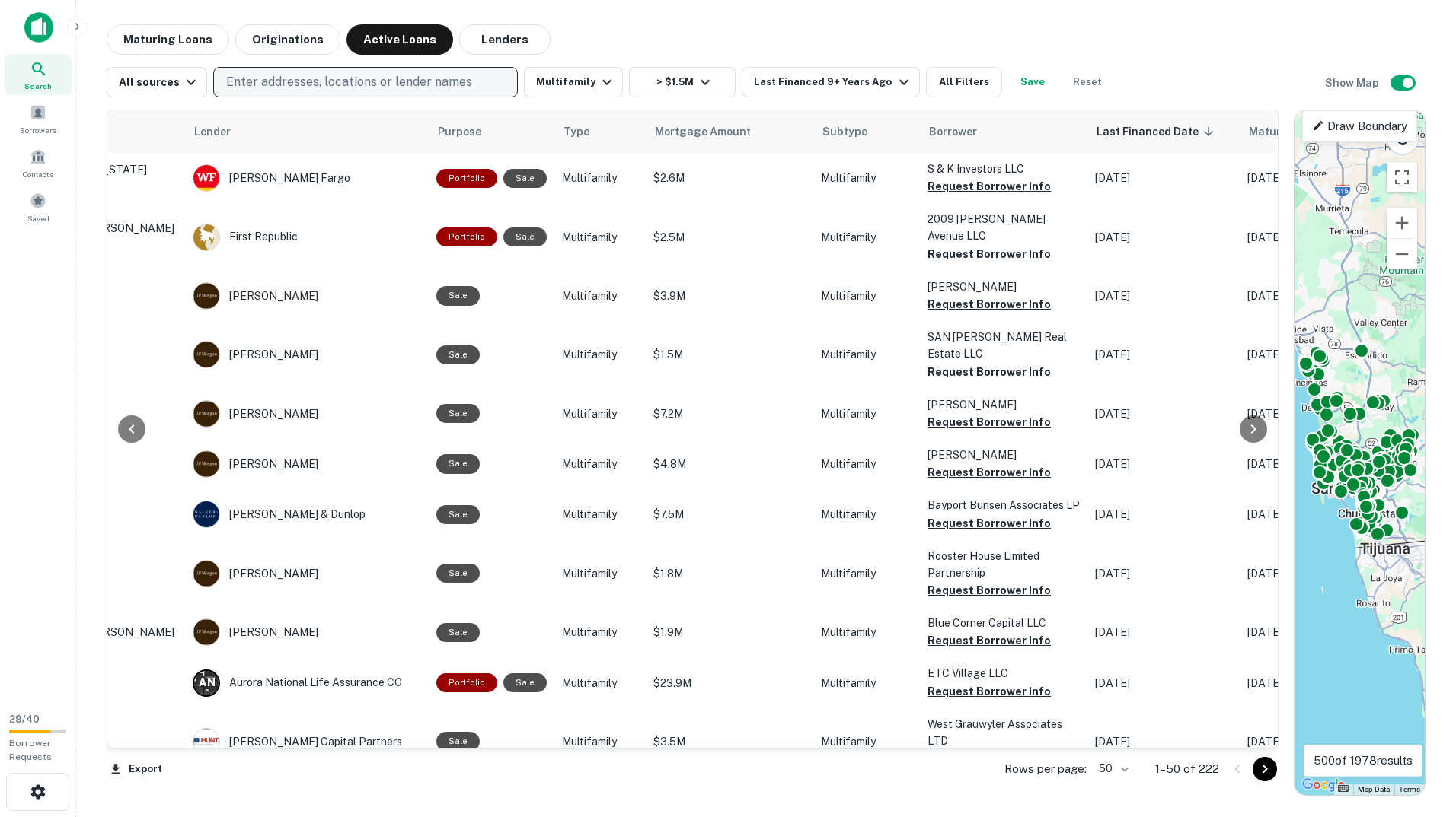
scroll to position [0, 305]
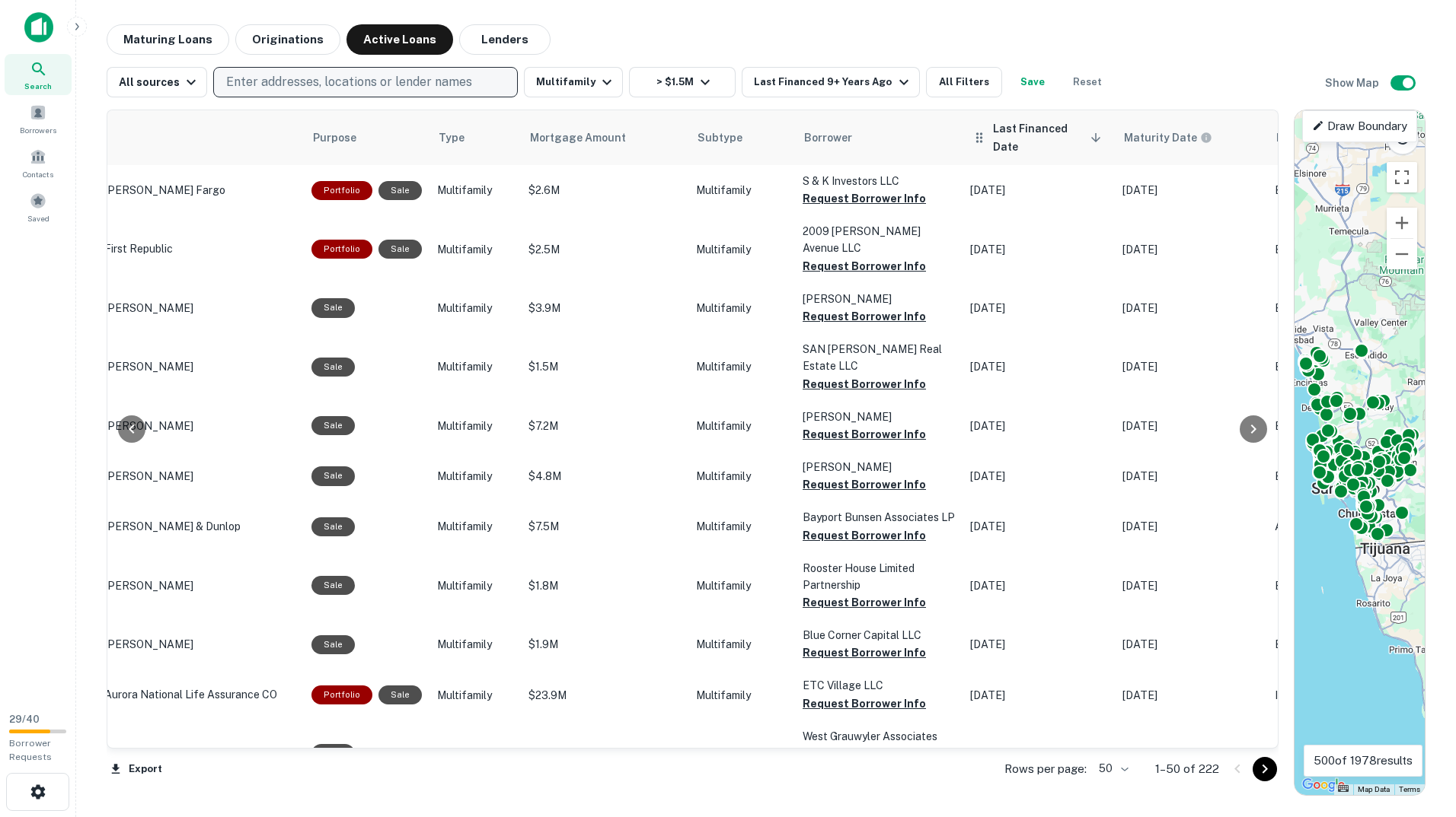
click at [1064, 133] on span "Last Financed Date sorted descending" at bounding box center [1049, 137] width 113 height 36
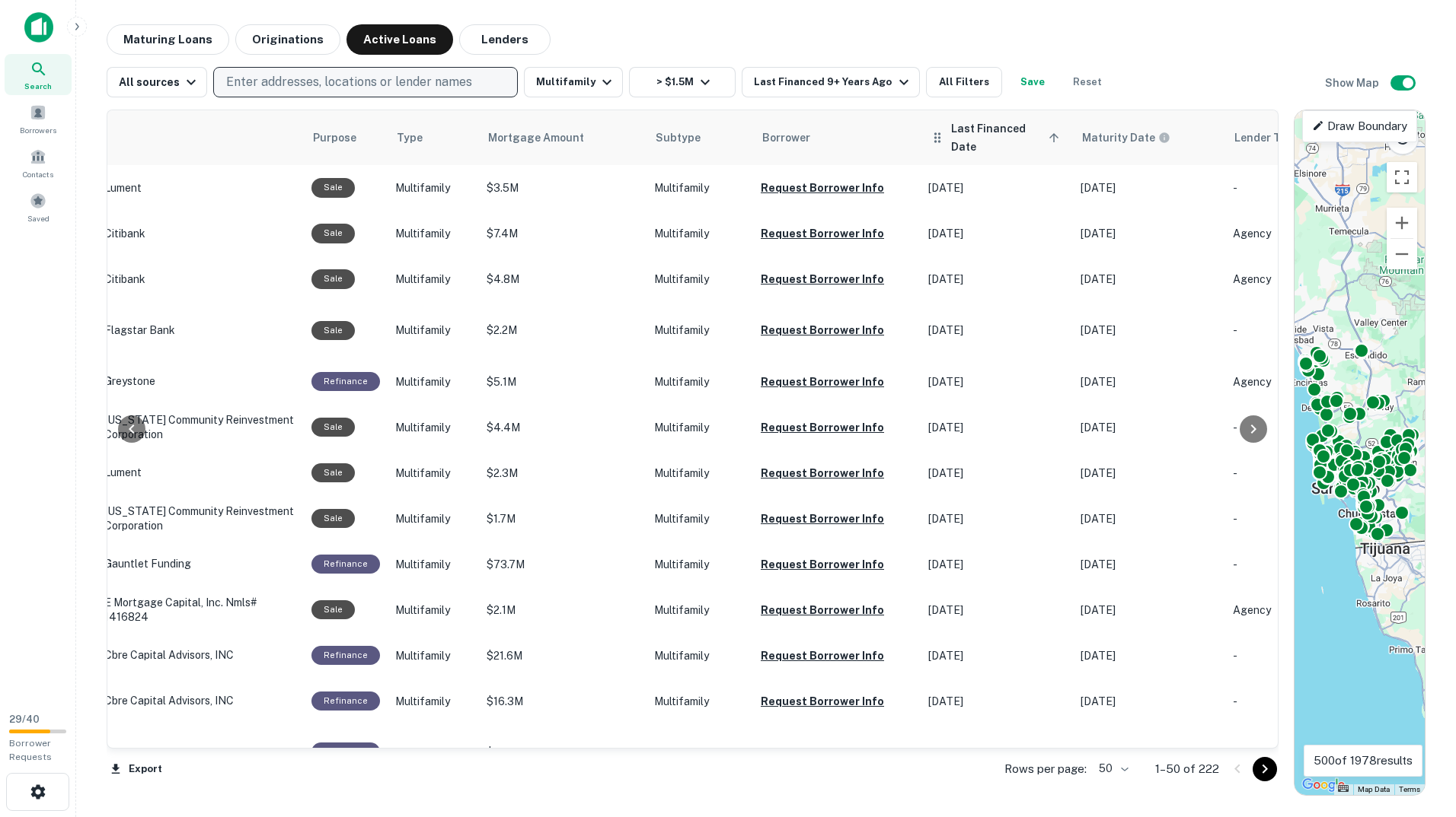
click at [1025, 133] on span "Last Financed Date sorted ascending" at bounding box center [1007, 137] width 113 height 36
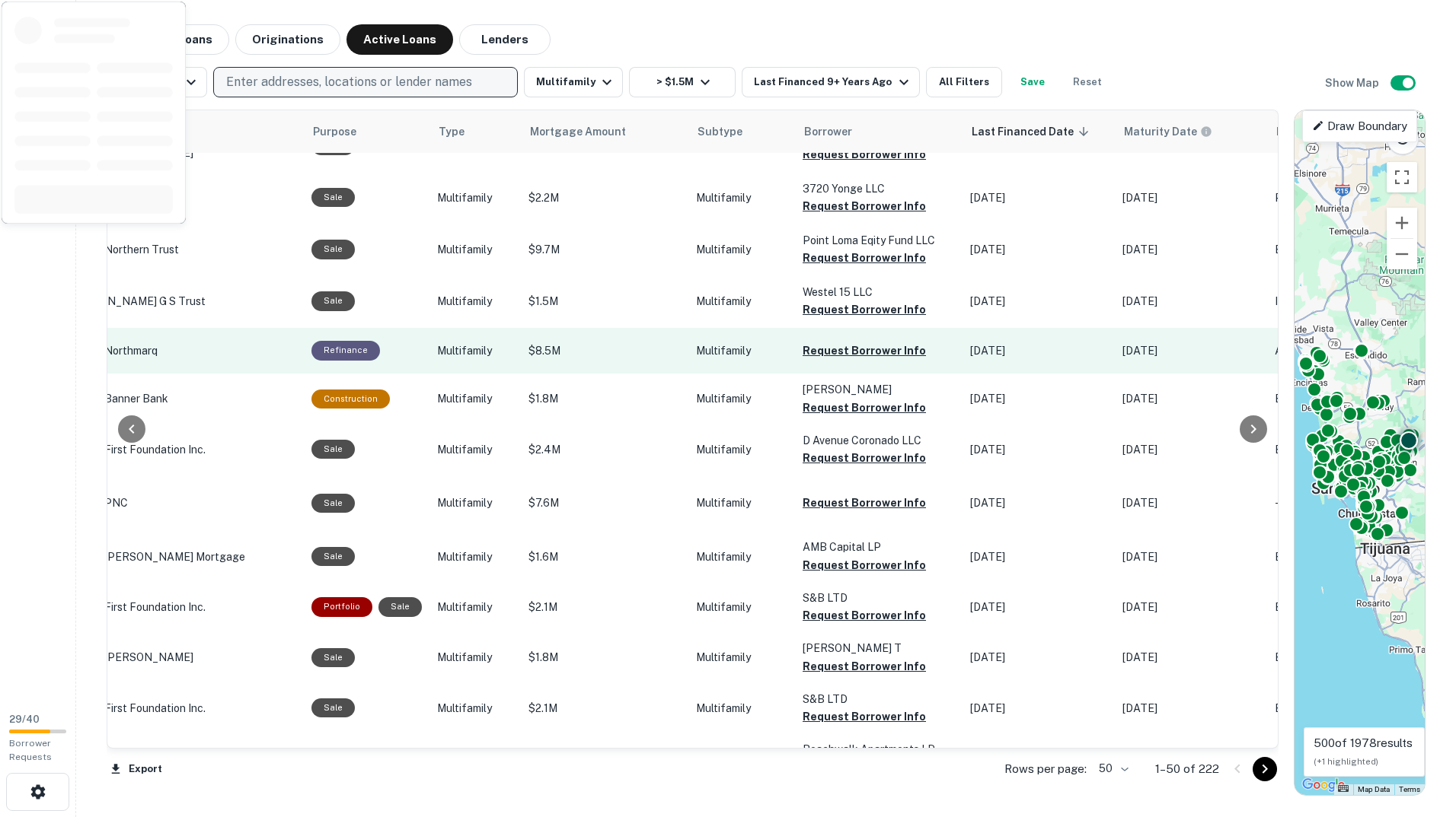
scroll to position [2026, 305]
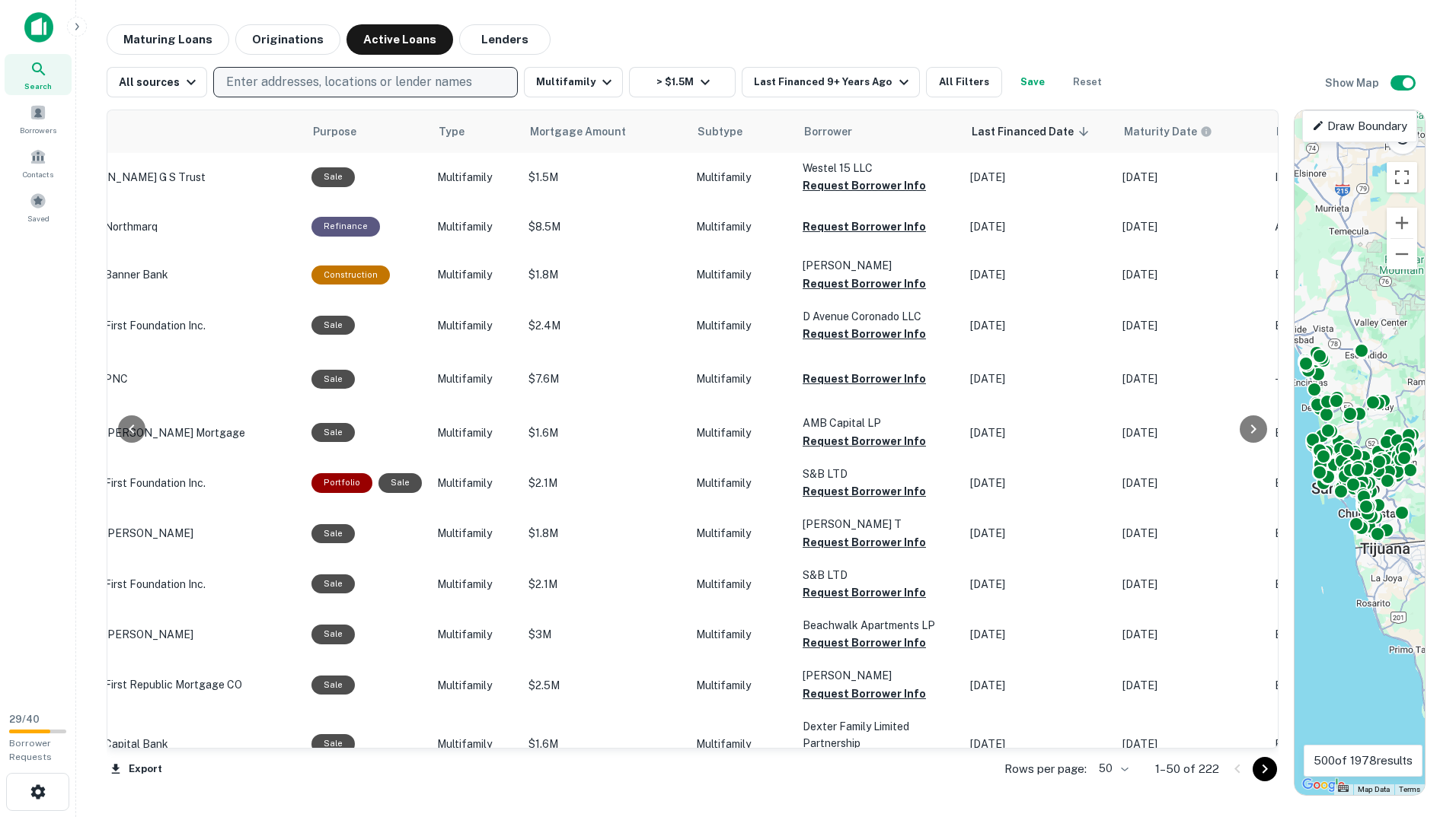
click at [1270, 771] on icon "Go to next page" at bounding box center [1265, 770] width 19 height 19
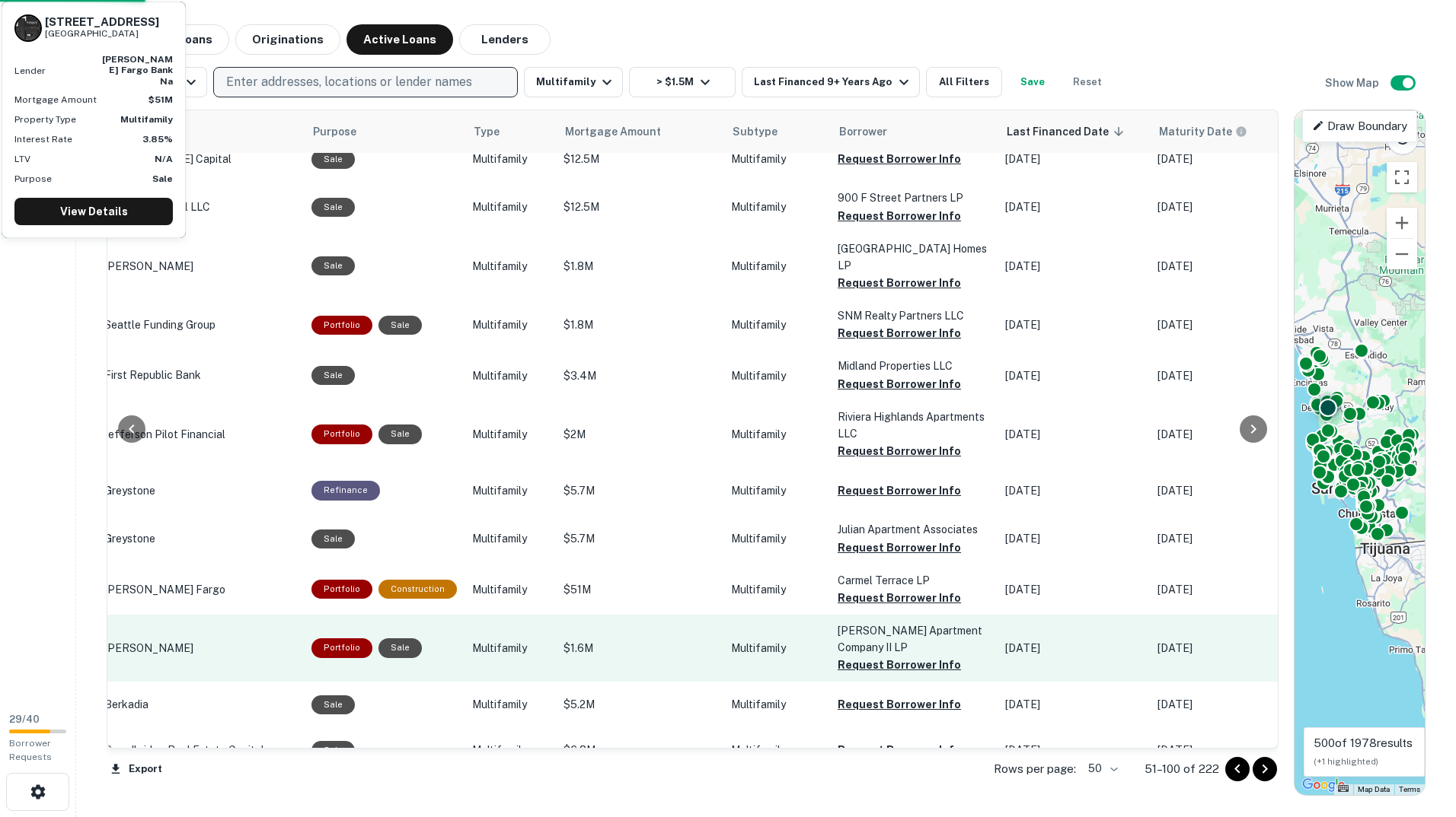
scroll to position [2049, 305]
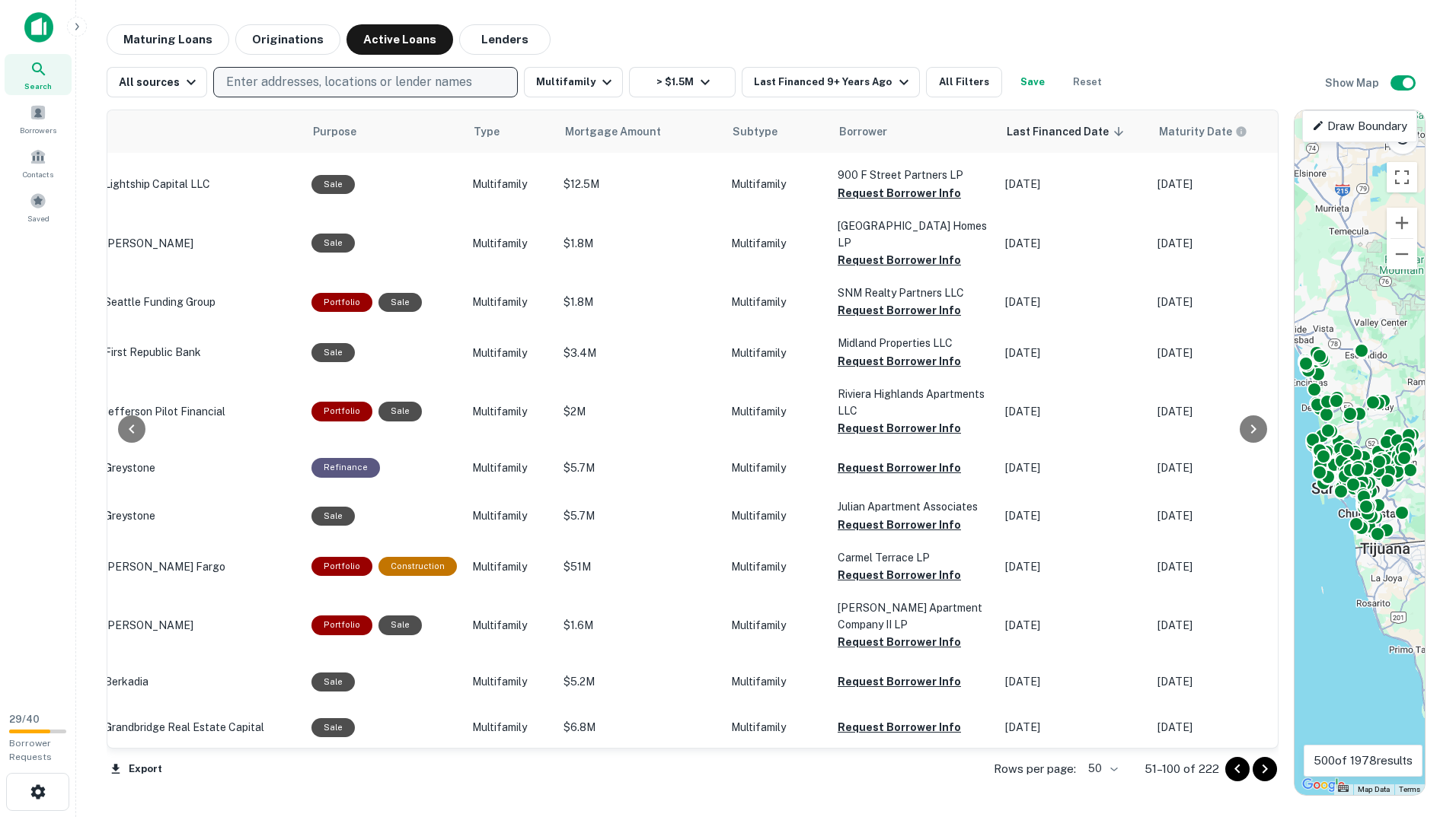
click at [1268, 761] on icon "Go to next page" at bounding box center [1265, 770] width 19 height 19
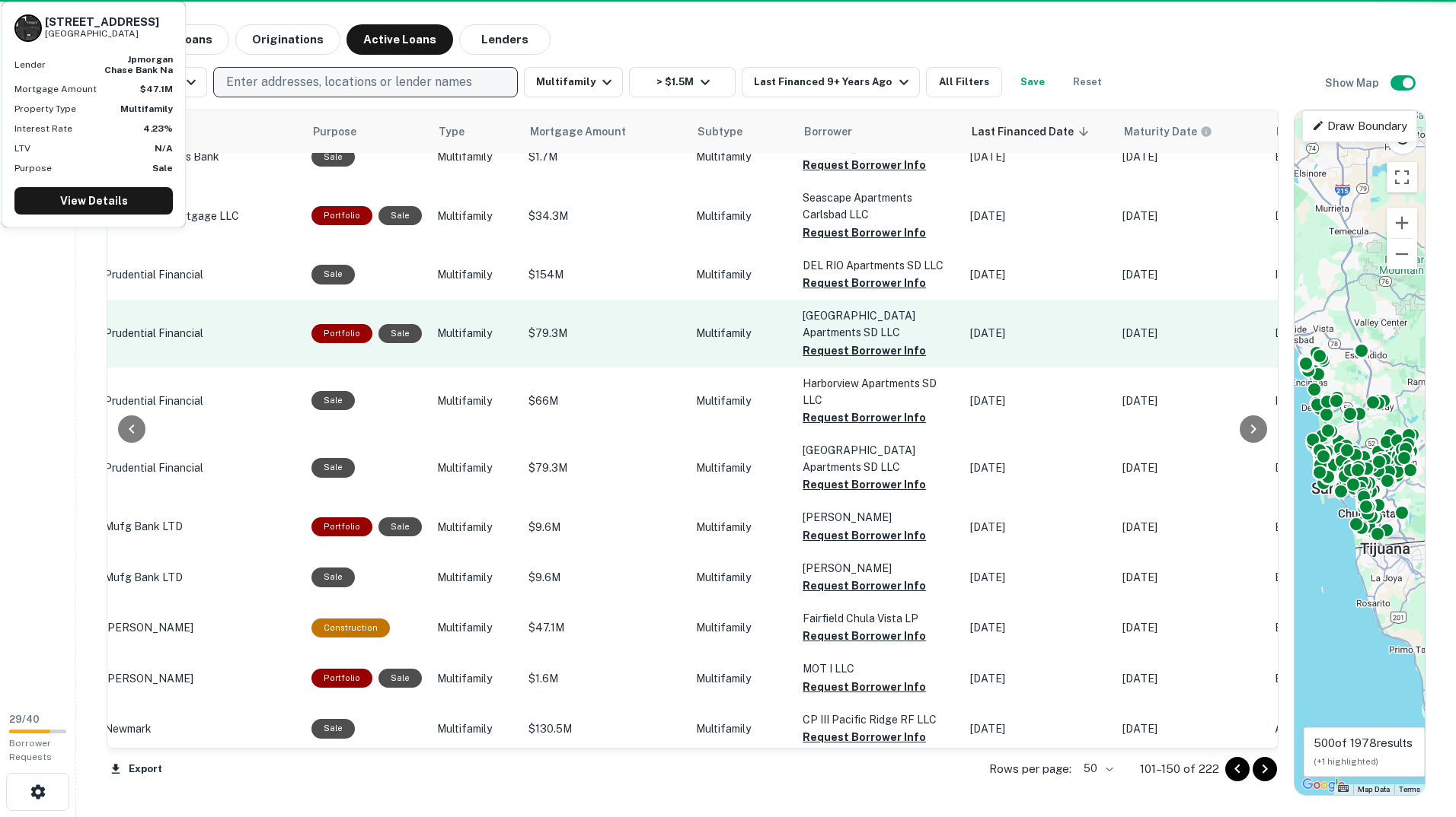
scroll to position [1593, 305]
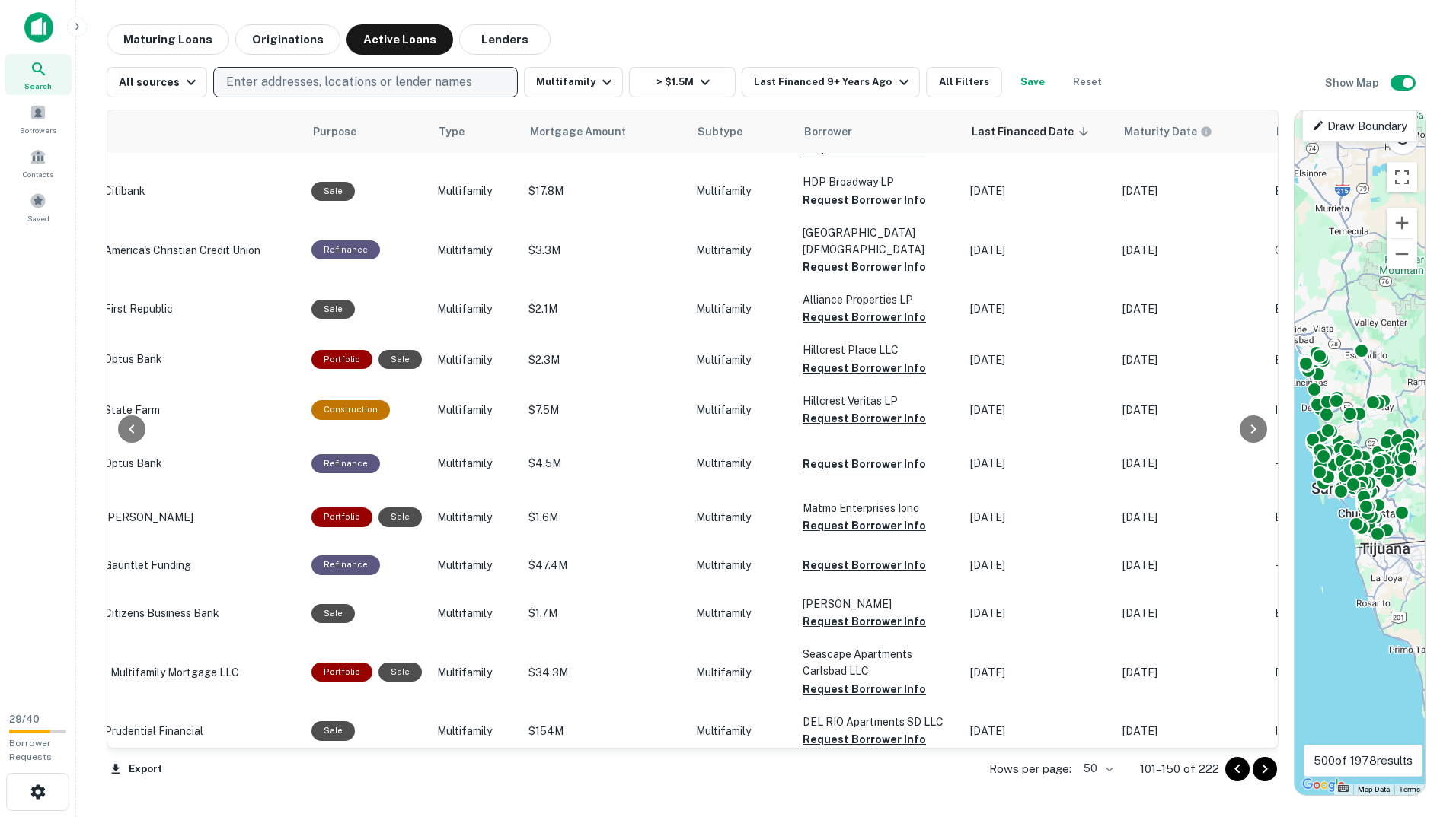
click at [1230, 777] on icon "Go to previous page" at bounding box center [1238, 770] width 19 height 19
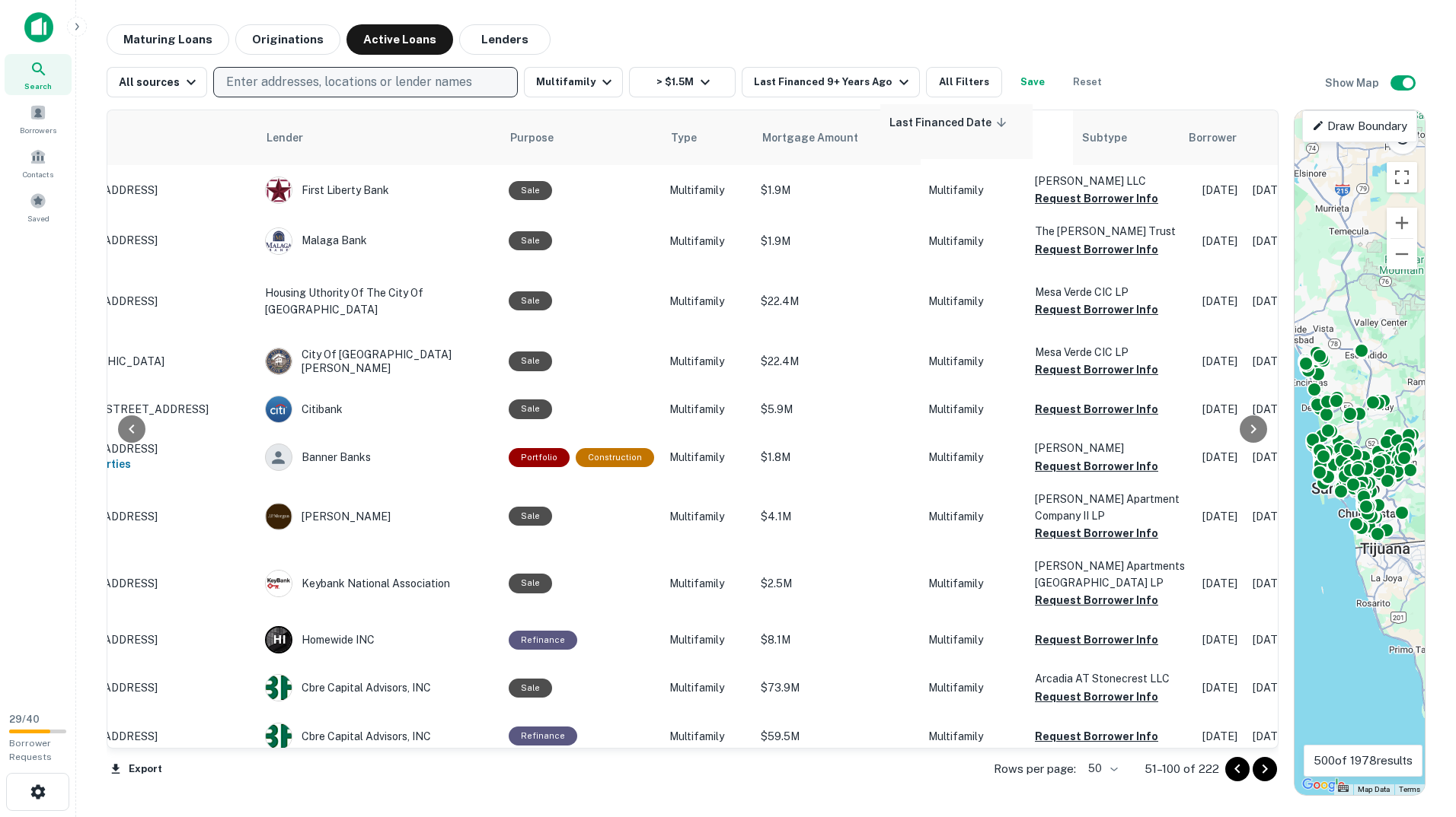
scroll to position [0, 108]
drag, startPoint x: 1208, startPoint y: 142, endPoint x: 891, endPoint y: 136, distance: 317.1
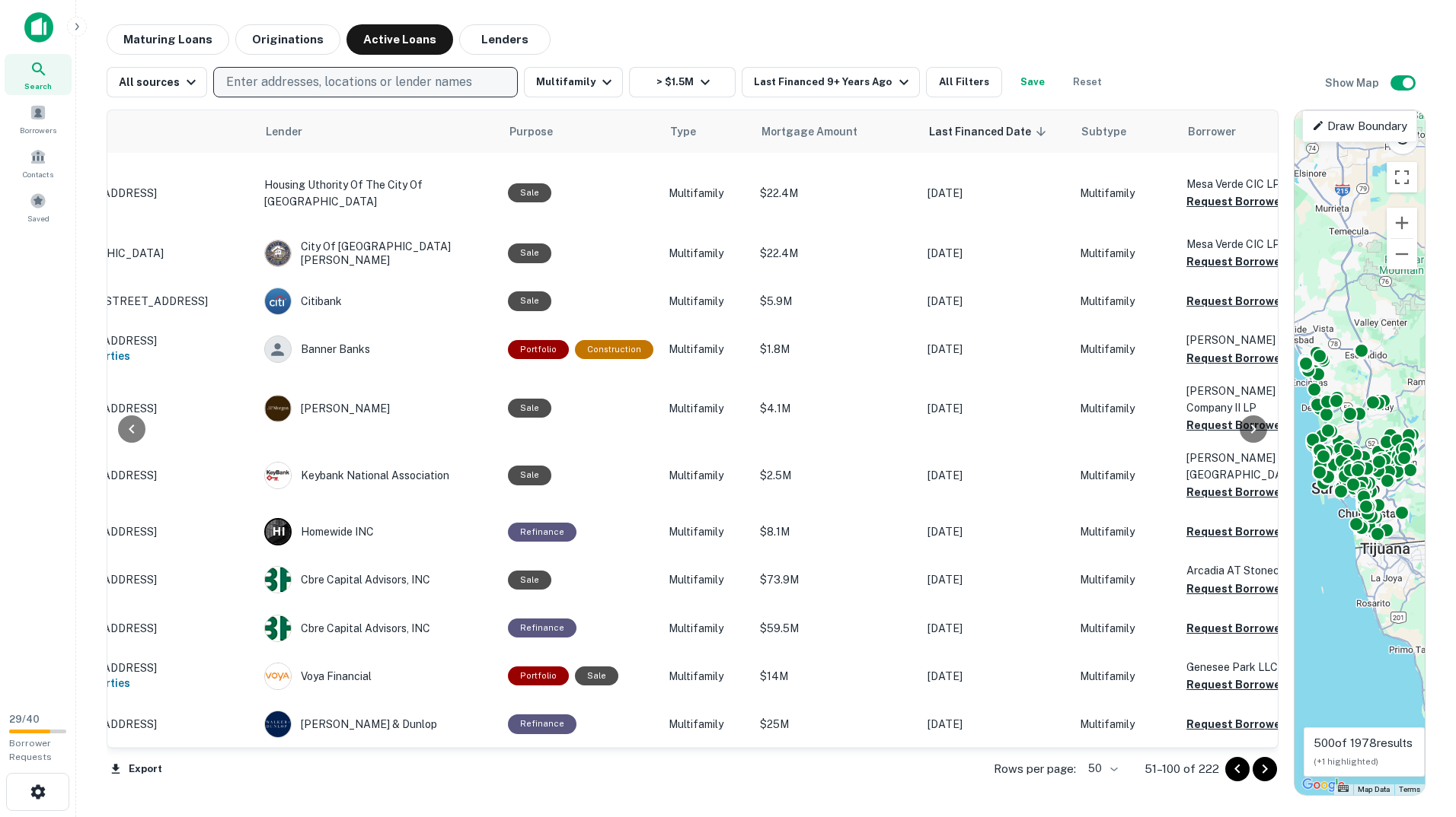
scroll to position [304, 108]
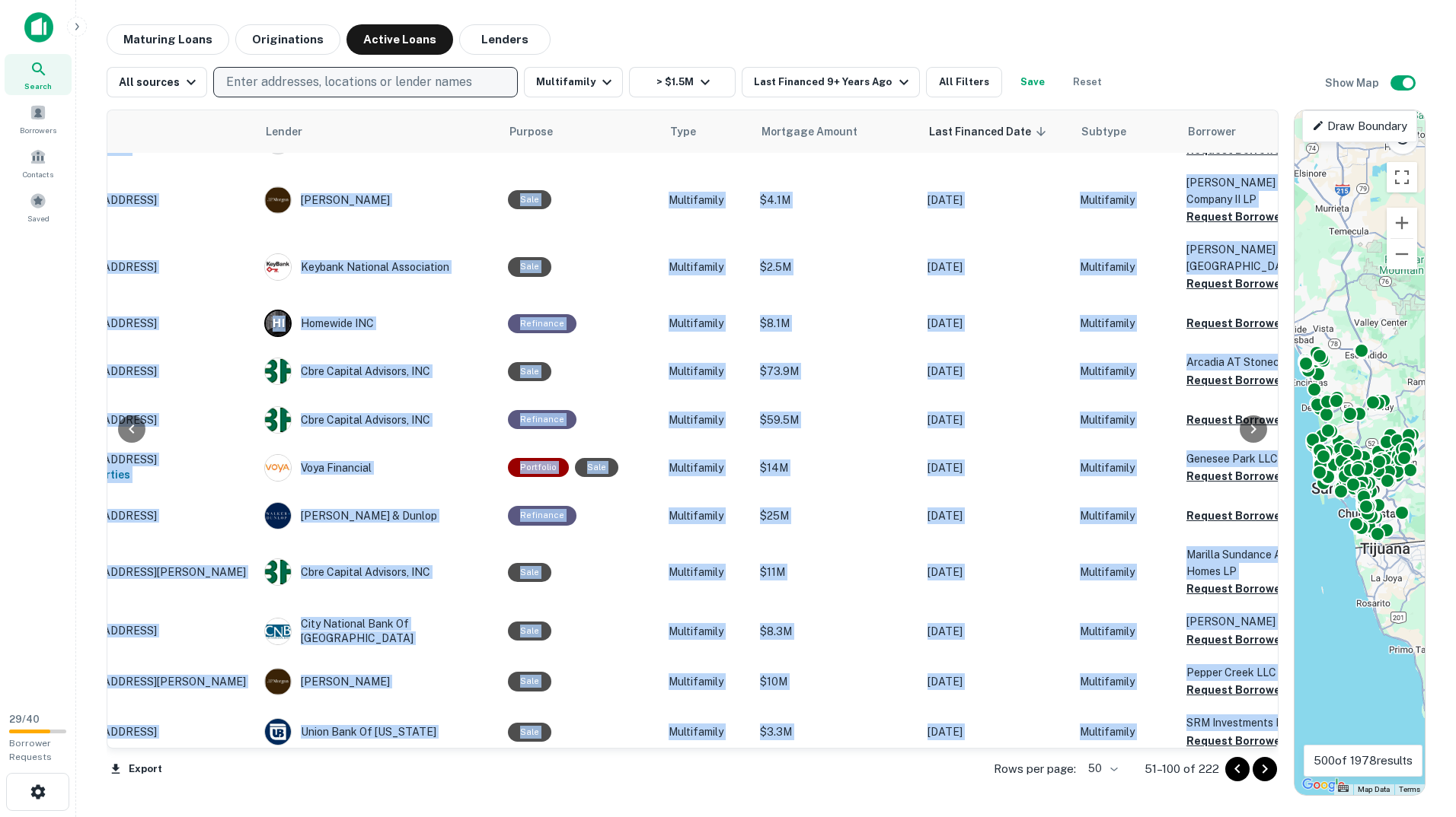
drag, startPoint x: 418, startPoint y: 748, endPoint x: 328, endPoint y: 753, distance: 90.1
click at [328, 750] on div "Location Lender Purpose Type Mortgage Amount Last Financed Date sorted descendi…" at bounding box center [692, 430] width 1172 height 641
drag, startPoint x: 328, startPoint y: 753, endPoint x: 422, endPoint y: 777, distance: 97.0
click at [422, 777] on div "Export Rows per page: 50 ** 51–100 of 222" at bounding box center [692, 769] width 1172 height 41
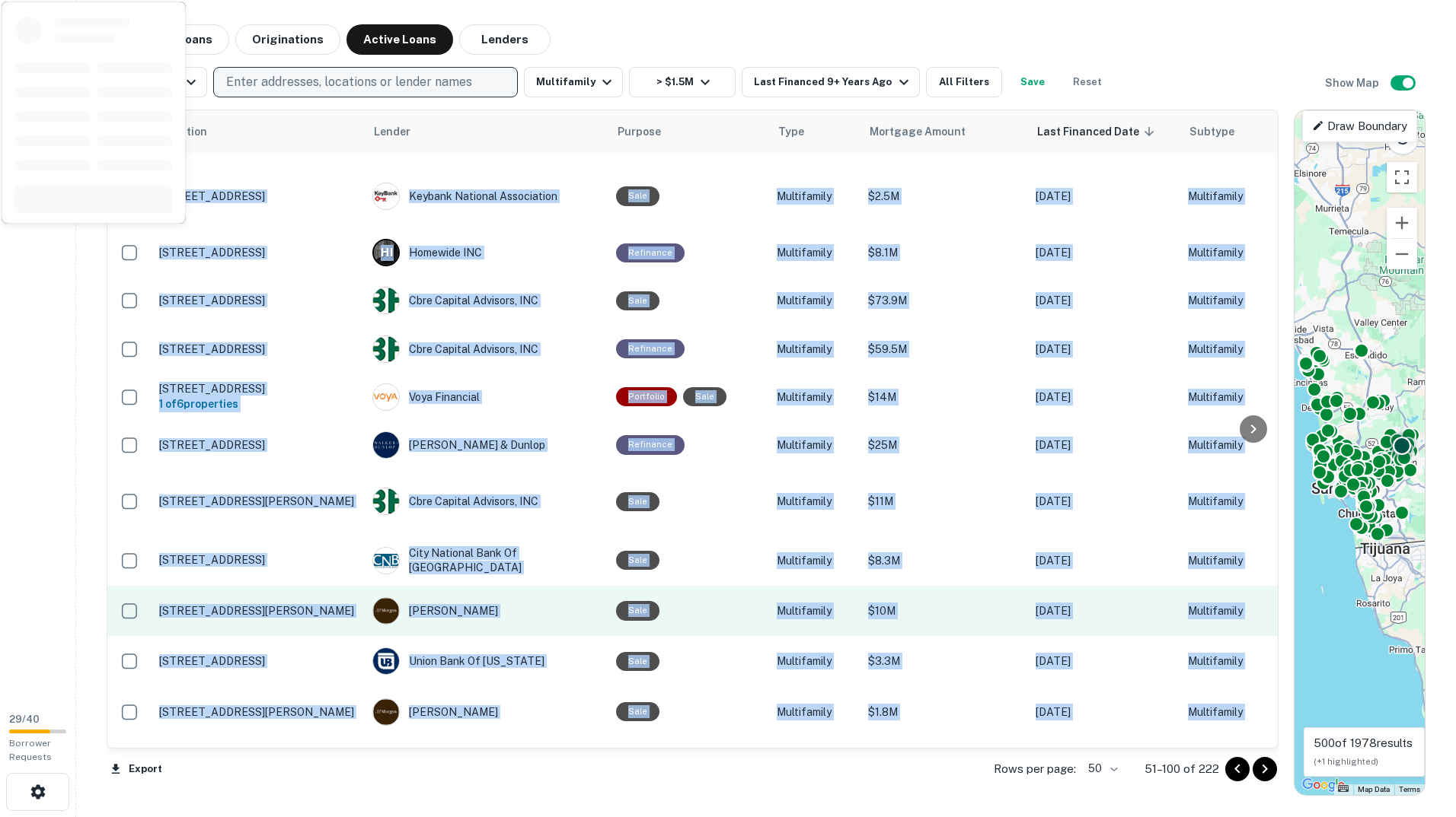
scroll to position [380, 0]
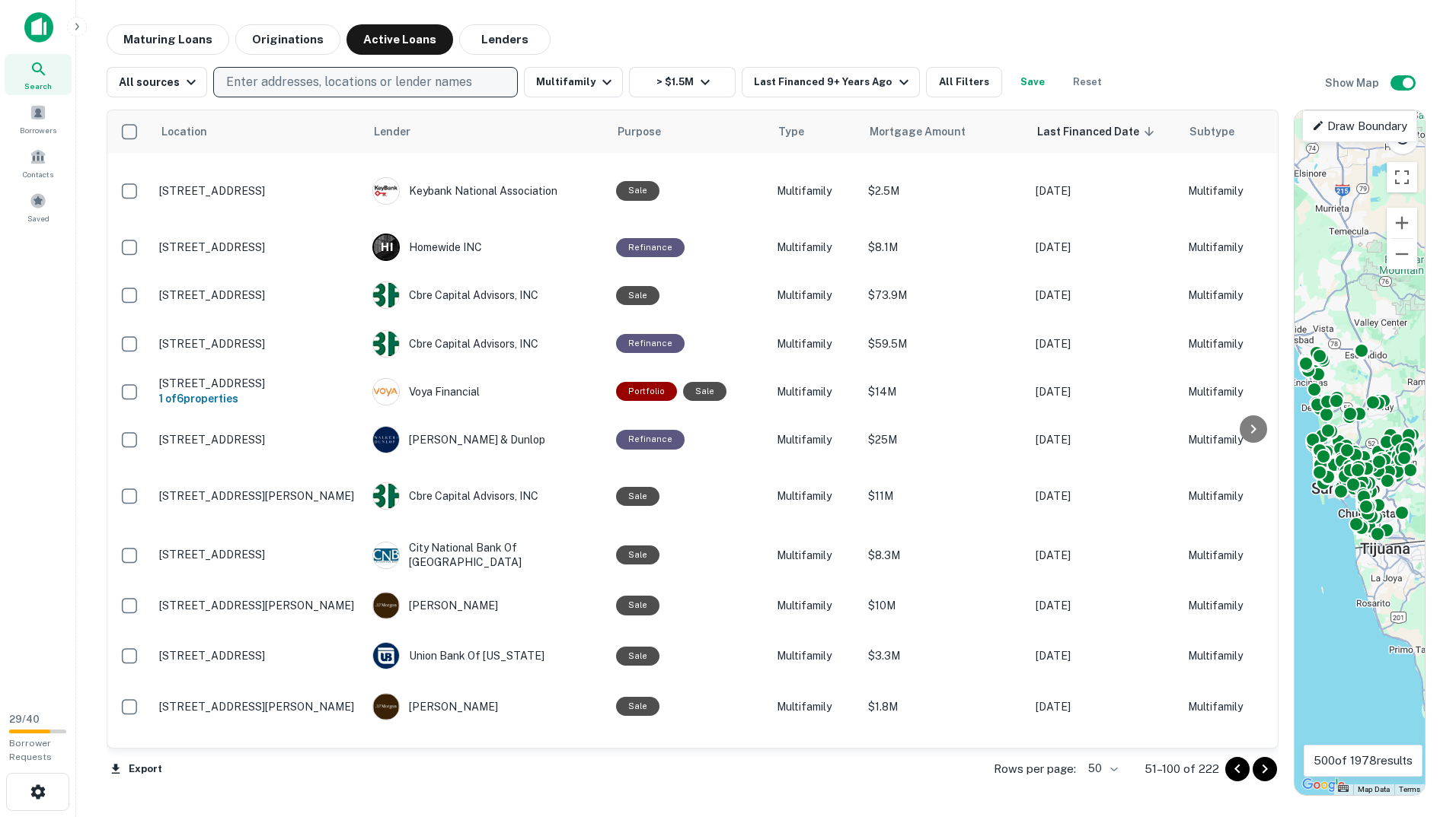
click at [51, 589] on div "Search Borrowers Contacts Saved" at bounding box center [37, 350] width 75 height 701
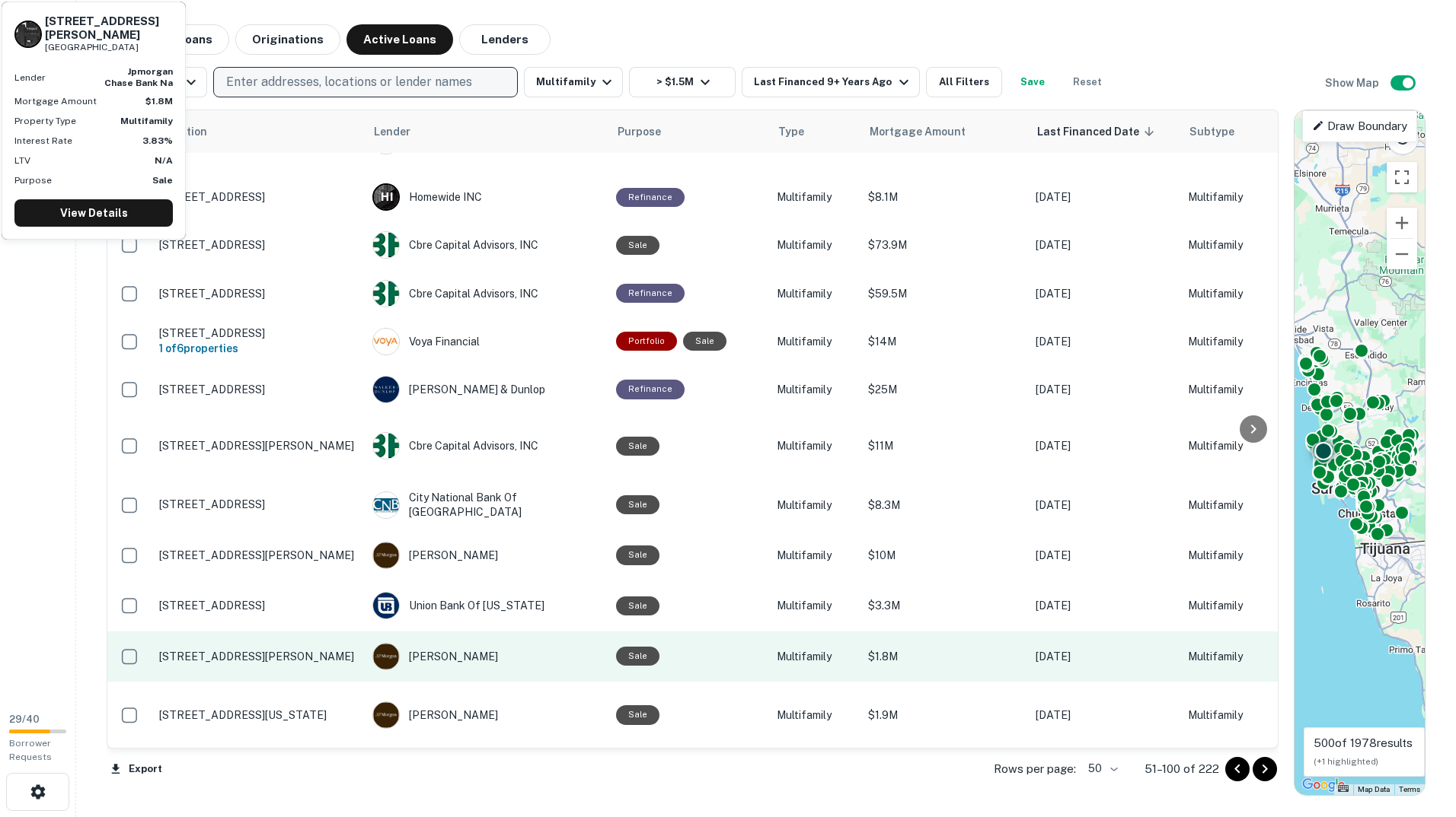
scroll to position [456, 0]
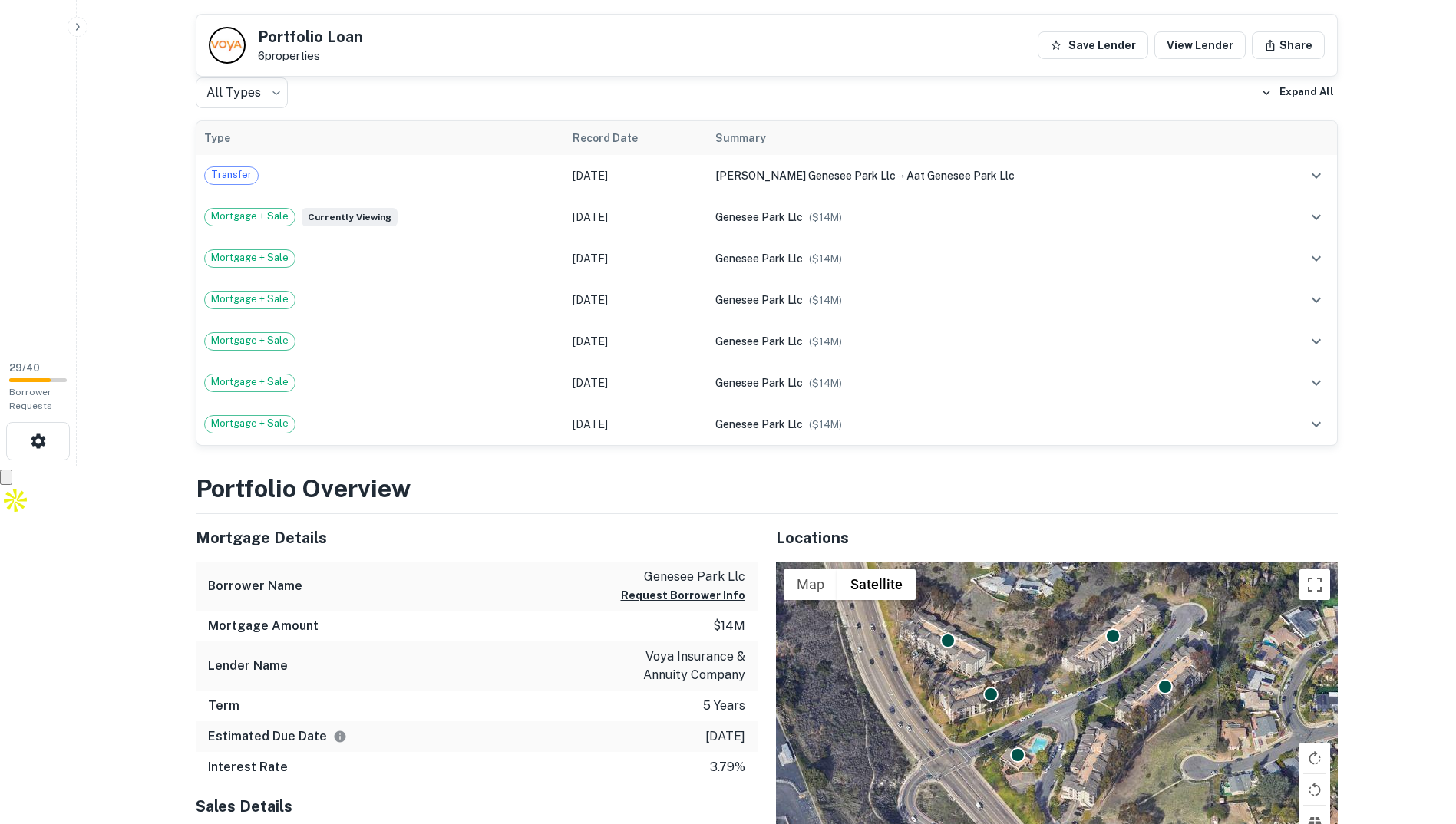
scroll to position [384, 0]
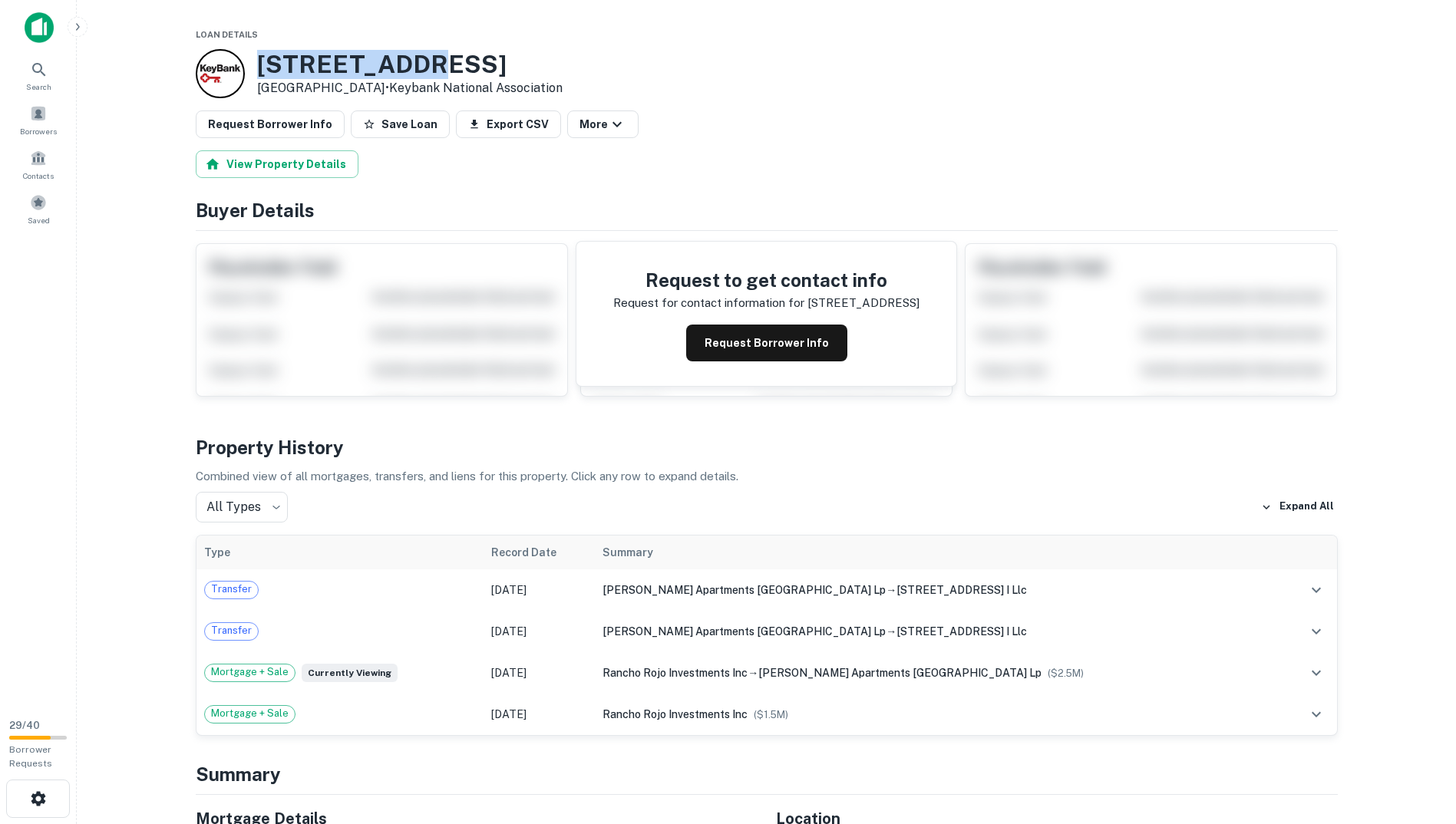
drag, startPoint x: 419, startPoint y: 60, endPoint x: 264, endPoint y: 71, distance: 155.4
click at [264, 71] on h3 "[STREET_ADDRESS]" at bounding box center [409, 65] width 305 height 29
copy h3 "[STREET_ADDRESS]"
click at [615, 83] on div "[STREET_ADDRESS] • Keybank National Association" at bounding box center [766, 74] width 1142 height 49
drag, startPoint x: 412, startPoint y: 64, endPoint x: 259, endPoint y: 56, distance: 153.2
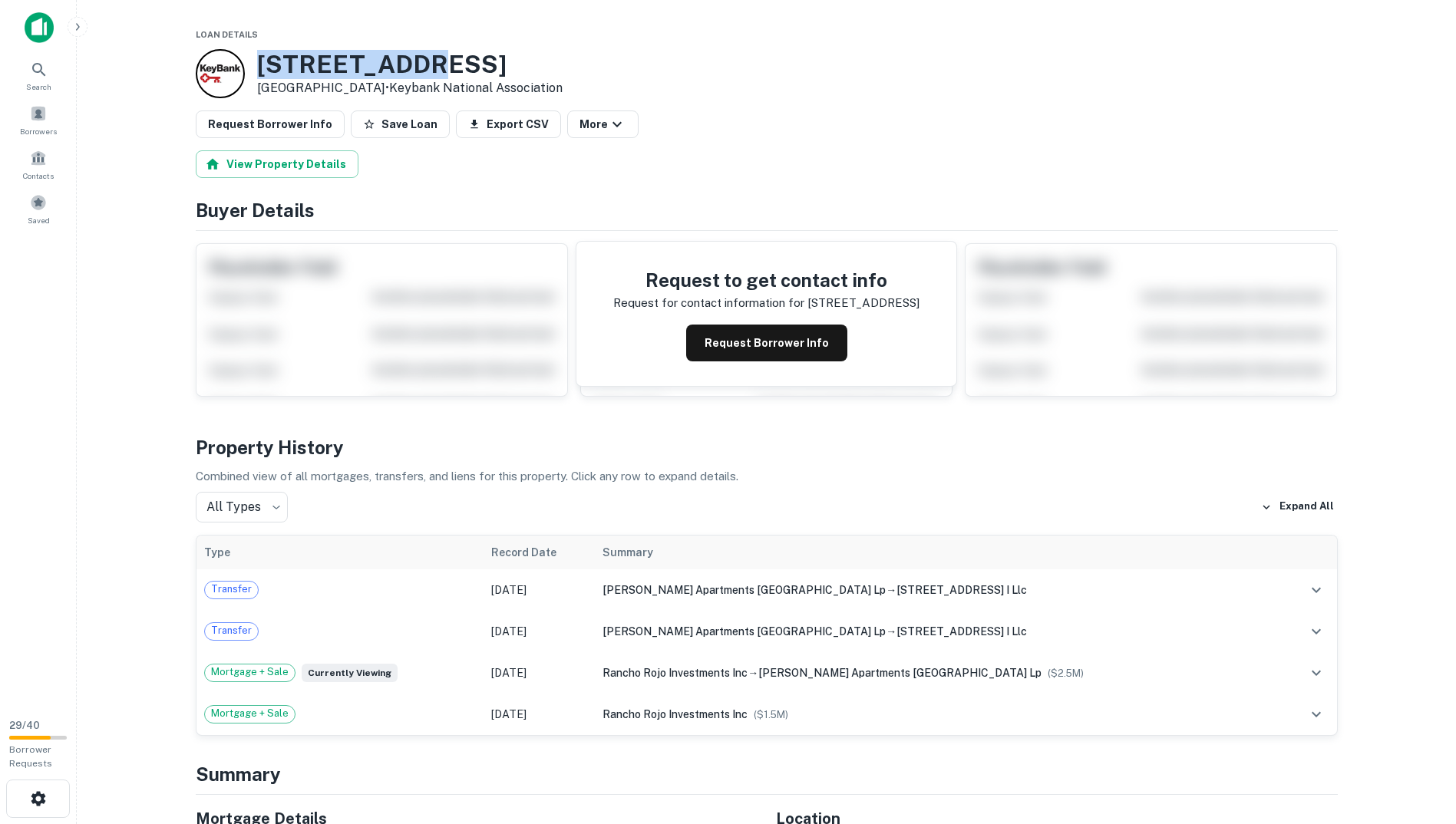
click at [259, 56] on h3 "4471 44th St" at bounding box center [409, 65] width 305 height 29
copy h3 "4471 44th St"
click at [748, 354] on button "Request Borrower Info" at bounding box center [767, 343] width 162 height 37
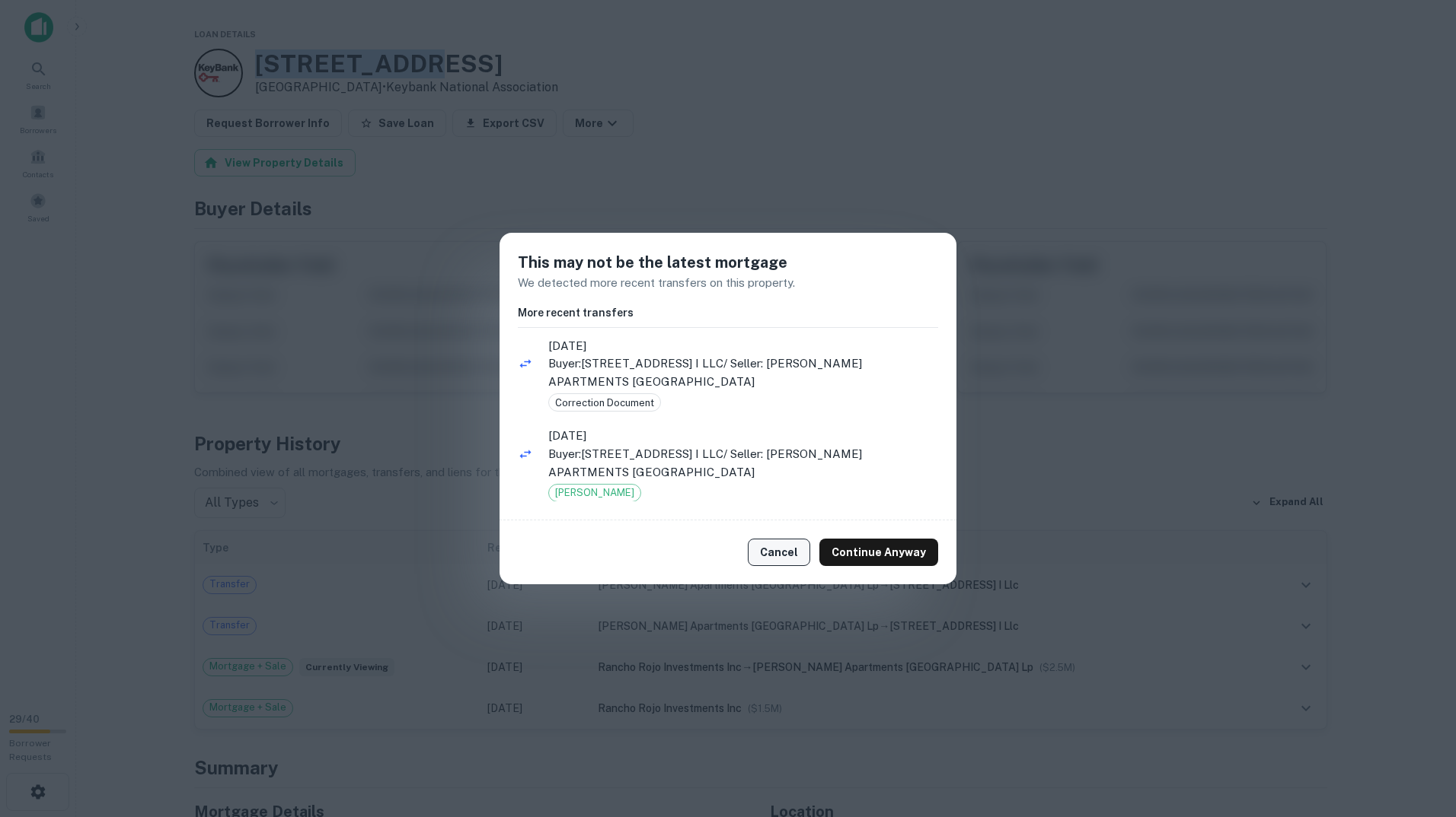
click at [785, 554] on button "Cancel" at bounding box center [779, 552] width 62 height 27
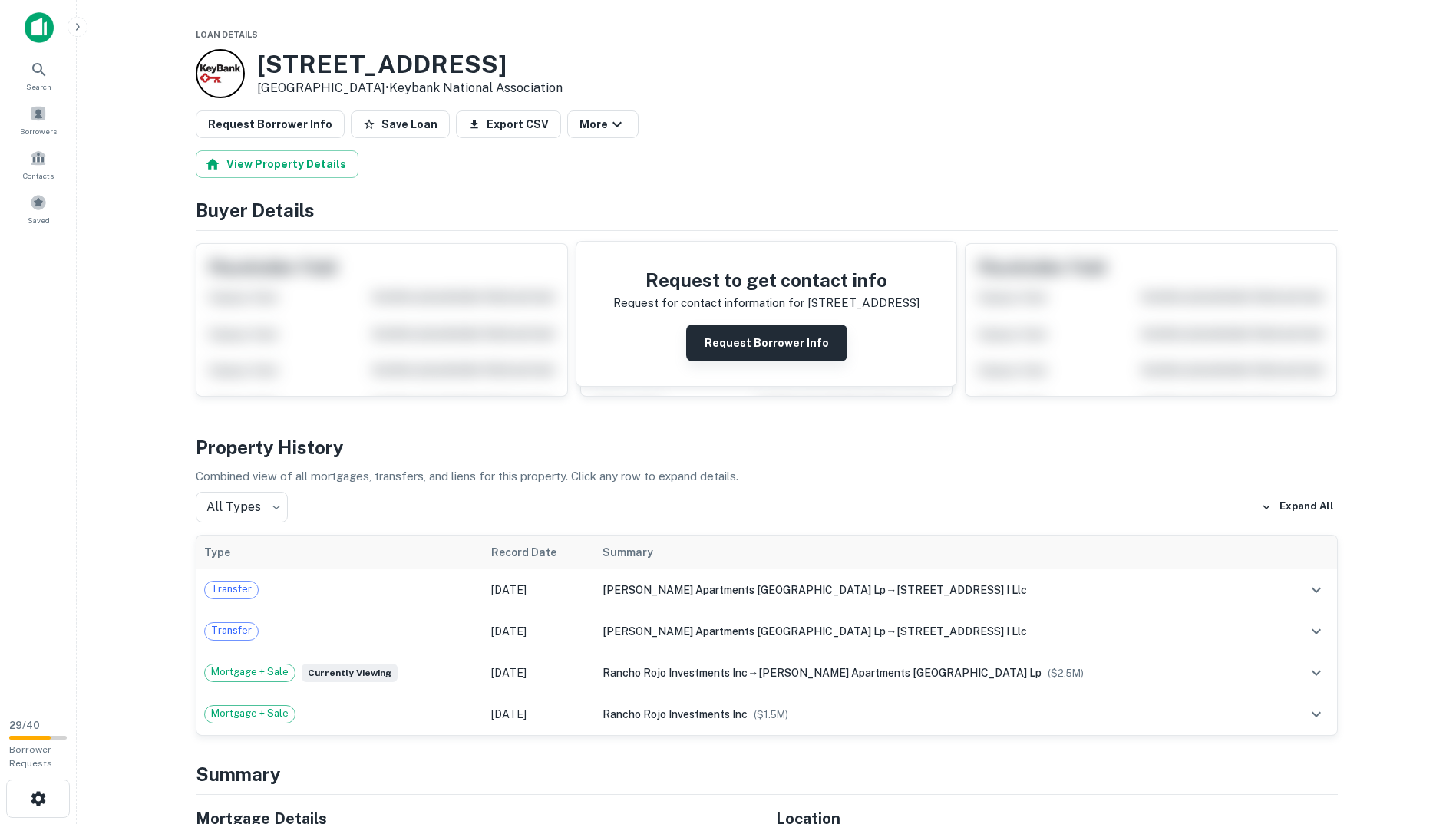
click at [741, 350] on button "Request Borrower Info" at bounding box center [767, 343] width 162 height 37
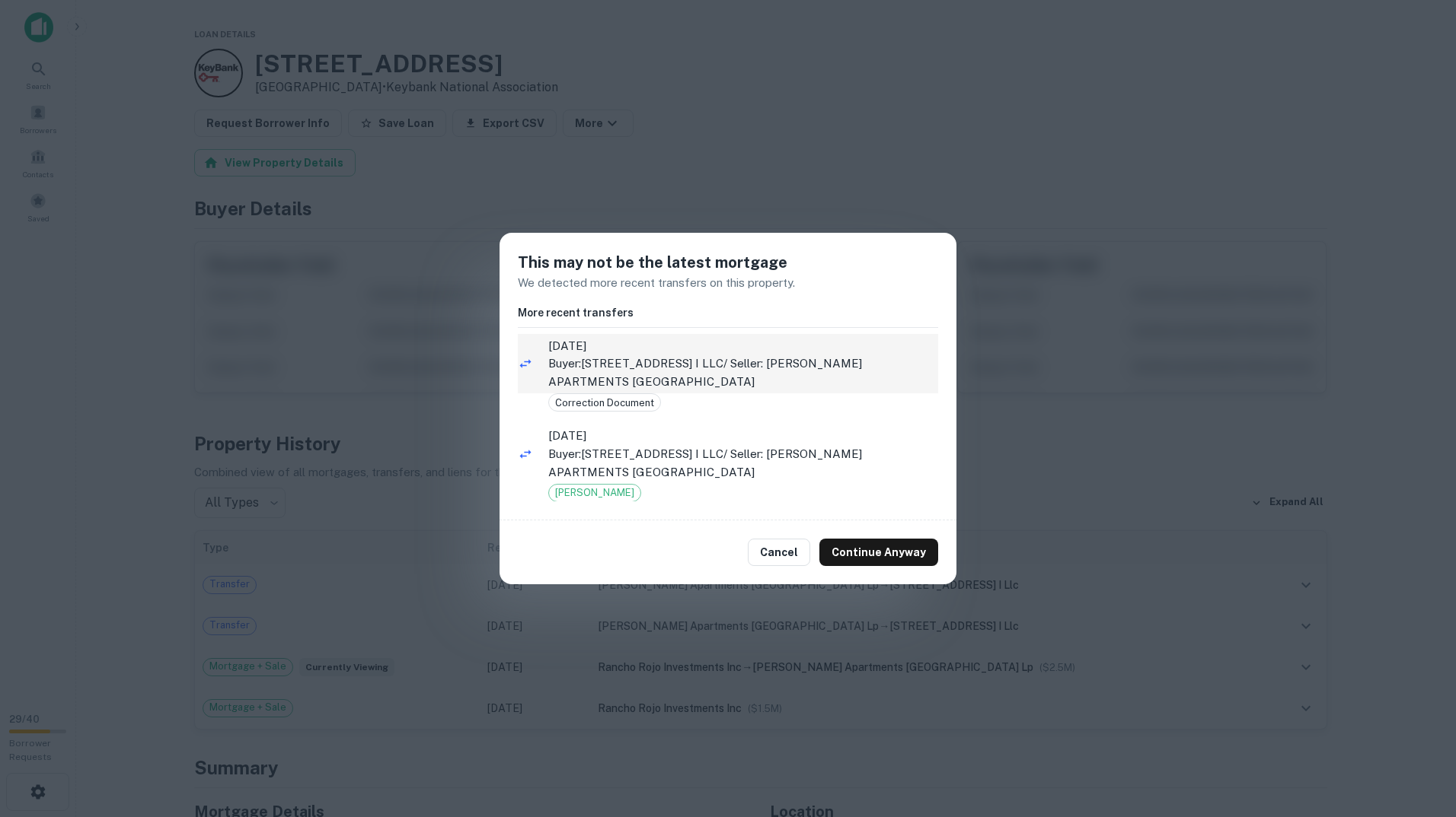
click at [651, 368] on p "Buyer: 4471 44TH STREET I LLC / Seller: TALMADGE APARTMENTS SAN DIEGO LP" at bounding box center [743, 373] width 390 height 35
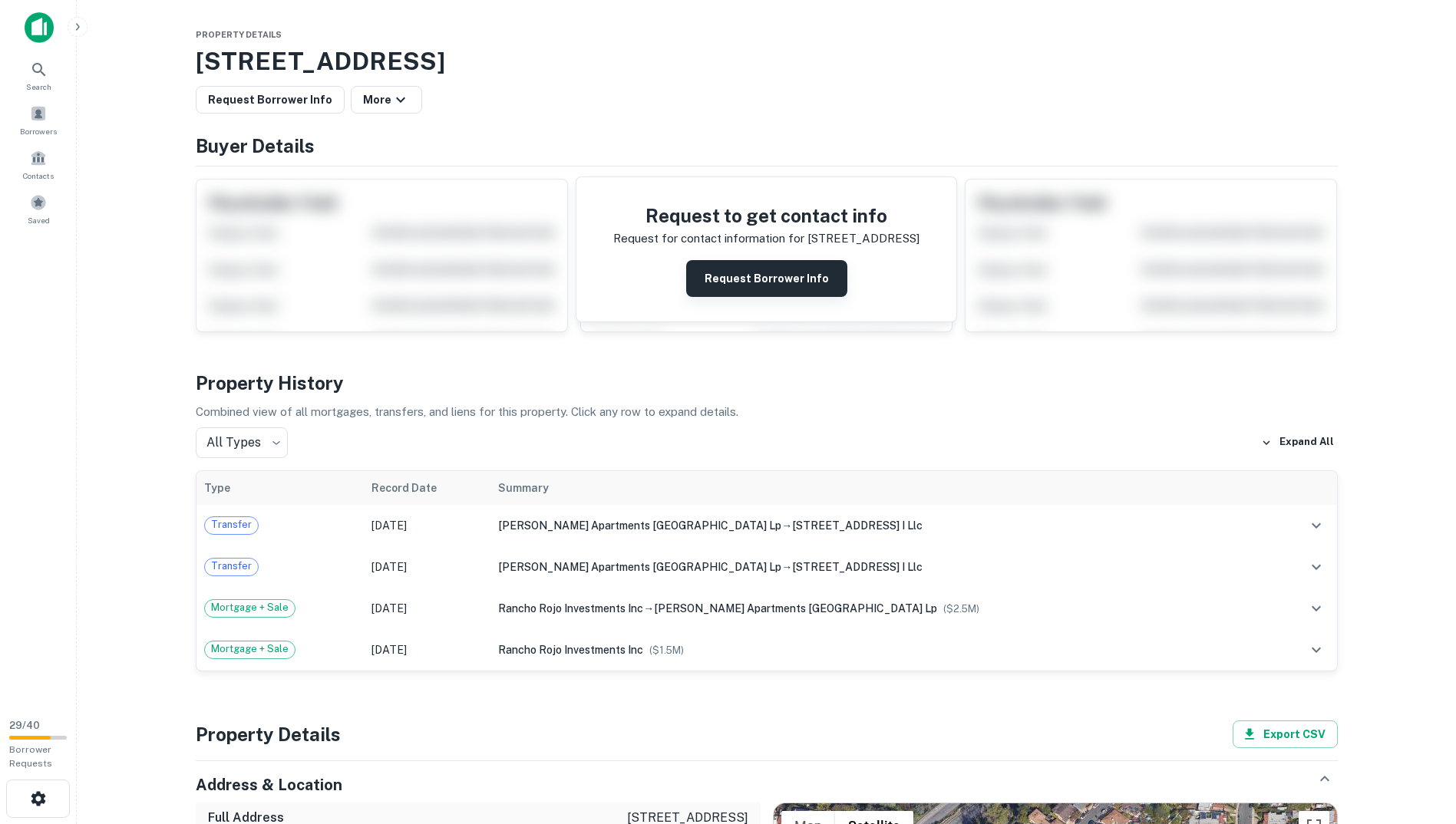
click at [765, 281] on button "Request Borrower Info" at bounding box center [767, 278] width 162 height 37
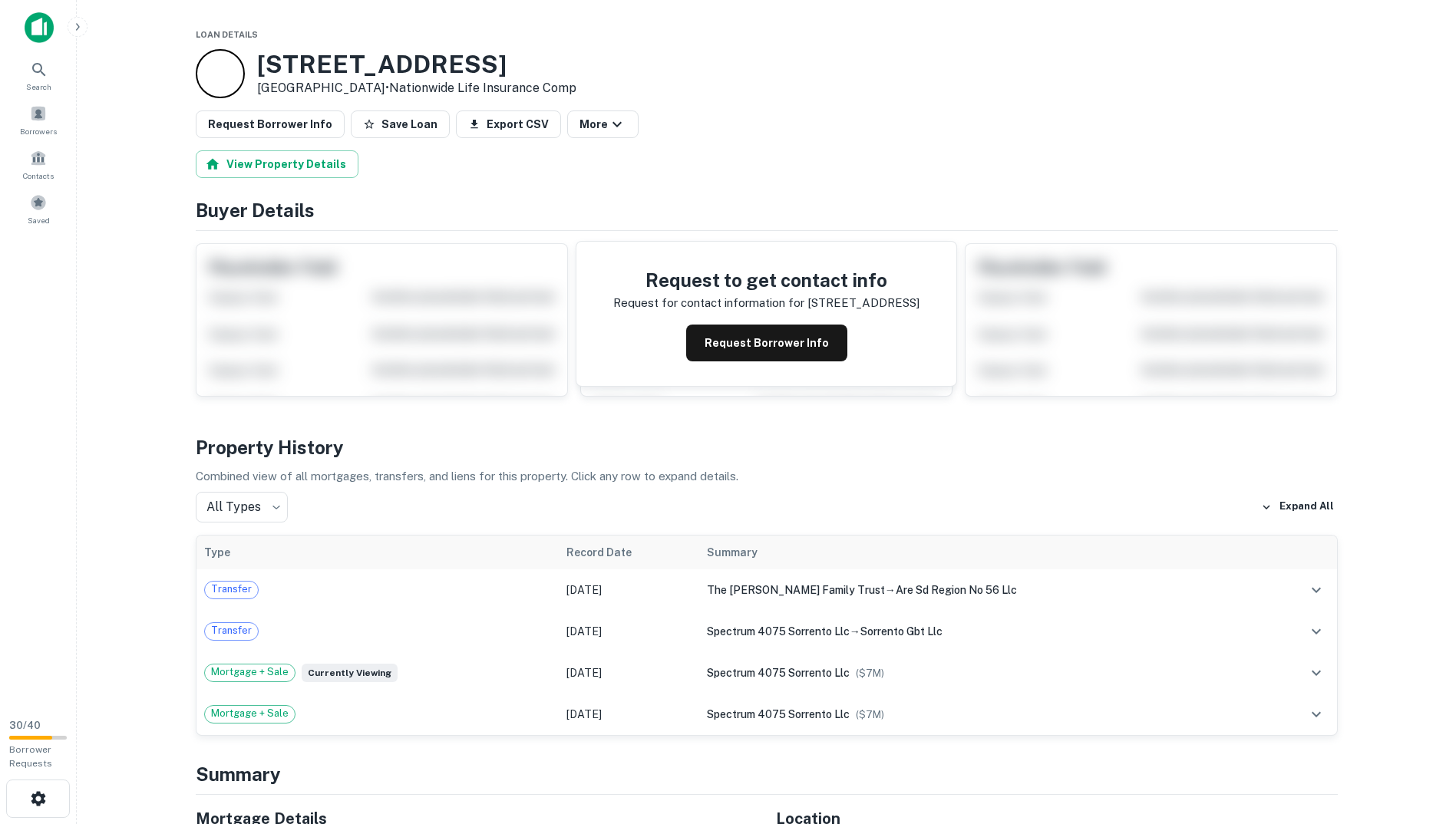
drag, startPoint x: 589, startPoint y: 67, endPoint x: 160, endPoint y: 57, distance: 429.1
click at [160, 57] on main "Loan Details [STREET_ADDRESS] • Nationwide Life Insurance Comp Request Borrower…" at bounding box center [766, 412] width 1379 height 824
copy div "[STREET_ADDRESS]"
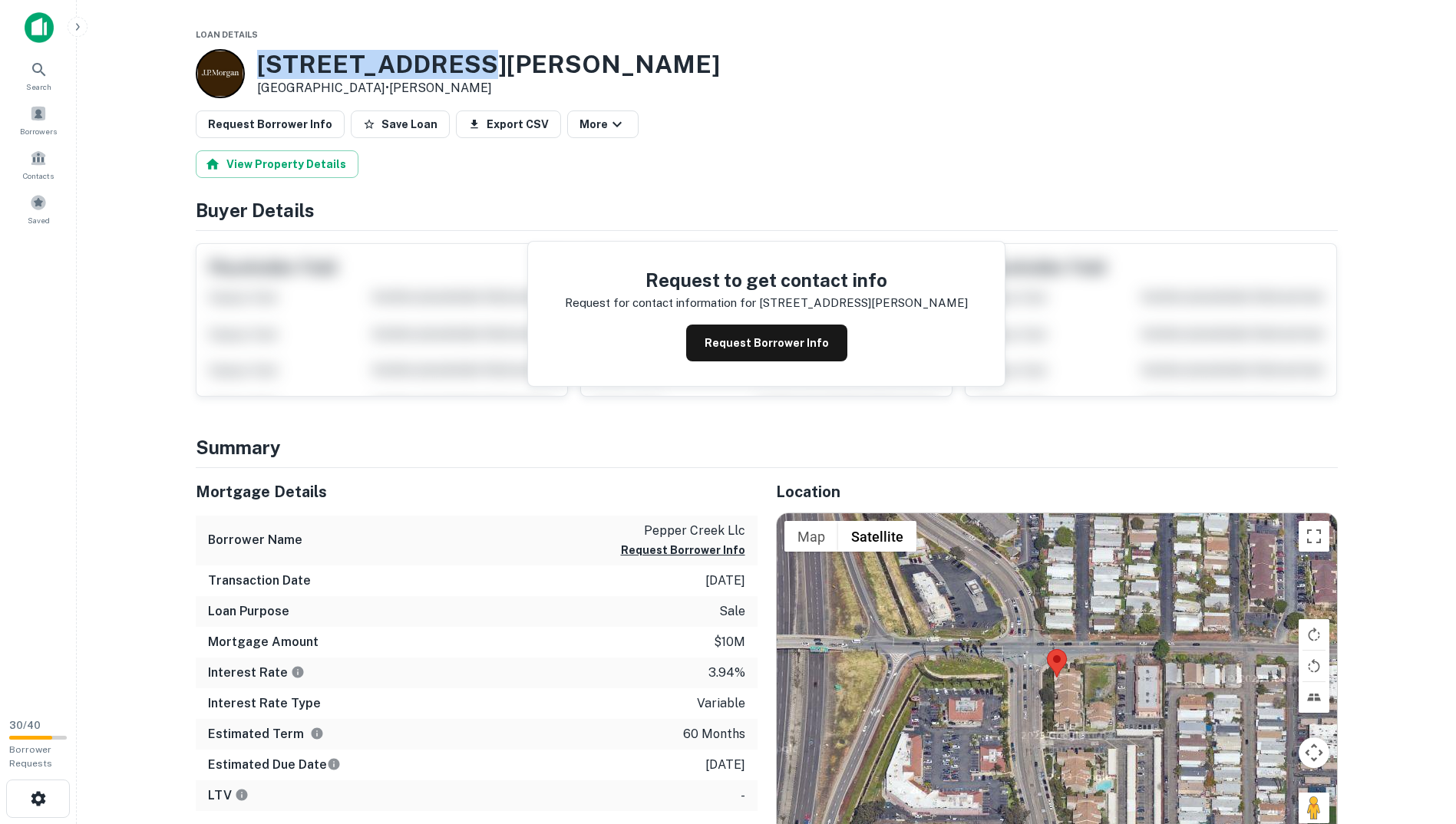
drag, startPoint x: 473, startPoint y: 67, endPoint x: 215, endPoint y: 66, distance: 258.0
click at [215, 66] on div "[STREET_ADDRESS][PERSON_NAME] • [PERSON_NAME]" at bounding box center [766, 74] width 1142 height 49
copy div "[STREET_ADDRESS][PERSON_NAME]"
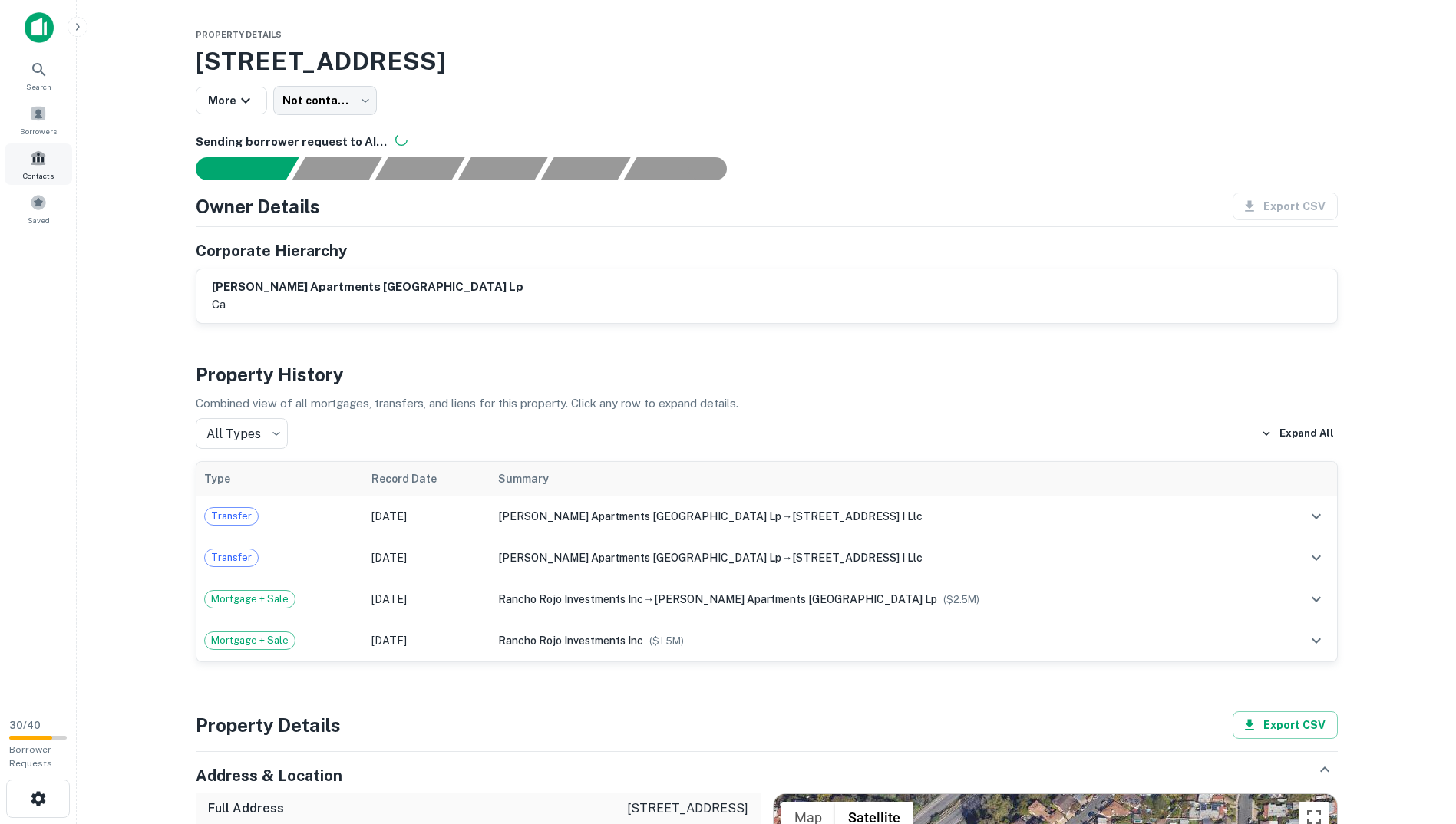
click at [50, 169] on span "Contacts" at bounding box center [38, 175] width 31 height 12
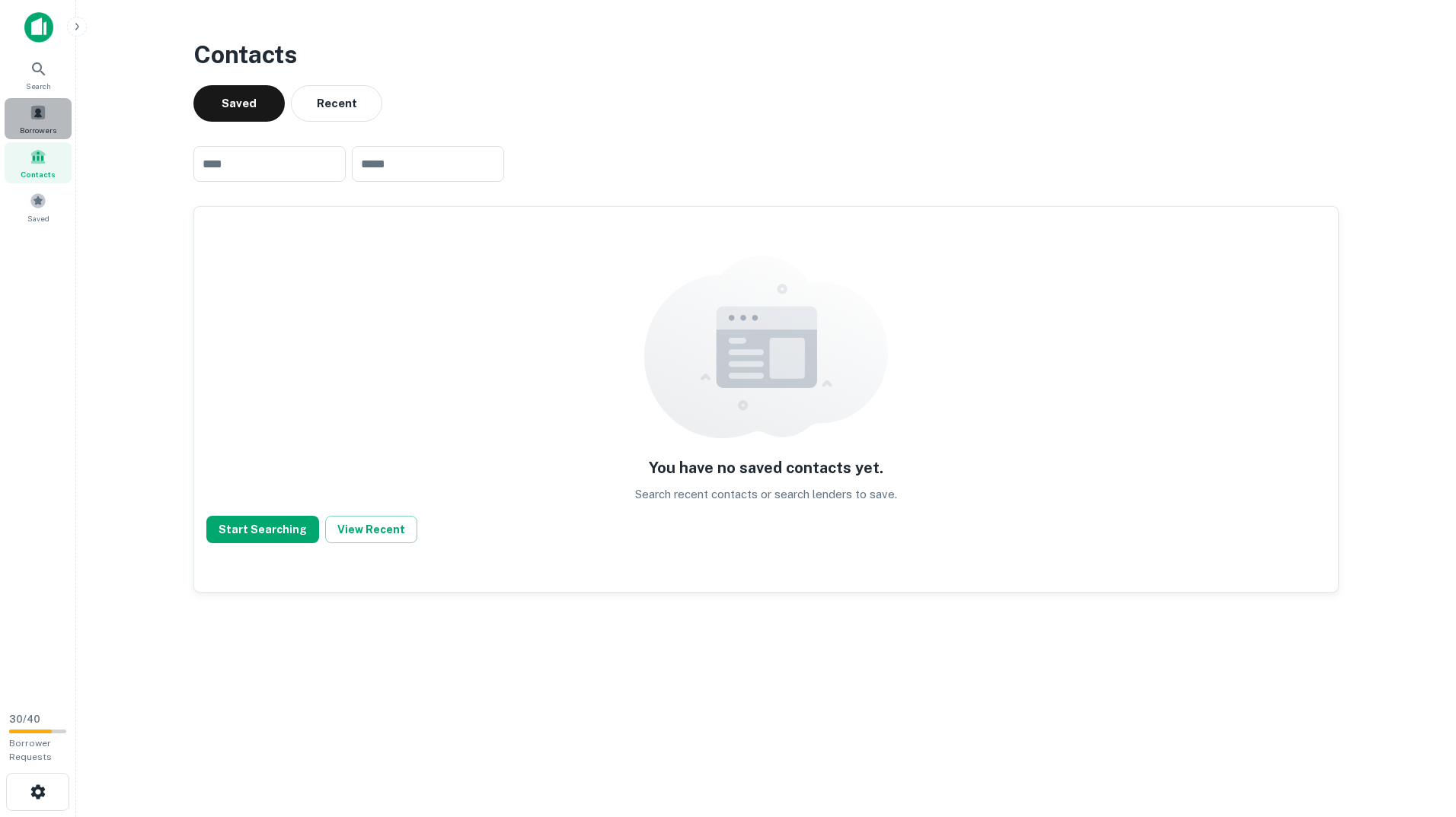
click at [35, 110] on span at bounding box center [38, 113] width 17 height 17
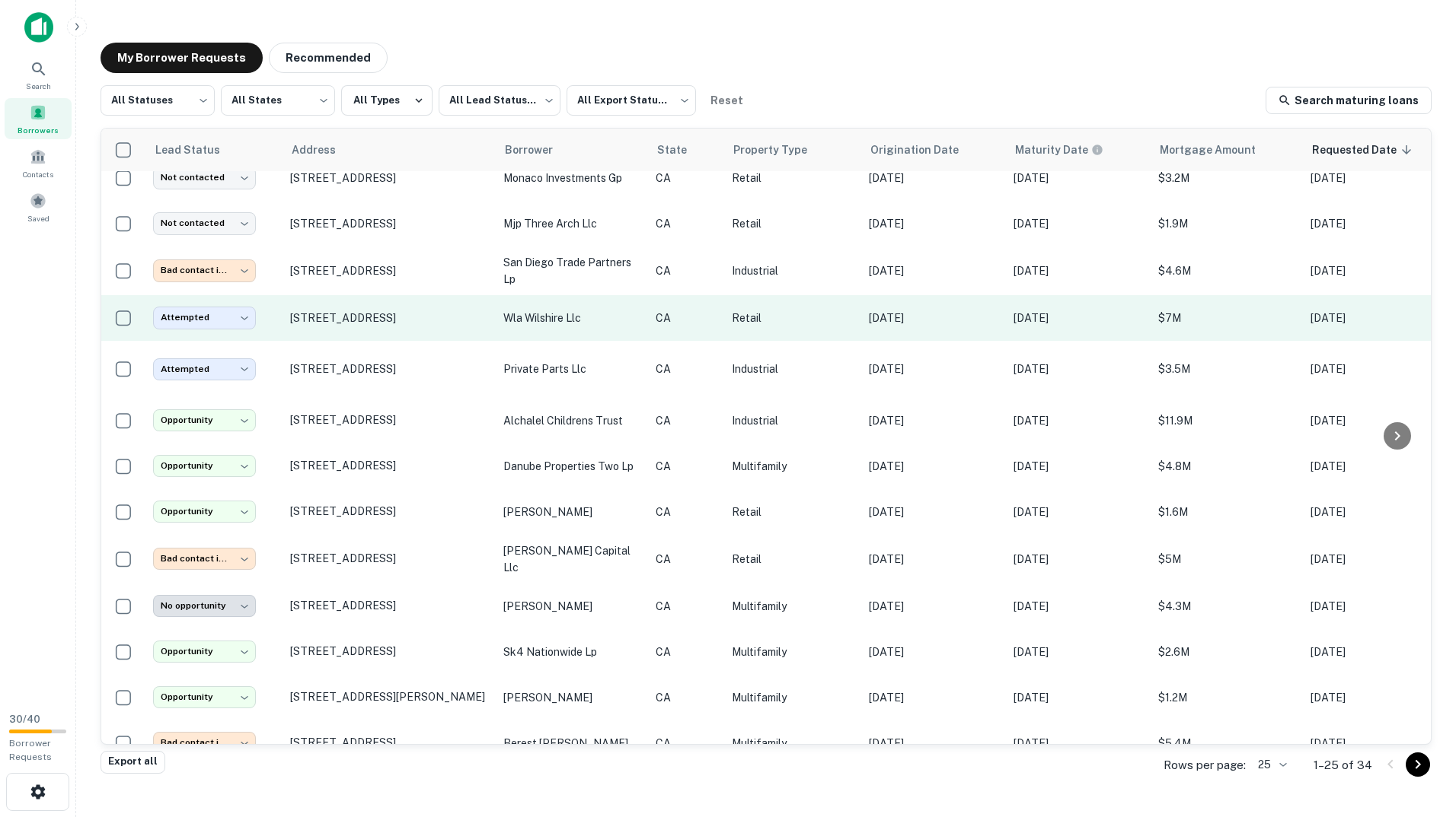
scroll to position [533, 0]
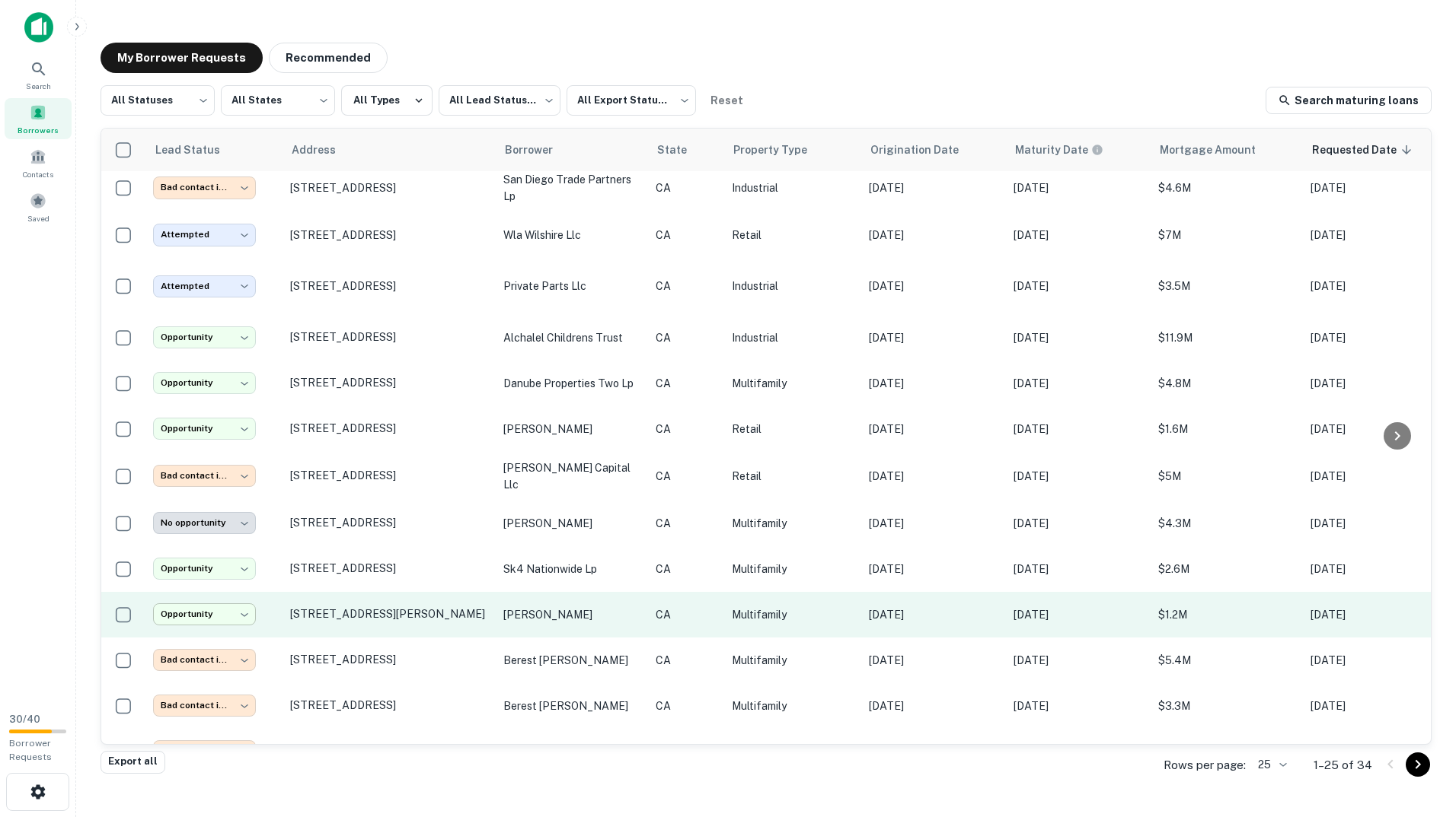
click at [249, 602] on body "Search Borrowers Contacts Saved 30 / 40 Borrower Requests My Borrower Requests …" at bounding box center [728, 408] width 1456 height 817
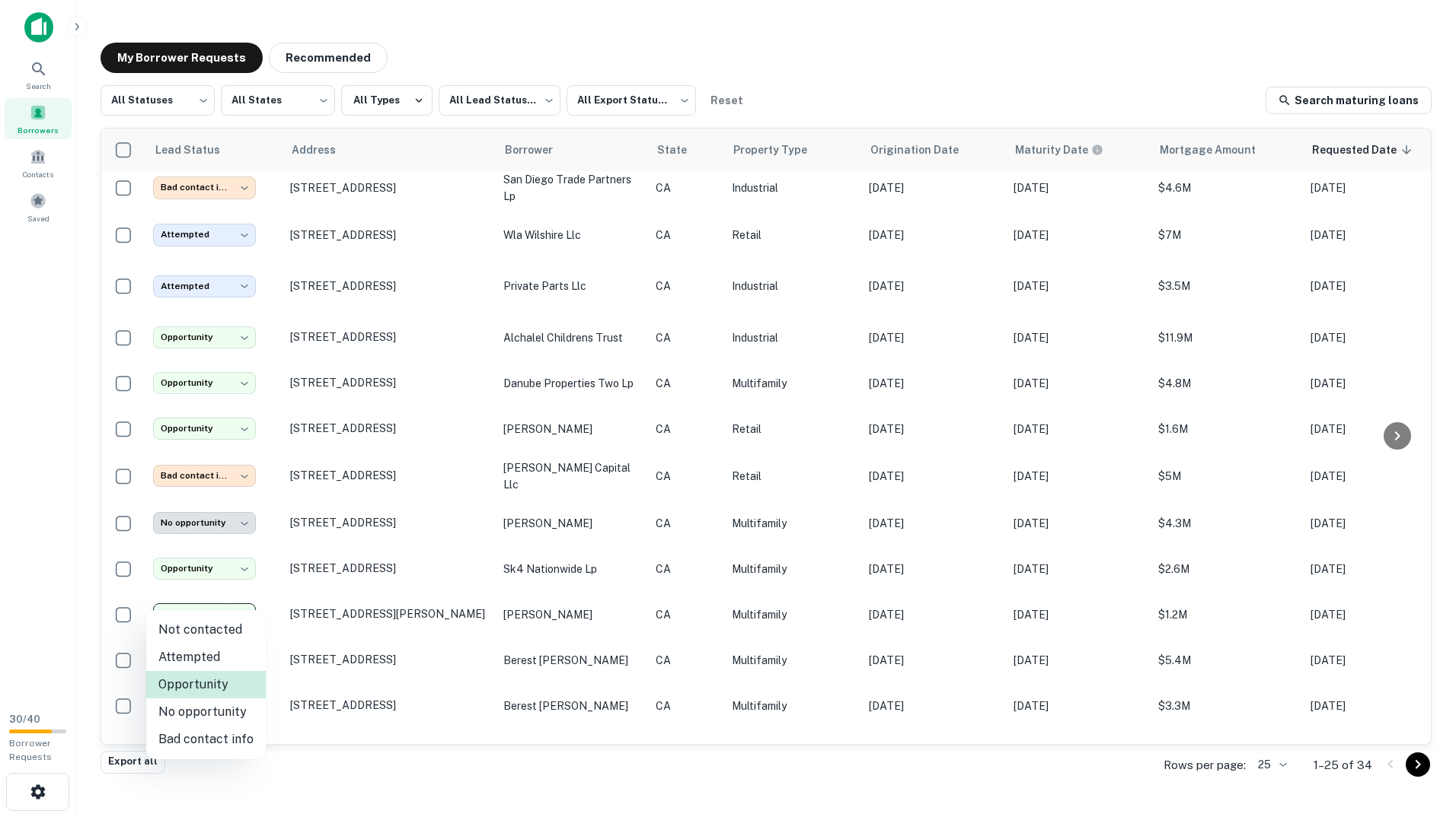
click at [199, 714] on li "No opportunity" at bounding box center [206, 712] width 120 height 27
type input "**********"
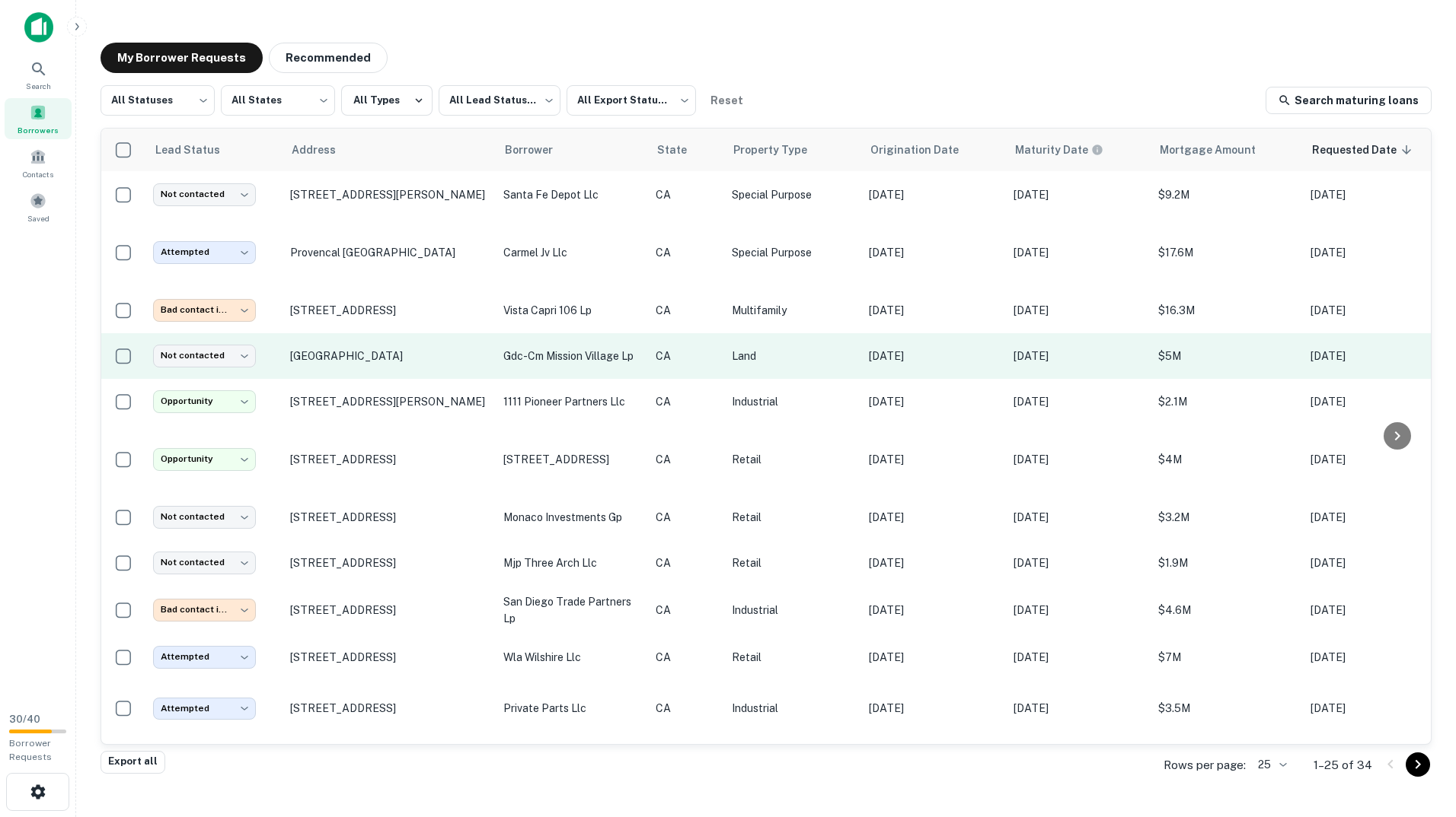
scroll to position [0, 0]
